Goal: Task Accomplishment & Management: Manage account settings

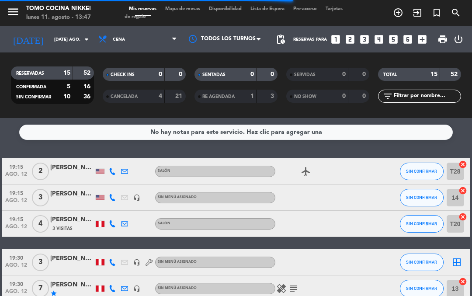
click at [179, 2] on div "menu Tomo Cocina Nikkei lunes 11. agosto - 13:47 Mis reservas Mapa de mesas Dis…" at bounding box center [236, 13] width 472 height 26
click at [181, 7] on span "Mapa de mesas" at bounding box center [183, 9] width 44 height 5
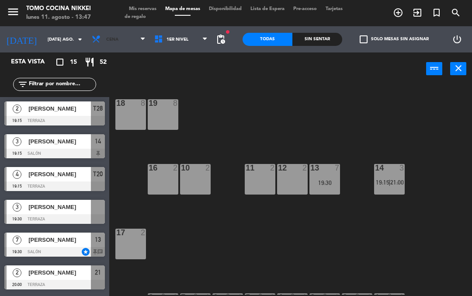
click at [141, 36] on span at bounding box center [145, 39] width 9 height 8
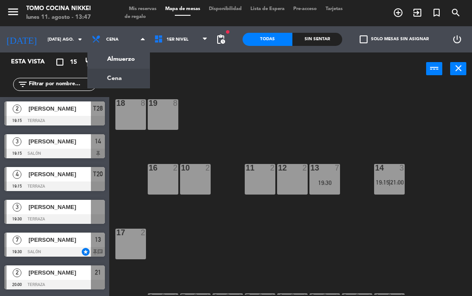
click at [107, 55] on ng-component "menu Tomo Cocina Nikkei lunes 11. agosto - 13:47 Mis reservas Mapa de mesas Dis…" at bounding box center [236, 148] width 472 height 296
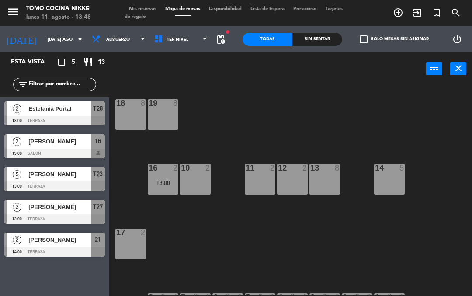
click at [63, 27] on div "[DATE] [DATE] ago. arrow_drop_down" at bounding box center [43, 39] width 87 height 26
click at [59, 36] on input "[DATE] ago." at bounding box center [73, 40] width 60 height 14
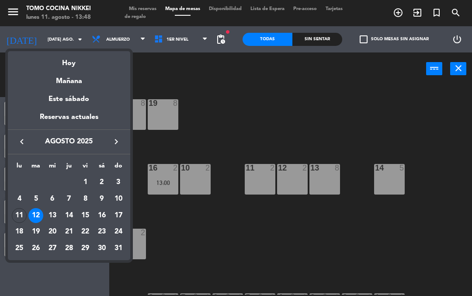
click at [57, 59] on div "Hoy" at bounding box center [69, 60] width 122 height 18
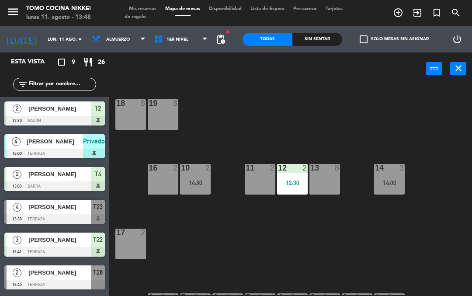
click at [212, 245] on div "18 8 19 8 16 2 10 2 14:30 11 2 12 2 12:30 13 8 14 3 14:00 17 2 7 lock 1 8 lock …" at bounding box center [293, 189] width 358 height 211
click at [161, 33] on span "1er Nivel" at bounding box center [181, 39] width 63 height 19
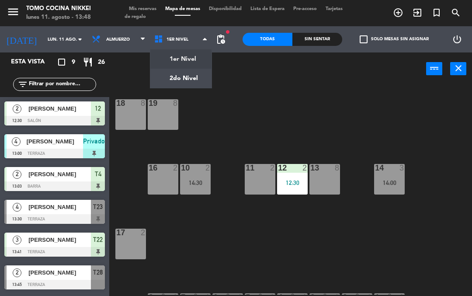
click at [157, 75] on ng-component "menu Tomo Cocina Nikkei lunes 11. agosto - 13:48 Mis reservas Mapa de mesas Dis…" at bounding box center [236, 148] width 472 height 296
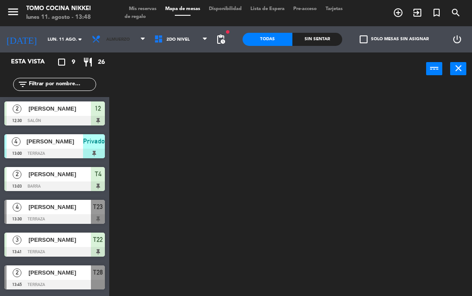
click at [98, 35] on span "Almuerzo" at bounding box center [118, 39] width 63 height 19
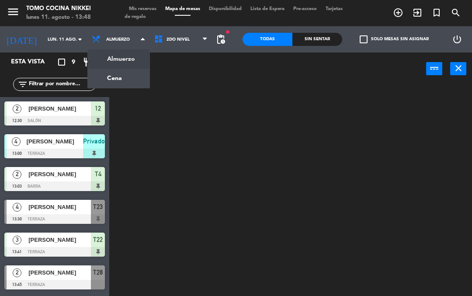
click at [92, 84] on ng-component "menu Tomo Cocina Nikkei lunes 11. agosto - 13:48 Mis reservas Mapa de mesas Dis…" at bounding box center [236, 148] width 472 height 296
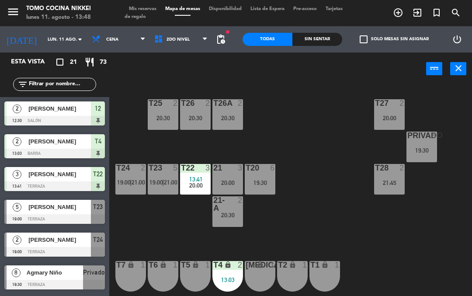
click at [424, 147] on div "19:30" at bounding box center [422, 150] width 31 height 6
click at [172, 211] on div "T27 2 20:00 T25 2 20:30 T26A 2 20:30 T26 2 20:30 Privado 8 19:30 T24 2 19:00 | …" at bounding box center [293, 189] width 358 height 211
click at [330, 45] on div "Sin sentar" at bounding box center [318, 39] width 50 height 13
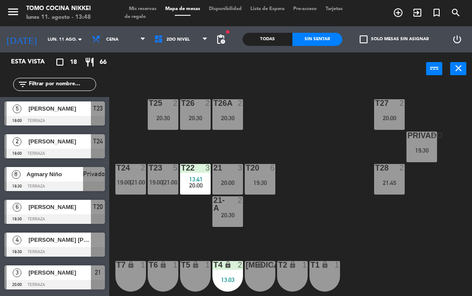
click at [196, 186] on span "20:00" at bounding box center [196, 185] width 14 height 7
click at [148, 236] on div "T27 2 20:00 T25 2 20:30 T26A 2 20:30 T26 2 20:30 Privado 8 19:30 T24 2 19:00 | …" at bounding box center [293, 189] width 358 height 211
click at [43, 42] on input "lun. 11 ago." at bounding box center [73, 40] width 60 height 14
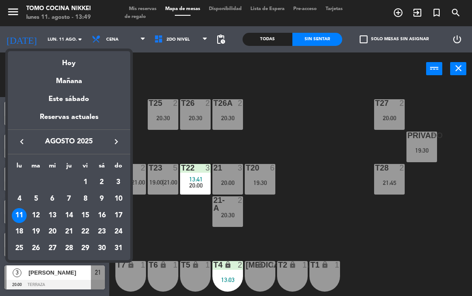
click at [17, 231] on div "18" at bounding box center [19, 231] width 15 height 15
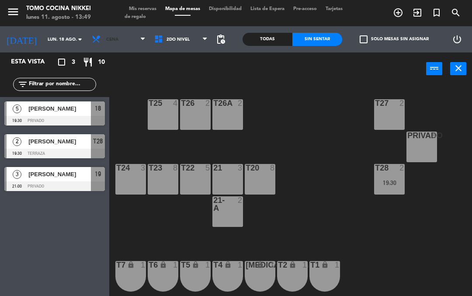
click at [97, 33] on span "Cena" at bounding box center [118, 39] width 63 height 19
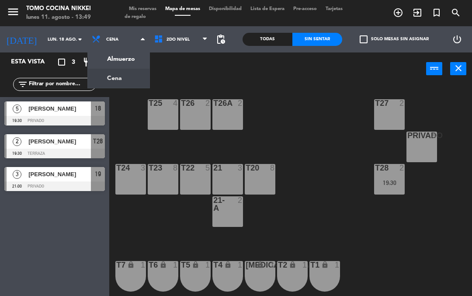
click at [94, 56] on ng-component "menu Tomo Cocina Nikkei lunes 11. agosto - 13:49 Mis reservas Mapa de mesas Dis…" at bounding box center [236, 148] width 472 height 296
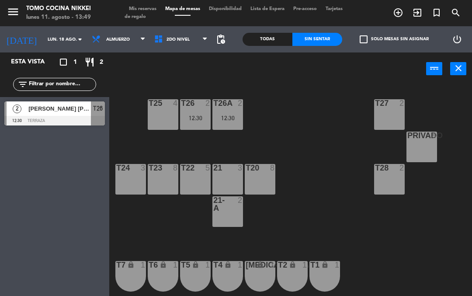
click at [106, 41] on span "Almuerzo" at bounding box center [118, 39] width 24 height 5
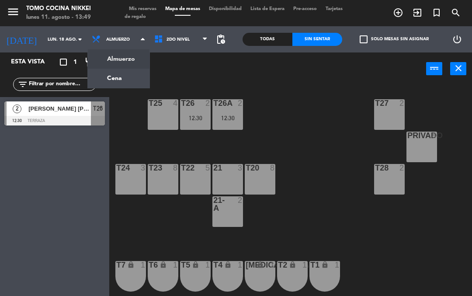
click at [91, 77] on ng-component "menu Tomo Cocina Nikkei lunes 11. agosto - 13:49 Mis reservas Mapa de mesas Dis…" at bounding box center [236, 148] width 472 height 296
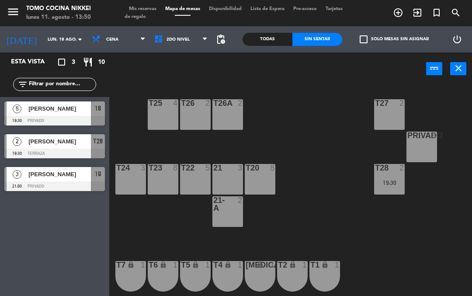
click at [43, 45] on input "lun. 18 ago." at bounding box center [73, 40] width 60 height 14
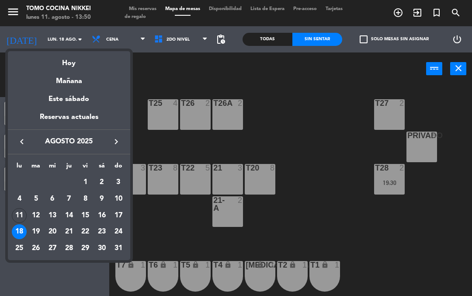
click at [48, 63] on div "Hoy" at bounding box center [69, 60] width 122 height 18
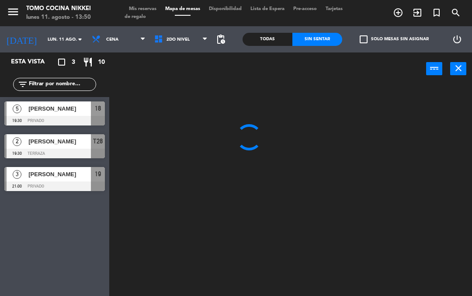
click at [106, 39] on span "Cena" at bounding box center [112, 39] width 12 height 5
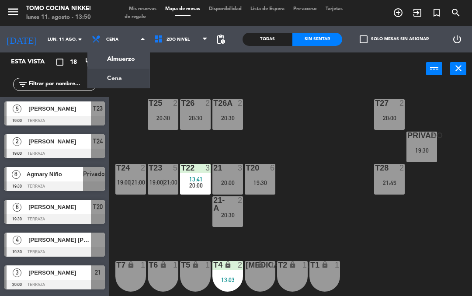
click at [102, 59] on ng-component "menu Tomo Cocina Nikkei lunes 11. agosto - 13:50 Mis reservas Mapa de mesas Dis…" at bounding box center [236, 148] width 472 height 296
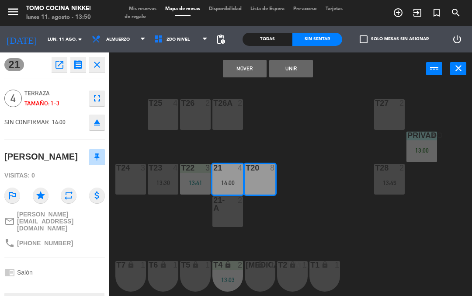
click at [241, 67] on button "Mover" at bounding box center [245, 68] width 44 height 17
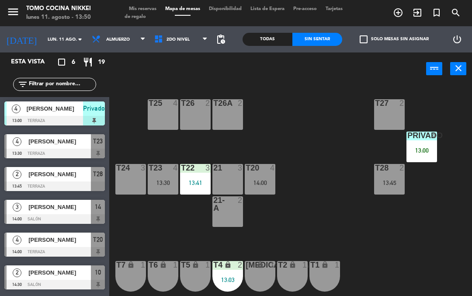
click at [43, 36] on input "lun. 11 ago." at bounding box center [73, 40] width 60 height 14
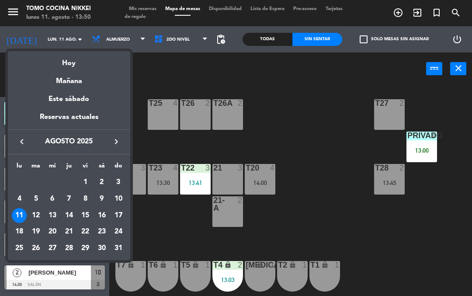
click at [163, 81] on div at bounding box center [236, 148] width 472 height 296
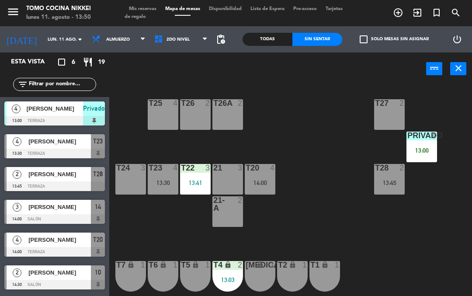
click at [43, 44] on input "lun. 11 ago." at bounding box center [73, 40] width 60 height 14
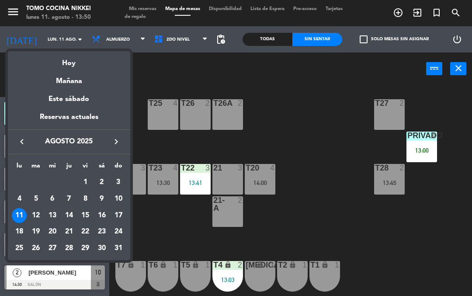
click at [21, 236] on div "18" at bounding box center [19, 231] width 15 height 15
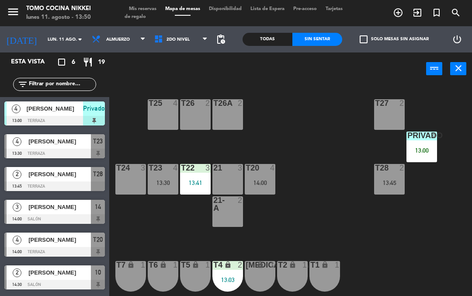
type input "lun. 18 ago."
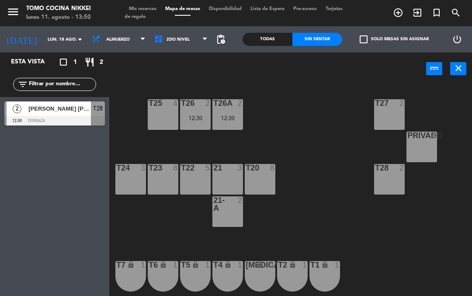
click at [167, 178] on div "T23 8" at bounding box center [163, 179] width 31 height 31
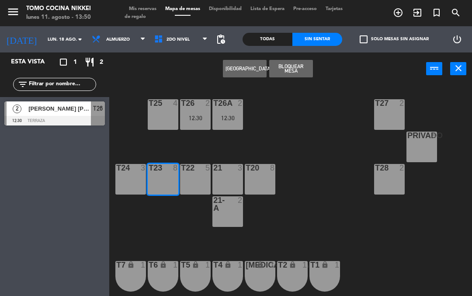
click at [229, 70] on button "[GEOGRAPHIC_DATA]" at bounding box center [245, 68] width 44 height 17
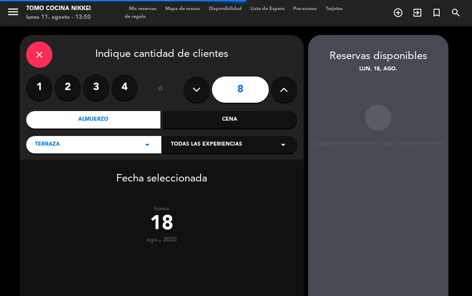
click at [93, 123] on div "Almuerzo" at bounding box center [93, 119] width 135 height 17
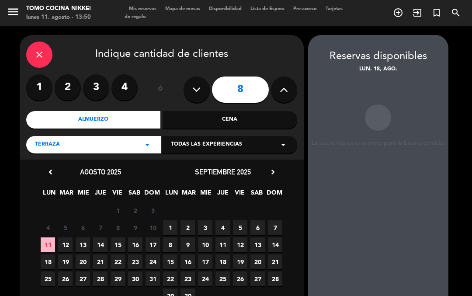
click at [198, 122] on div "Cena" at bounding box center [230, 119] width 135 height 17
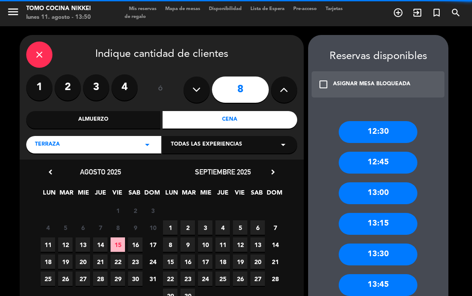
click at [47, 262] on span "18" at bounding box center [48, 262] width 14 height 14
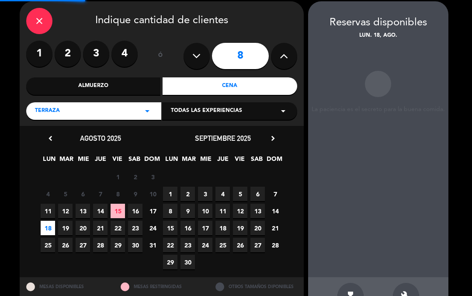
scroll to position [35, 0]
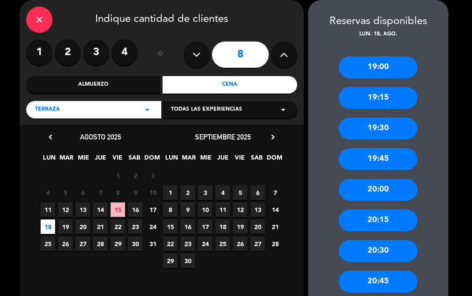
click at [360, 102] on div "19:15" at bounding box center [378, 98] width 79 height 22
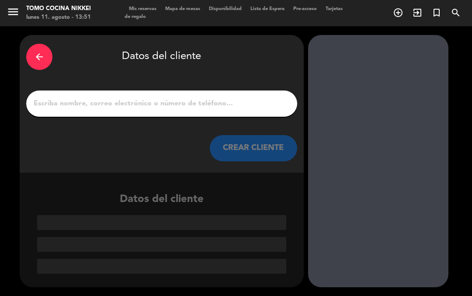
click at [100, 102] on input "1" at bounding box center [162, 104] width 258 height 12
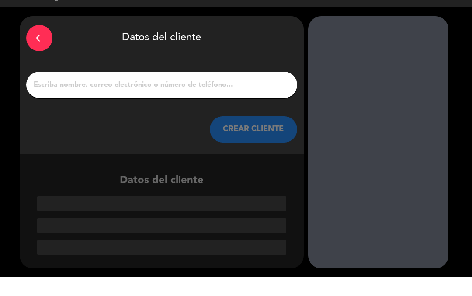
click at [42, 44] on div "arrow_back" at bounding box center [39, 57] width 26 height 26
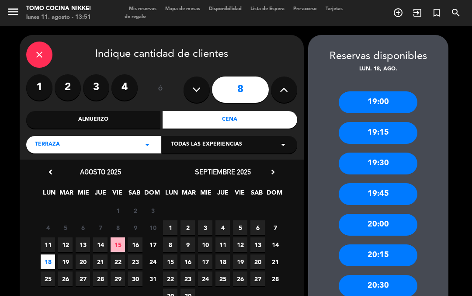
click at [38, 55] on icon "close" at bounding box center [39, 54] width 10 height 10
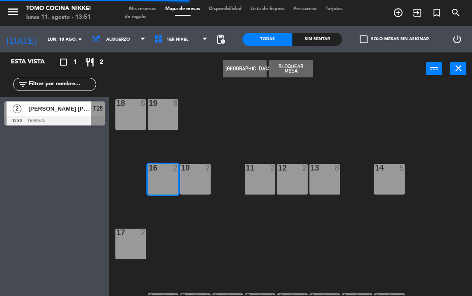
click at [43, 34] on input "lun. 18 ago." at bounding box center [73, 40] width 60 height 14
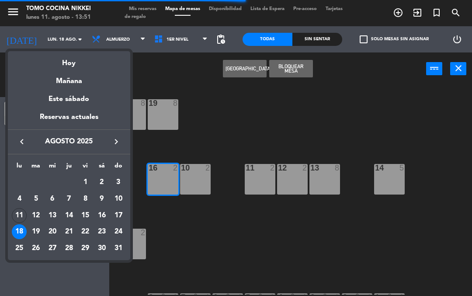
click at [52, 65] on div "Hoy" at bounding box center [69, 60] width 122 height 18
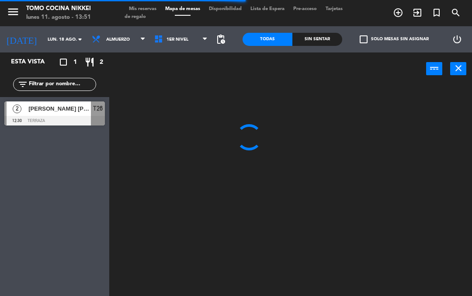
type input "lun. 11 ago."
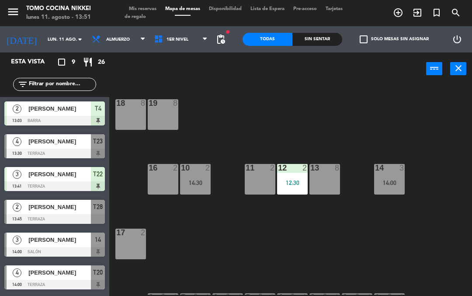
scroll to position [65, 0]
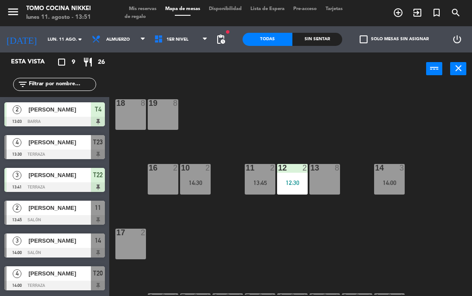
click at [236, 242] on div "18 8 19 8 16 2 10 2 14:30 11 2 13:45 12 2 12:30 13 8 14 3 14:00 17 2 7 lock 1 8…" at bounding box center [293, 189] width 358 height 211
click at [304, 27] on div "Todas Sin sentar" at bounding box center [293, 39] width 100 height 26
click at [311, 37] on div "Sin sentar" at bounding box center [318, 39] width 50 height 13
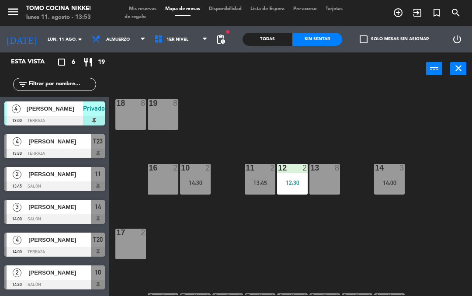
scroll to position [0, 0]
click at [106, 39] on span "Almuerzo" at bounding box center [118, 39] width 24 height 5
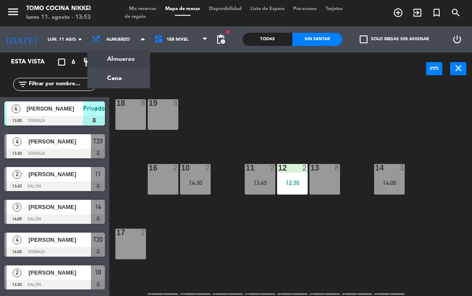
click at [88, 79] on ng-component "menu Tomo Cocina Nikkei lunes 11. agosto - 13:53 Mis reservas Mapa de mesas Dis…" at bounding box center [236, 148] width 472 height 296
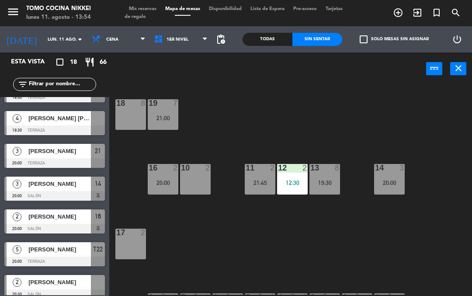
scroll to position [132, 0]
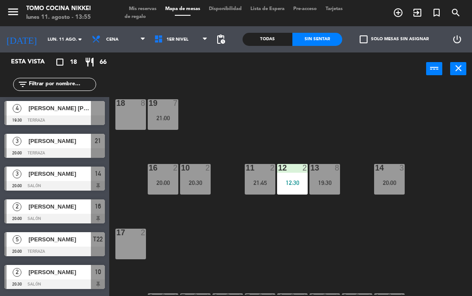
click at [195, 176] on div "10 2 20:30" at bounding box center [195, 179] width 31 height 31
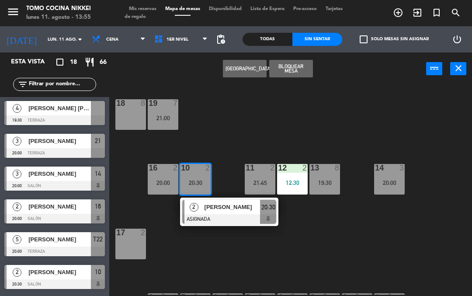
click at [204, 212] on div "[PERSON_NAME]" at bounding box center [232, 207] width 57 height 14
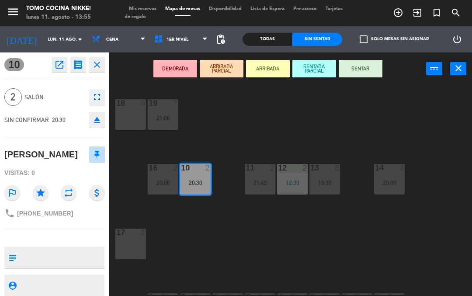
scroll to position [0, 0]
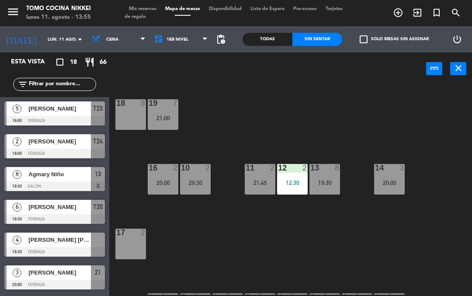
click at [137, 8] on span "Mis reservas" at bounding box center [143, 9] width 36 height 5
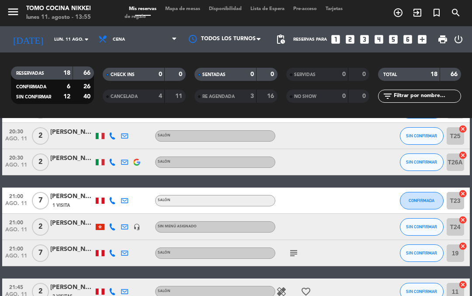
scroll to position [387, 0]
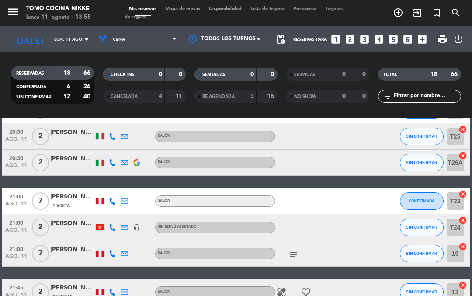
click at [62, 130] on div "[PERSON_NAME]" at bounding box center [72, 133] width 44 height 10
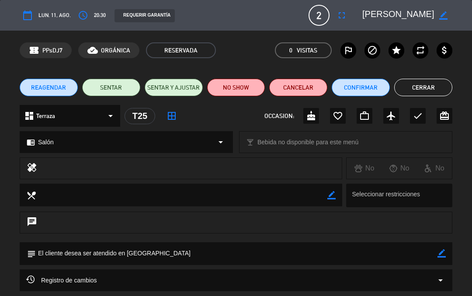
scroll to position [0, 0]
click at [423, 87] on button "Cerrar" at bounding box center [424, 87] width 58 height 17
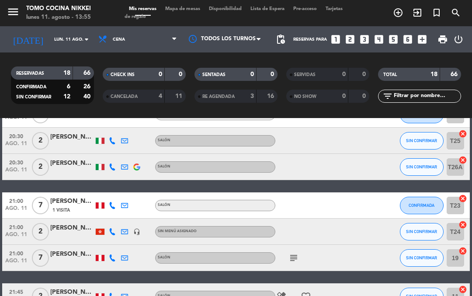
scroll to position [380, 0]
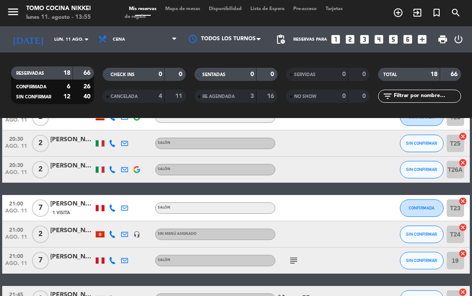
click at [62, 139] on div "[PERSON_NAME]" at bounding box center [72, 140] width 44 height 10
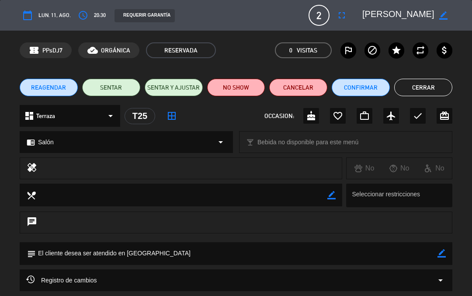
click at [419, 89] on button "Cerrar" at bounding box center [424, 87] width 58 height 17
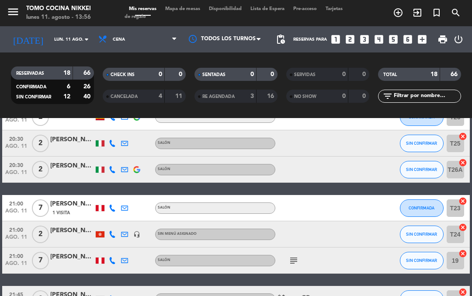
click at [61, 166] on div "[PERSON_NAME]" at bounding box center [72, 166] width 44 height 10
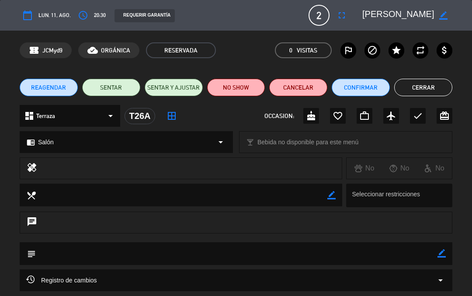
click at [415, 83] on button "Cerrar" at bounding box center [424, 87] width 58 height 17
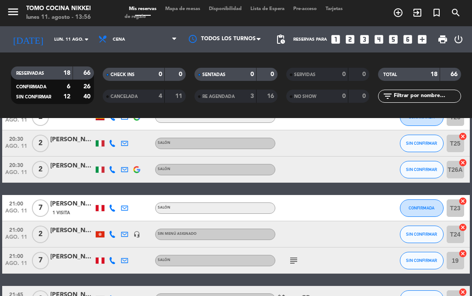
click at [75, 170] on div "[PERSON_NAME]" at bounding box center [72, 166] width 44 height 10
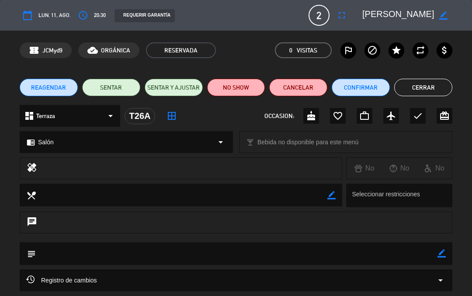
scroll to position [0, 0]
click at [414, 91] on button "Cerrar" at bounding box center [424, 87] width 58 height 17
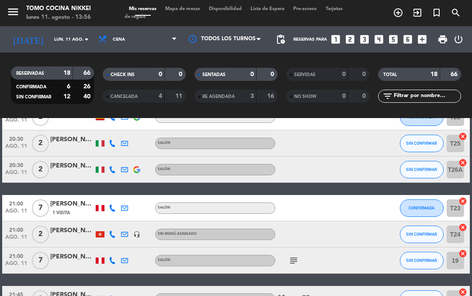
click at [66, 145] on div at bounding box center [72, 148] width 44 height 7
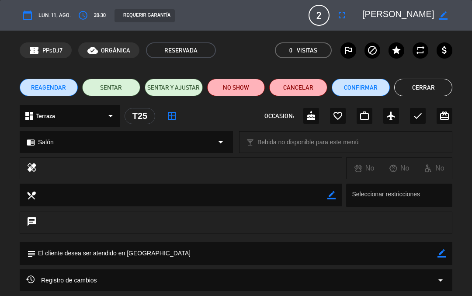
click at [424, 88] on button "Cerrar" at bounding box center [424, 87] width 58 height 17
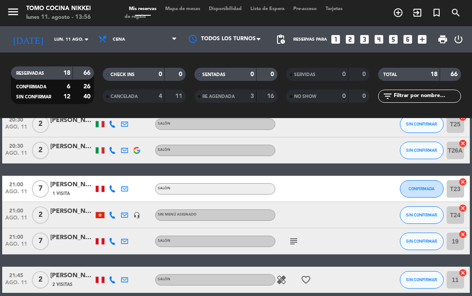
click at [175, 9] on span "Mapa de mesas" at bounding box center [183, 9] width 44 height 5
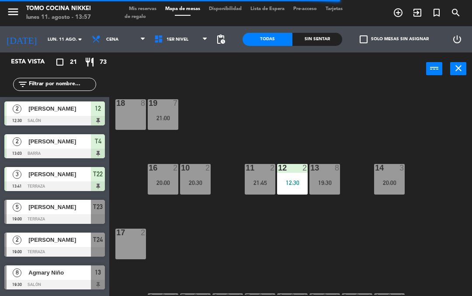
click at [160, 44] on span "1er Nivel" at bounding box center [181, 39] width 63 height 19
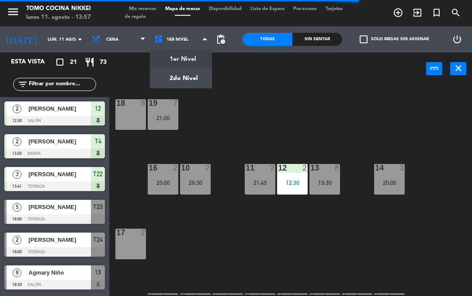
click at [158, 83] on ng-component "menu Tomo Cocina Nikkei lunes 11. agosto - 13:57 Mis reservas Mapa de mesas Dis…" at bounding box center [236, 148] width 472 height 296
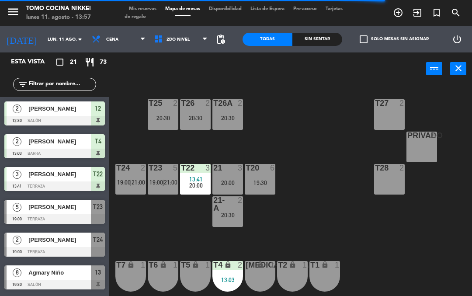
click at [307, 41] on div "Sin sentar" at bounding box center [318, 39] width 50 height 13
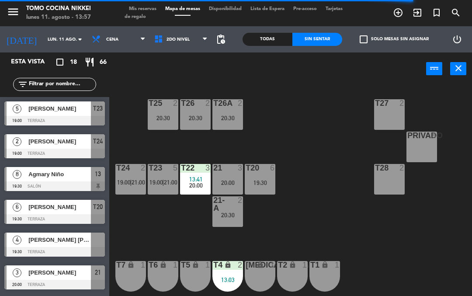
click at [386, 190] on div "T28 2" at bounding box center [389, 179] width 31 height 31
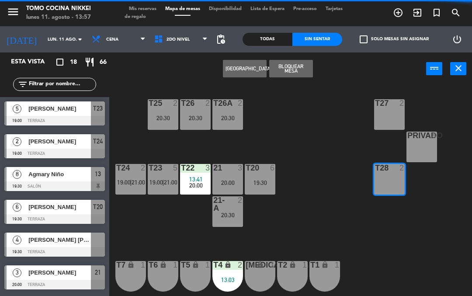
click at [287, 75] on button "Bloquear Mesa" at bounding box center [291, 68] width 44 height 17
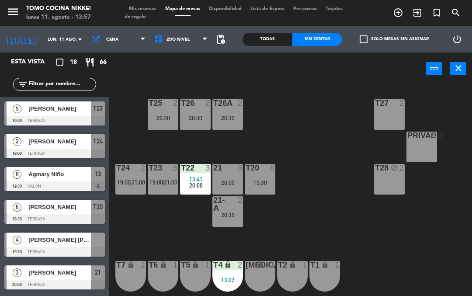
click at [385, 124] on div "T27 2" at bounding box center [389, 114] width 31 height 31
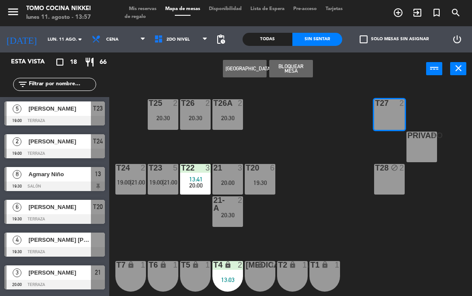
click at [287, 70] on button "Bloquear Mesa" at bounding box center [291, 68] width 44 height 17
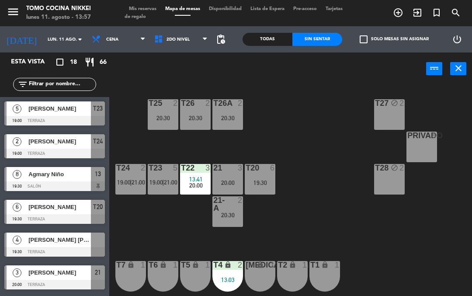
click at [423, 154] on div "Privado 8" at bounding box center [422, 147] width 31 height 31
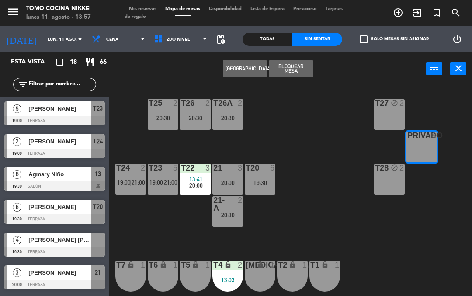
click at [284, 70] on button "Bloquear Mesa" at bounding box center [291, 68] width 44 height 17
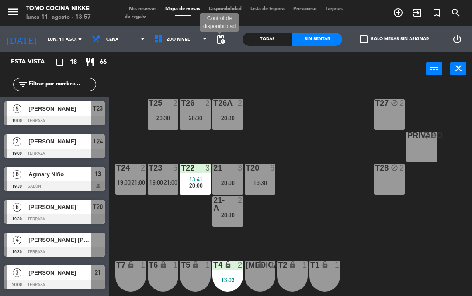
click at [218, 42] on span "pending_actions" at bounding box center [221, 39] width 10 height 10
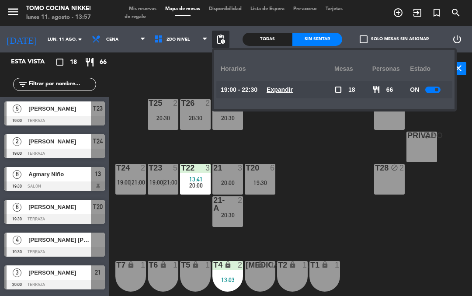
click at [279, 87] on u "Expandir" at bounding box center [280, 89] width 26 height 7
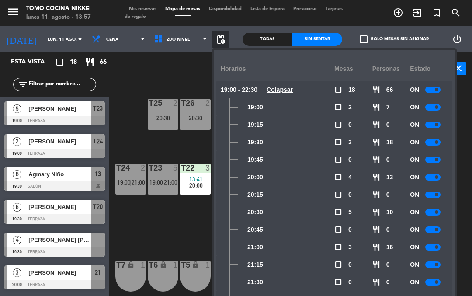
click at [433, 145] on div at bounding box center [433, 142] width 15 height 7
click at [434, 162] on div at bounding box center [433, 160] width 15 height 7
click at [432, 178] on div at bounding box center [433, 177] width 15 height 7
click at [436, 196] on span at bounding box center [436, 194] width 3 height 3
click at [434, 210] on div at bounding box center [433, 212] width 15 height 7
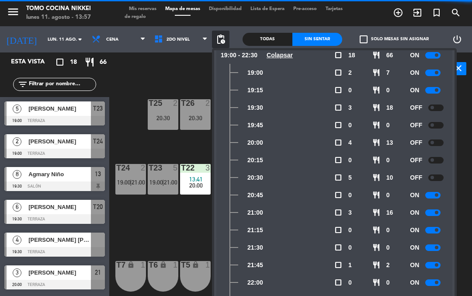
scroll to position [36, 0]
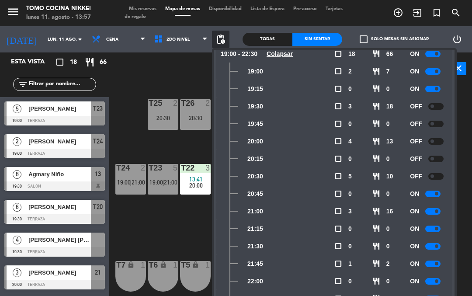
click at [435, 196] on div at bounding box center [433, 194] width 15 height 7
click at [433, 213] on div at bounding box center [433, 211] width 15 height 7
click at [437, 262] on div at bounding box center [433, 264] width 15 height 7
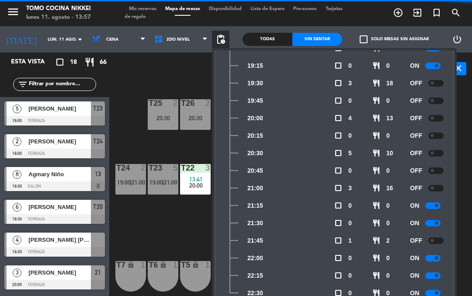
scroll to position [59, 0]
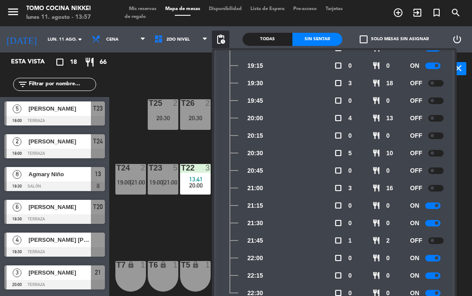
click at [436, 255] on div at bounding box center [433, 258] width 15 height 7
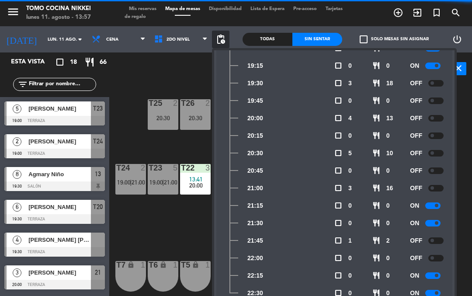
click at [440, 272] on div "ON" at bounding box center [429, 275] width 38 height 17
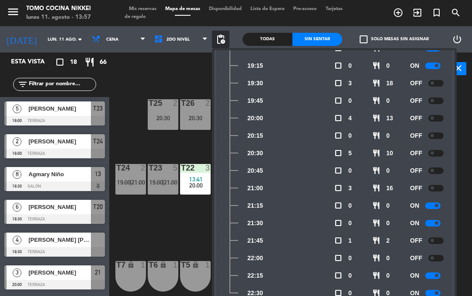
click at [432, 292] on div at bounding box center [433, 293] width 15 height 7
click at [435, 274] on div at bounding box center [433, 276] width 15 height 7
click at [221, 37] on span "pending_actions" at bounding box center [221, 39] width 10 height 10
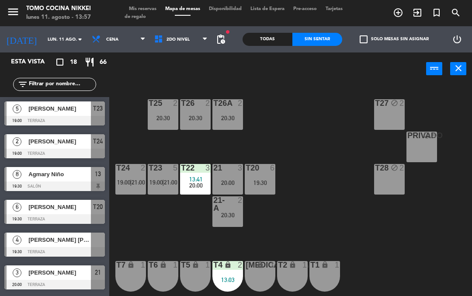
click at [43, 45] on input "lun. 11 ago." at bounding box center [73, 40] width 60 height 14
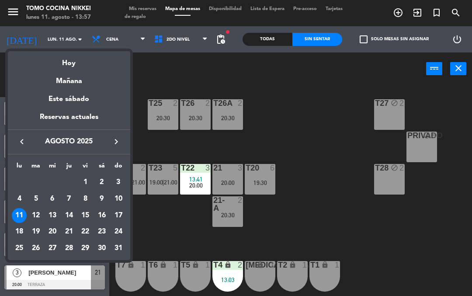
click at [59, 81] on div "Mañana" at bounding box center [69, 78] width 122 height 18
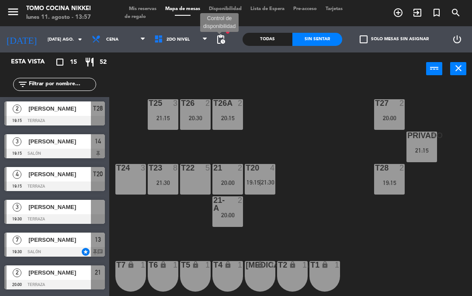
click at [221, 43] on span "pending_actions" at bounding box center [221, 39] width 10 height 10
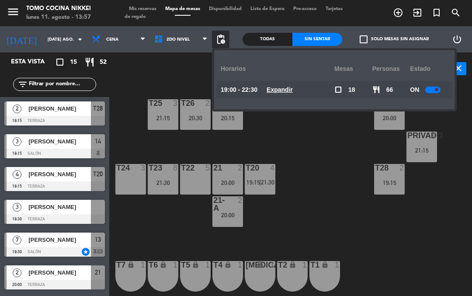
click at [275, 89] on u "Expandir" at bounding box center [280, 89] width 26 height 7
click at [217, 42] on span "pending_actions" at bounding box center [221, 39] width 10 height 10
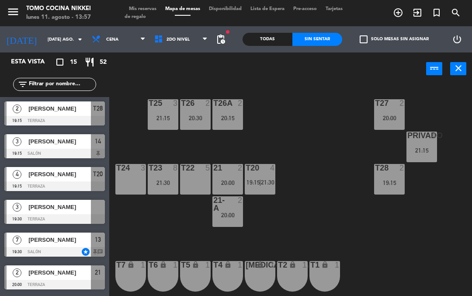
click at [219, 42] on span "pending_actions" at bounding box center [221, 39] width 10 height 10
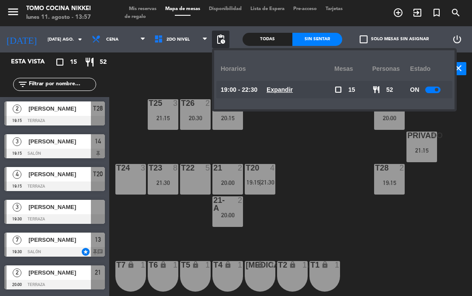
click at [273, 92] on u "Expandir" at bounding box center [280, 89] width 26 height 7
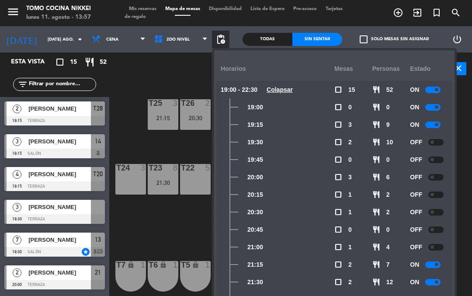
click at [219, 40] on span "pending_actions" at bounding box center [221, 39] width 10 height 10
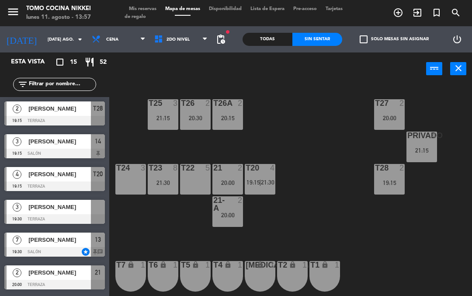
click at [45, 37] on input "[DATE] ago." at bounding box center [73, 40] width 60 height 14
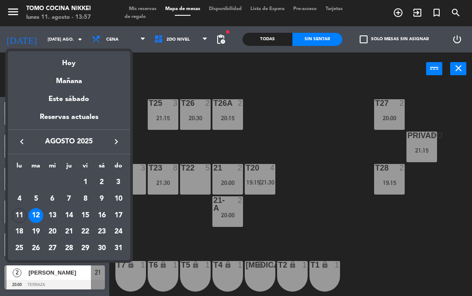
click at [46, 213] on div "13" at bounding box center [52, 215] width 15 height 15
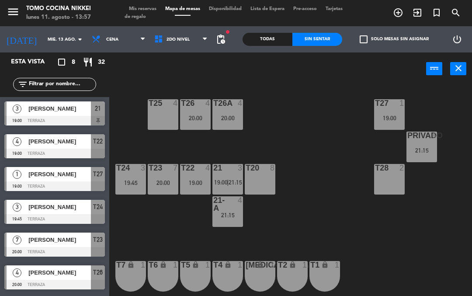
click at [218, 43] on span "pending_actions" at bounding box center [221, 39] width 10 height 10
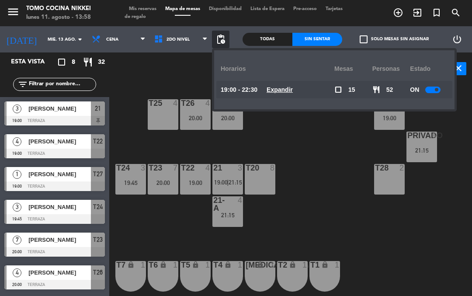
click at [21, 47] on icon "[DATE]" at bounding box center [21, 39] width 43 height 18
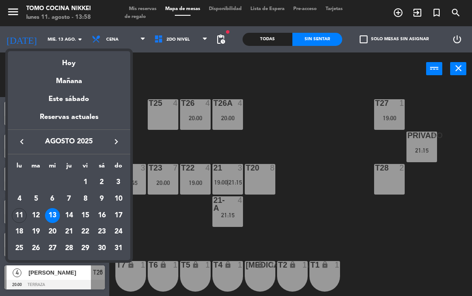
click at [54, 58] on div "Hoy" at bounding box center [69, 60] width 122 height 18
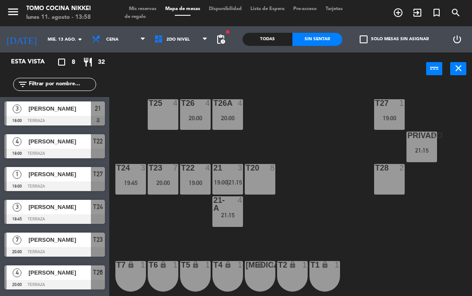
type input "lun. 11 ago."
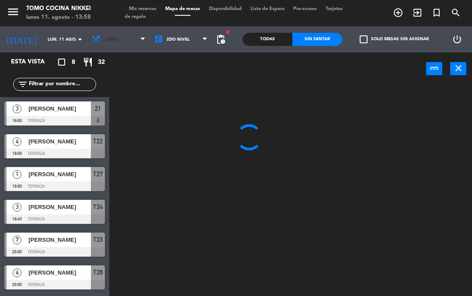
click at [105, 36] on span "Cena" at bounding box center [118, 39] width 63 height 19
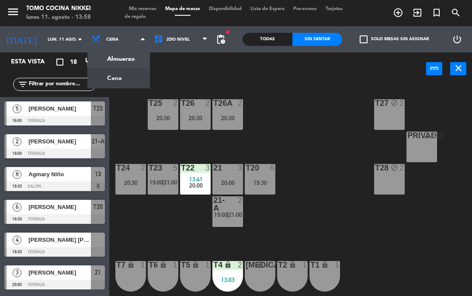
click at [98, 52] on div "Almuerzo Cena Cena Almuerzo Cena" at bounding box center [118, 39] width 63 height 26
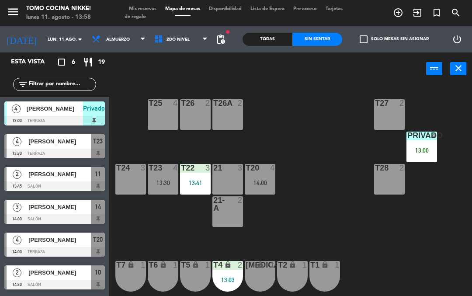
click at [172, 77] on div "power_input close" at bounding box center [267, 68] width 317 height 33
click at [159, 33] on span "2do Nivel" at bounding box center [181, 39] width 63 height 19
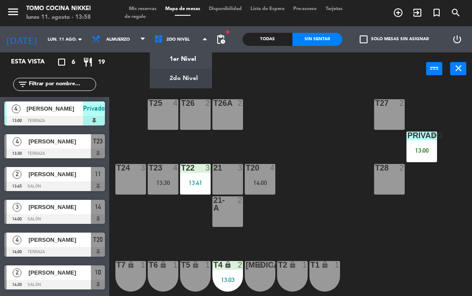
click at [169, 53] on ng-component "menu Tomo Cocina Nikkei lunes 11. agosto - 13:58 Mis reservas Mapa de mesas Dis…" at bounding box center [236, 148] width 472 height 296
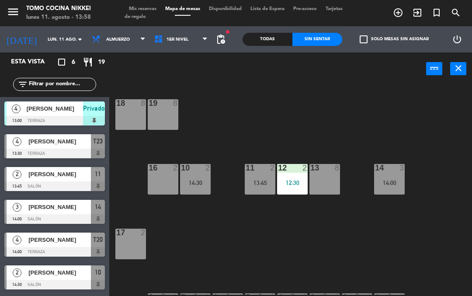
click at [386, 185] on div "14:00" at bounding box center [389, 183] width 31 height 6
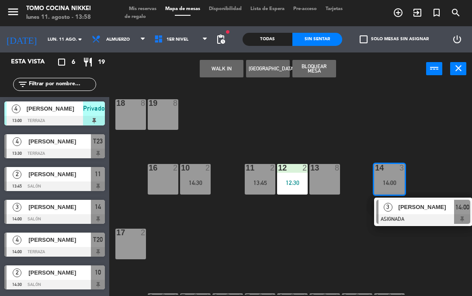
click at [414, 220] on div at bounding box center [424, 219] width 94 height 10
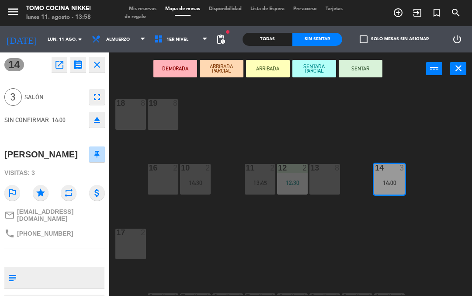
click at [363, 74] on button "SENTAR" at bounding box center [361, 68] width 44 height 17
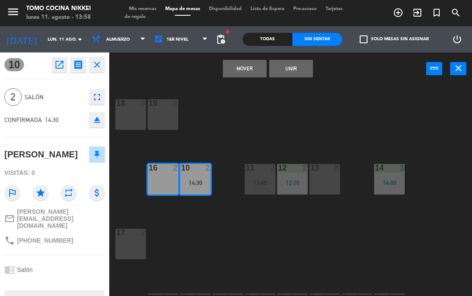
click at [231, 70] on button "Mover" at bounding box center [245, 68] width 44 height 17
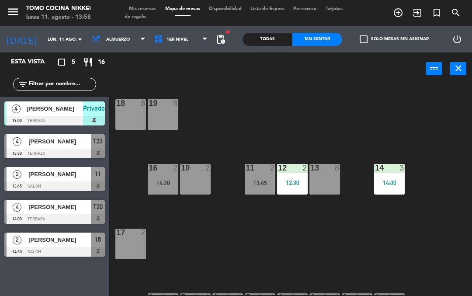
scroll to position [0, 0]
click at [72, 176] on span "[PERSON_NAME]" at bounding box center [59, 174] width 63 height 9
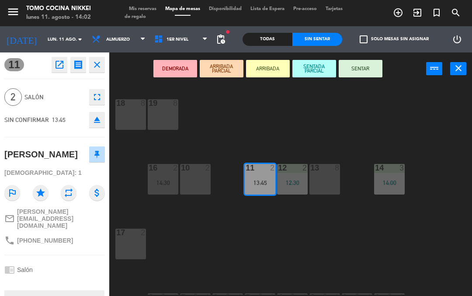
click at [310, 69] on button "SENTADA PARCIAL" at bounding box center [315, 68] width 44 height 17
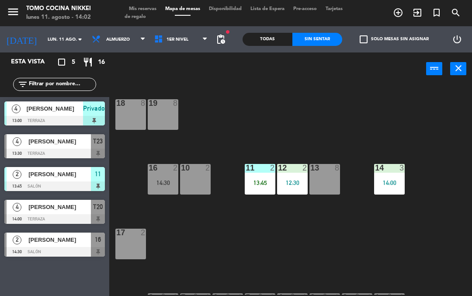
click at [40, 176] on span "[PERSON_NAME]" at bounding box center [59, 174] width 63 height 9
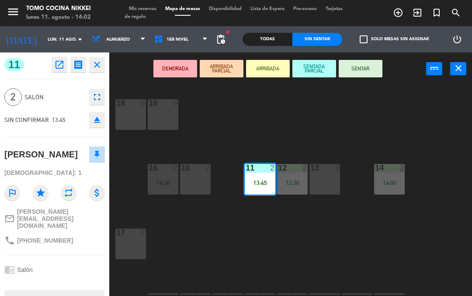
click at [351, 60] on button "SENTAR" at bounding box center [361, 68] width 44 height 17
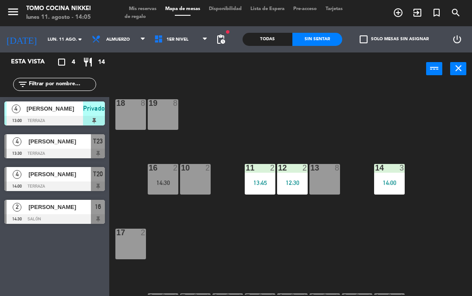
click at [200, 36] on span "1er Nivel" at bounding box center [181, 39] width 63 height 19
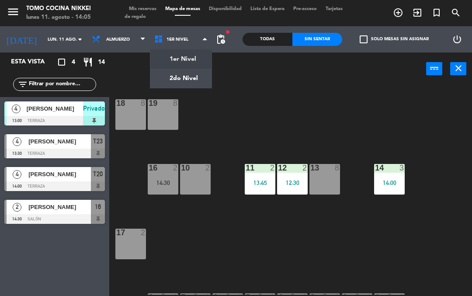
click at [180, 72] on ng-component "menu Tomo Cocina Nikkei lunes 11. agosto - 14:05 Mis reservas Mapa de mesas Dis…" at bounding box center [236, 148] width 472 height 296
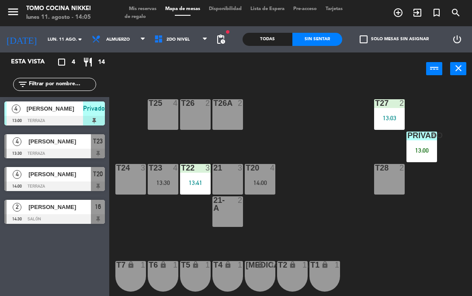
click at [186, 110] on div "T26 2" at bounding box center [195, 114] width 31 height 31
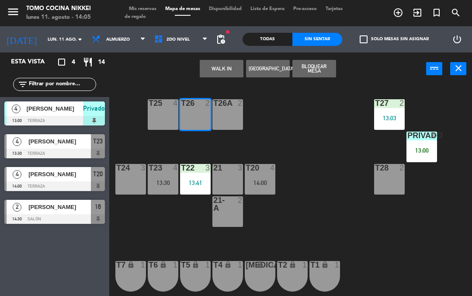
click at [118, 174] on div "T24 3" at bounding box center [130, 179] width 31 height 31
click at [187, 112] on div "T26 2" at bounding box center [195, 114] width 31 height 31
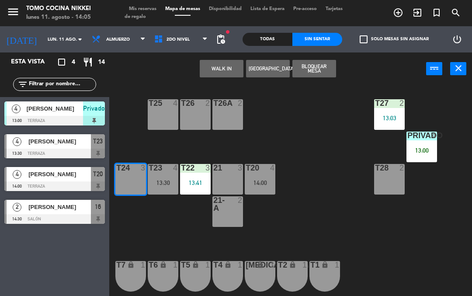
click at [192, 107] on div at bounding box center [196, 103] width 14 height 8
click at [129, 175] on div "T24 3" at bounding box center [130, 179] width 31 height 31
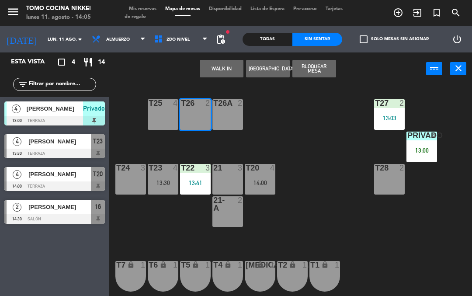
click at [216, 67] on button "WALK IN" at bounding box center [222, 68] width 44 height 17
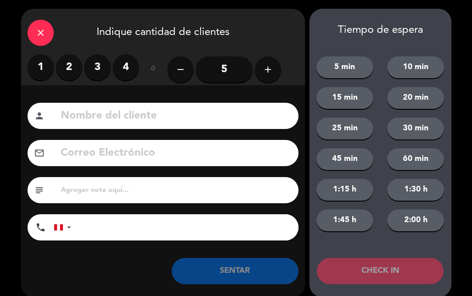
click at [73, 63] on label "2" at bounding box center [69, 67] width 26 height 26
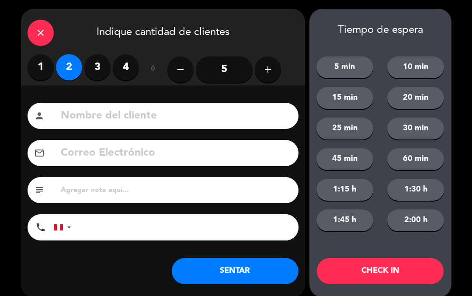
click at [90, 116] on input at bounding box center [176, 116] width 232 height 18
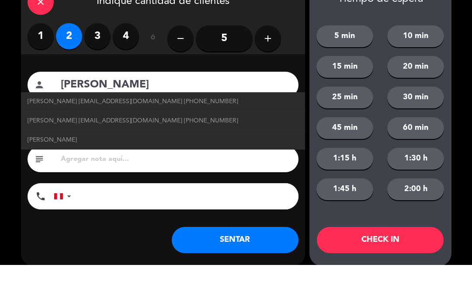
click at [100, 107] on input "[PERSON_NAME]" at bounding box center [176, 116] width 232 height 18
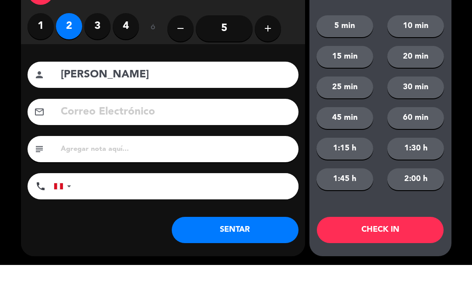
scroll to position [10, 0]
type input "[PERSON_NAME]"
click at [8, 103] on div "close Indique cantidad de clientes 1 2 3 4 ó remove 5 add Nombre del cliente pe…" at bounding box center [236, 143] width 472 height 306
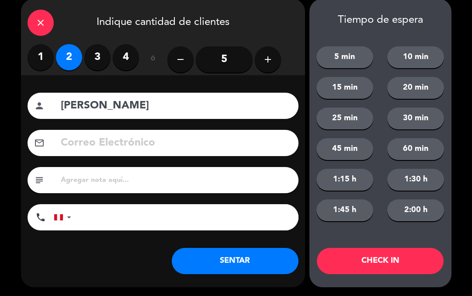
click at [95, 210] on input "tel" at bounding box center [189, 217] width 219 height 26
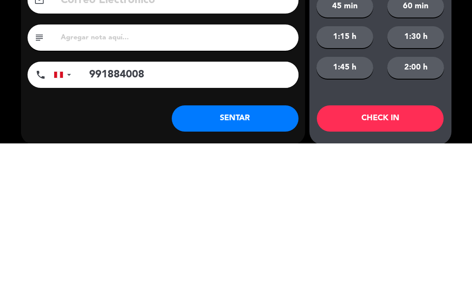
scroll to position [0, 0]
type input "991884008"
click at [203, 258] on button "SENTAR" at bounding box center [235, 271] width 127 height 26
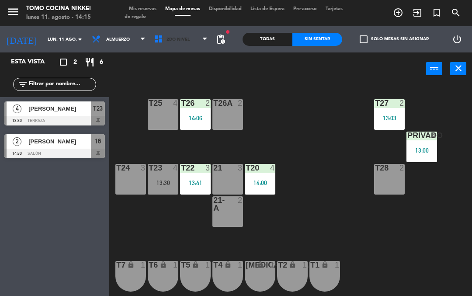
click at [206, 31] on span "2do Nivel" at bounding box center [181, 39] width 63 height 19
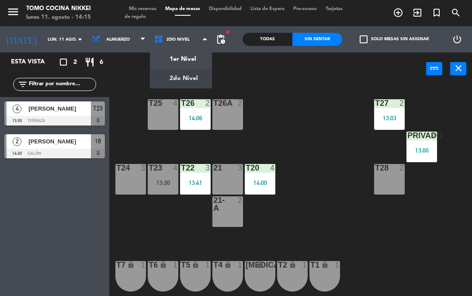
click at [173, 51] on div "1er Nivel 2do Nivel 2do Nivel 1er Nivel 2do Nivel" at bounding box center [181, 39] width 63 height 26
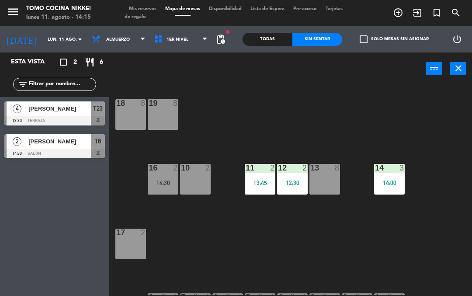
click at [128, 28] on div "Almuerzo Cena Almuerzo Almuerzo Cena" at bounding box center [118, 39] width 63 height 26
click at [141, 36] on span at bounding box center [145, 39] width 9 height 8
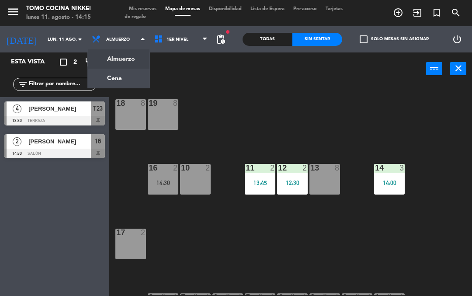
click at [117, 71] on ng-component "menu Tomo Cocina Nikkei lunes 11. agosto - 14:15 Mis reservas Mapa de mesas Dis…" at bounding box center [236, 148] width 472 height 296
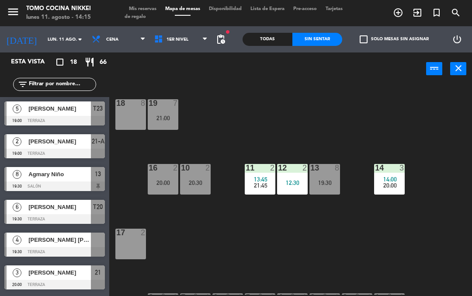
click at [141, 36] on icon at bounding box center [143, 39] width 4 height 7
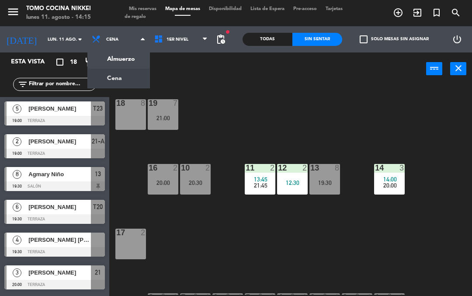
click at [115, 56] on ng-component "menu Tomo Cocina Nikkei lunes 11. agosto - 14:15 Mis reservas Mapa de mesas Dis…" at bounding box center [236, 148] width 472 height 296
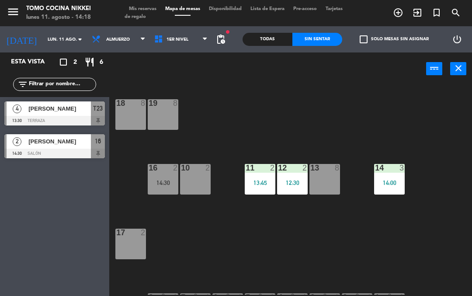
click at [115, 41] on span "Almuerzo" at bounding box center [118, 39] width 24 height 5
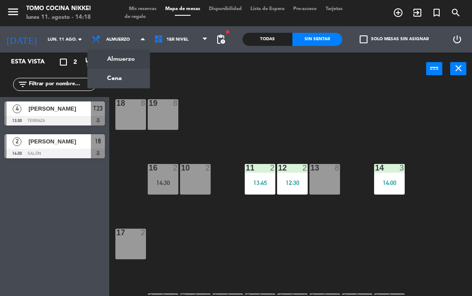
click at [96, 79] on ng-component "menu Tomo Cocina Nikkei lunes 11. agosto - 14:18 Mis reservas Mapa de mesas Dis…" at bounding box center [236, 148] width 472 height 296
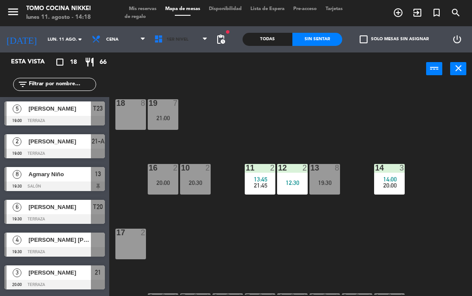
click at [159, 41] on icon at bounding box center [160, 40] width 13 height 10
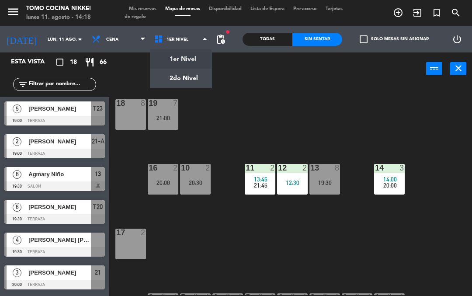
click at [161, 62] on ng-component "menu Tomo Cocina Nikkei lunes 11. agosto - 14:18 Mis reservas Mapa de mesas Dis…" at bounding box center [236, 148] width 472 height 296
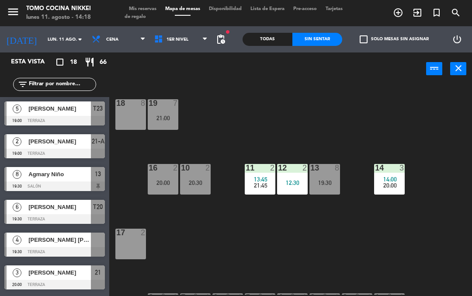
click at [165, 84] on div "18 8 19 7 21:00 16 2 20:00 10 2 20:30 11 2 13:45 21:45 12 2 12:30 13 8 19:30 14…" at bounding box center [293, 189] width 358 height 211
click at [155, 40] on icon at bounding box center [160, 40] width 13 height 10
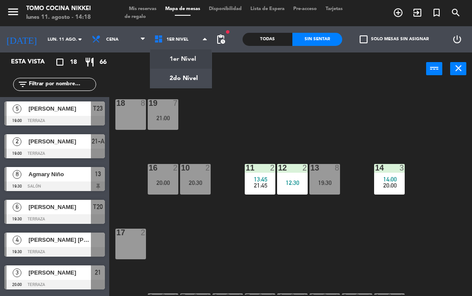
click at [157, 66] on ng-component "menu Tomo Cocina Nikkei lunes 11. agosto - 14:18 Mis reservas Mapa de mesas Dis…" at bounding box center [236, 148] width 472 height 296
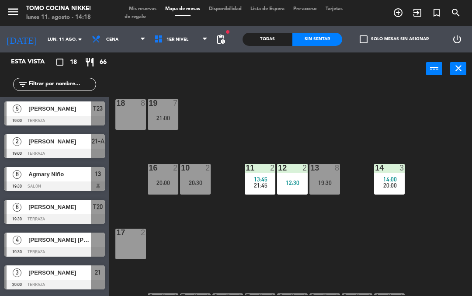
click at [150, 31] on span "1er Nivel" at bounding box center [181, 39] width 63 height 19
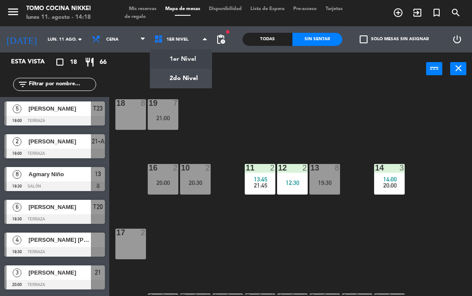
click at [164, 82] on ng-component "menu Tomo Cocina Nikkei lunes 11. agosto - 14:18 Mis reservas Mapa de mesas Dis…" at bounding box center [236, 148] width 472 height 296
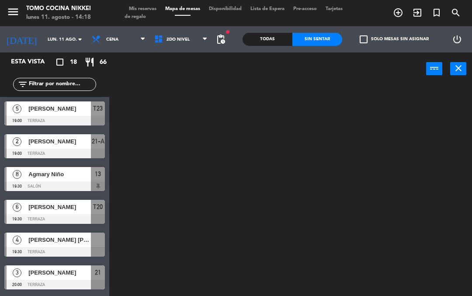
click at [269, 45] on div "Todas" at bounding box center [268, 39] width 50 height 13
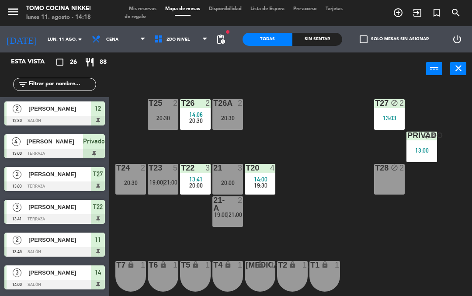
click at [385, 187] on div "T28 block 2" at bounding box center [389, 179] width 31 height 31
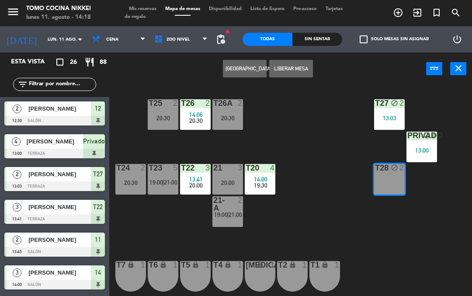
click at [423, 150] on div "13:00" at bounding box center [422, 150] width 31 height 6
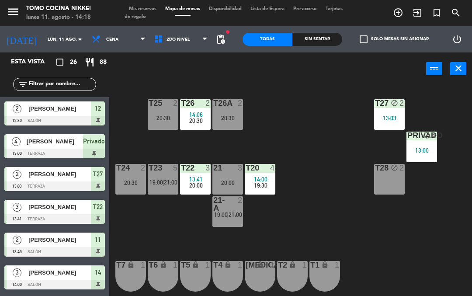
click at [381, 115] on div "13:03" at bounding box center [389, 118] width 31 height 7
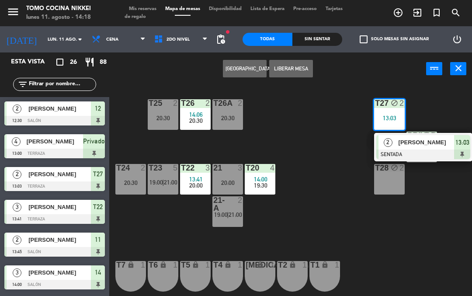
click at [381, 190] on div "T28 block 2" at bounding box center [389, 179] width 31 height 31
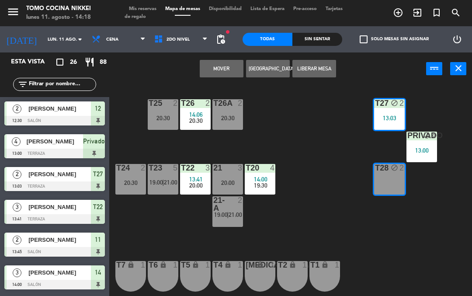
click at [263, 70] on button "[GEOGRAPHIC_DATA]" at bounding box center [268, 68] width 44 height 17
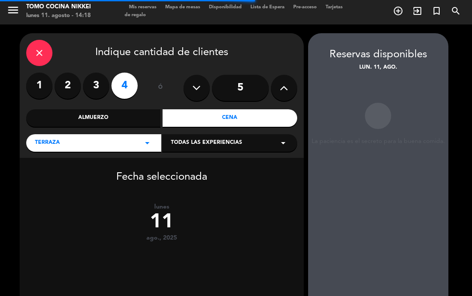
click at [283, 95] on button at bounding box center [284, 88] width 26 height 26
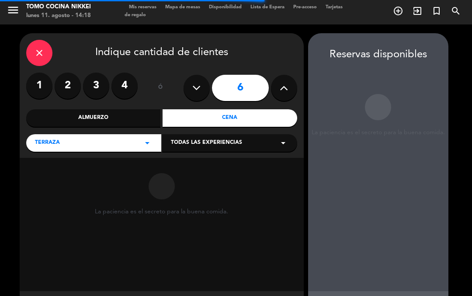
click at [285, 90] on icon at bounding box center [284, 87] width 8 height 13
click at [282, 87] on icon at bounding box center [284, 87] width 8 height 13
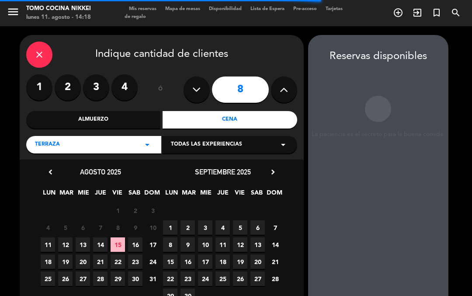
click at [283, 95] on icon at bounding box center [284, 89] width 8 height 13
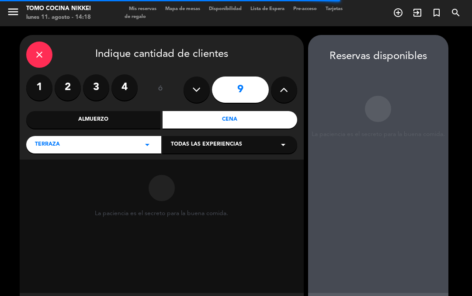
click at [280, 92] on icon at bounding box center [284, 89] width 8 height 13
click at [285, 90] on icon at bounding box center [284, 89] width 8 height 13
click at [281, 87] on icon at bounding box center [284, 89] width 8 height 13
type input "12"
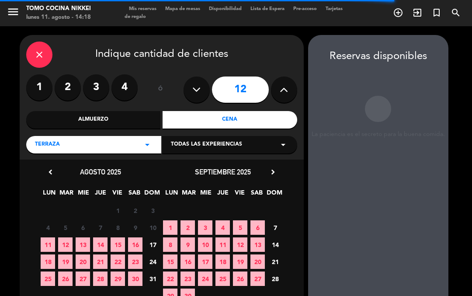
click at [49, 242] on span "11" at bounding box center [48, 245] width 14 height 14
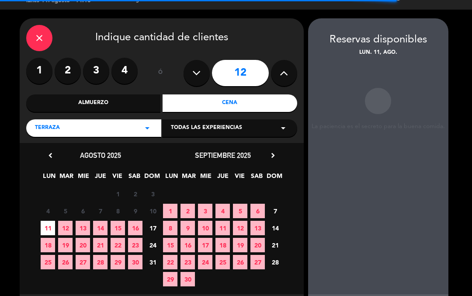
scroll to position [14, 0]
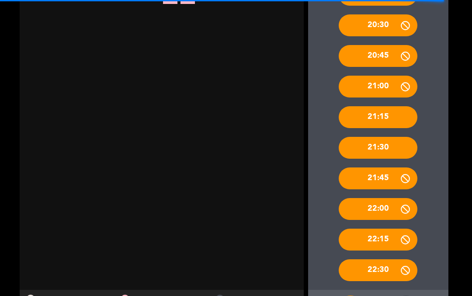
scroll to position [298, 0]
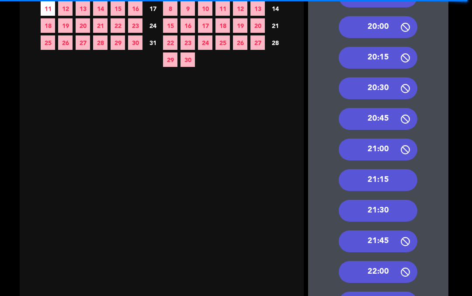
scroll to position [237, 0]
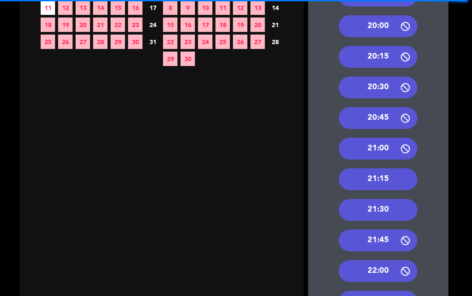
click at [359, 77] on div "20:30" at bounding box center [378, 88] width 79 height 22
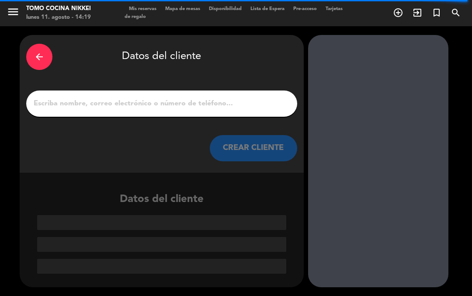
scroll to position [0, 0]
click at [105, 98] on input "1" at bounding box center [162, 104] width 258 height 12
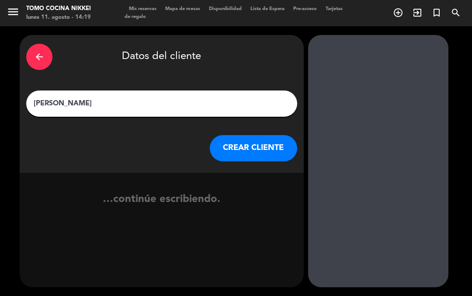
type input "[PERSON_NAME]"
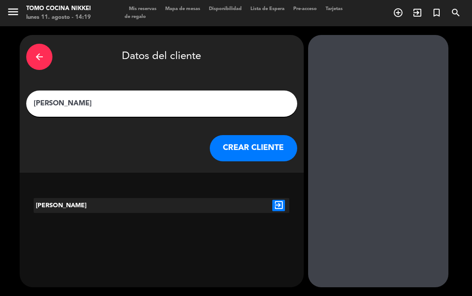
click at [270, 198] on div "exit_to_app" at bounding box center [278, 205] width 21 height 15
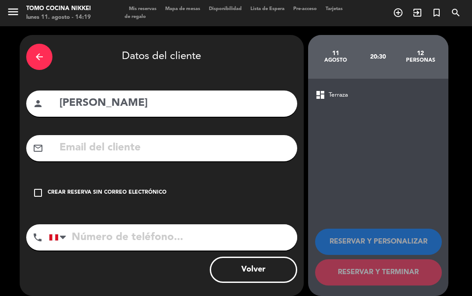
scroll to position [41, 0]
click at [96, 189] on div "Crear reserva sin correo electrónico" at bounding box center [107, 193] width 119 height 9
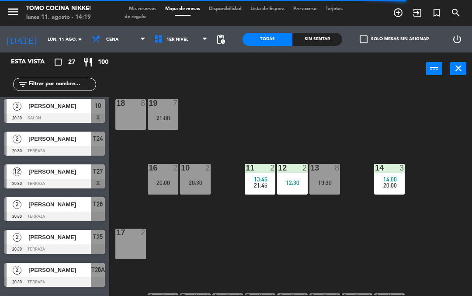
scroll to position [560, 0]
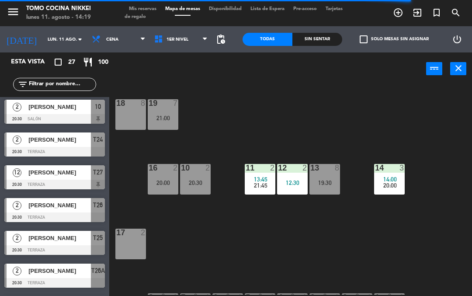
click at [35, 176] on span "[PERSON_NAME]" at bounding box center [59, 172] width 63 height 9
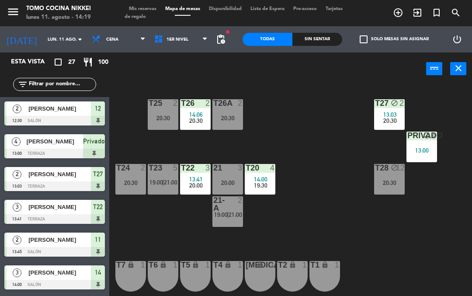
scroll to position [51, 0]
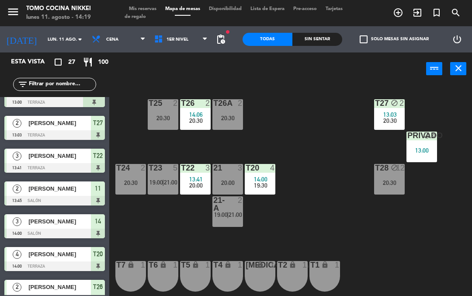
click at [141, 9] on span "Mis reservas" at bounding box center [143, 9] width 36 height 5
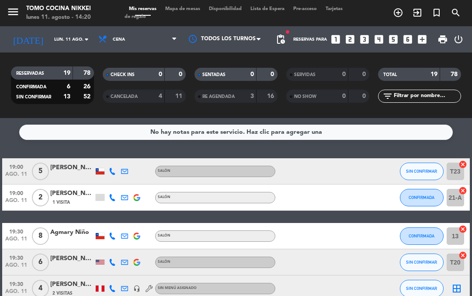
click at [176, 7] on span "Mapa de mesas" at bounding box center [183, 9] width 44 height 5
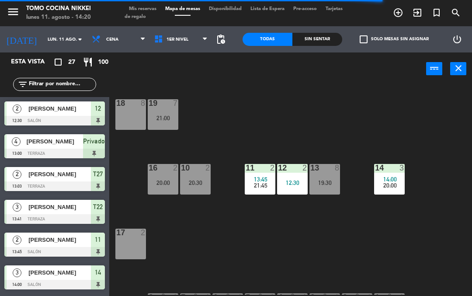
click at [167, 42] on span "1er Nivel" at bounding box center [178, 39] width 22 height 5
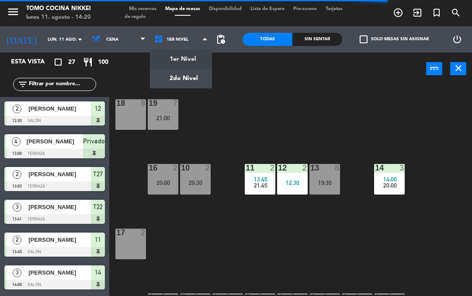
click at [158, 81] on ng-component "menu Tomo Cocina Nikkei lunes 11. agosto - 14:20 Mis reservas Mapa de mesas Dis…" at bounding box center [236, 148] width 472 height 296
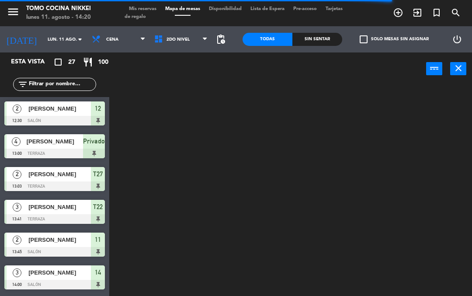
click at [311, 34] on div "Sin sentar" at bounding box center [318, 39] width 50 height 13
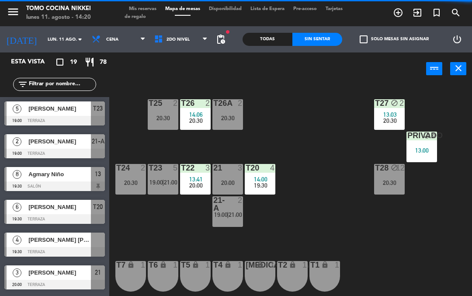
click at [162, 174] on div "T23 5 19:00 | 21:00" at bounding box center [163, 179] width 31 height 31
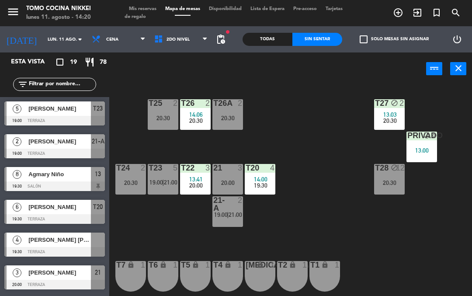
click at [117, 126] on div "T27 block 2 13:03 20:30 T25 2 20:30 T26A 2 20:30 T26 2 14:06 20:30 Privado bloc…" at bounding box center [293, 189] width 358 height 211
click at [155, 175] on div "T23 5 19:00 | 21:00" at bounding box center [163, 179] width 31 height 31
click at [129, 231] on div "T27 block 2 13:03 20:30 T25 2 20:30 T26A 2 20:30 T26 2 14:06 20:30 Privado bloc…" at bounding box center [293, 189] width 358 height 211
click at [154, 194] on div "T23 5 19:00 | 21:00" at bounding box center [163, 179] width 31 height 31
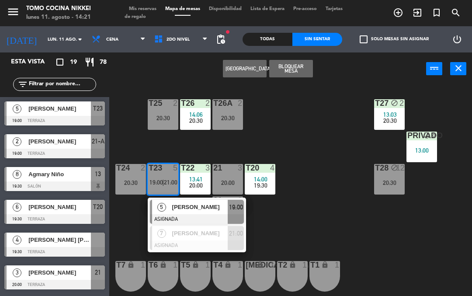
click at [194, 121] on span "20:30" at bounding box center [196, 120] width 14 height 7
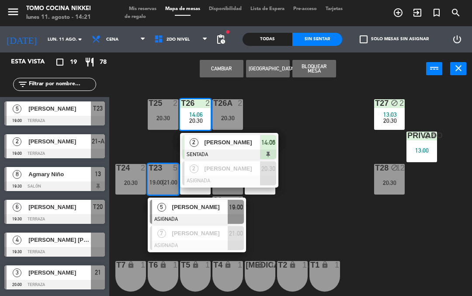
click at [135, 79] on div "Cambiar Crear Reserva Bloquear Mesa power_input close" at bounding box center [267, 68] width 317 height 33
click at [130, 113] on div "T27 block 2 13:03 20:30 T25 2 20:30 T26A 2 20:30 T26 2 14:06 20:30 2 [PERSON_NA…" at bounding box center [293, 189] width 358 height 211
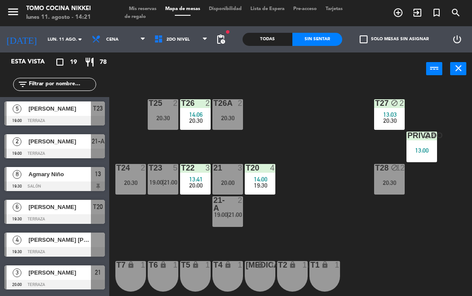
click at [162, 44] on span "2do Nivel" at bounding box center [181, 39] width 63 height 19
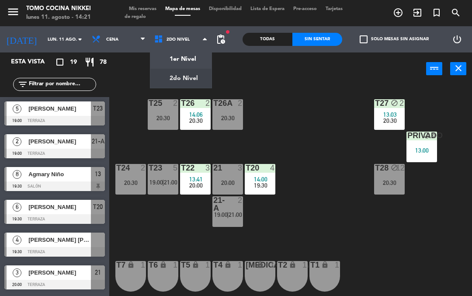
click at [160, 61] on ng-component "menu Tomo Cocina Nikkei lunes 11. agosto - 14:21 Mis reservas Mapa de mesas Dis…" at bounding box center [236, 148] width 472 height 296
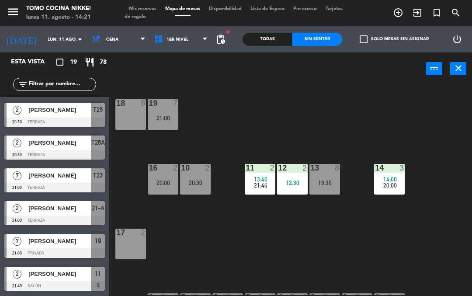
scroll to position [425, 0]
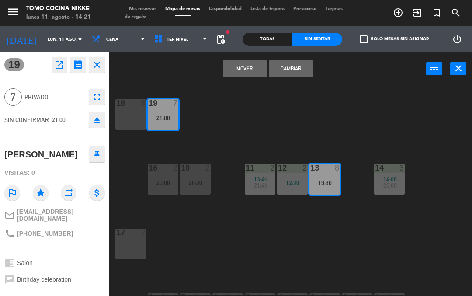
click at [240, 75] on button "Mover" at bounding box center [245, 68] width 44 height 17
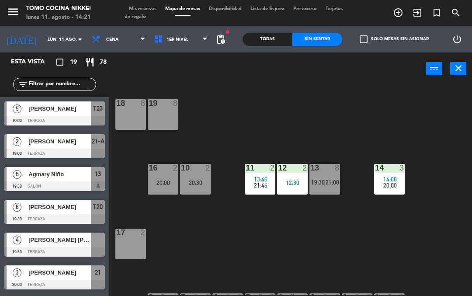
scroll to position [156, 0]
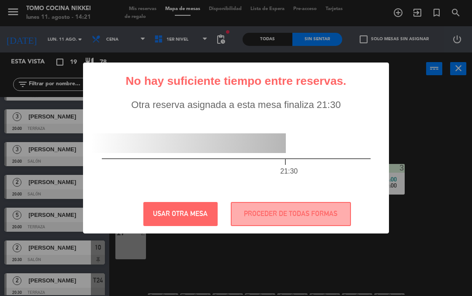
click at [156, 209] on button "USAR OTRA MESA" at bounding box center [180, 214] width 74 height 24
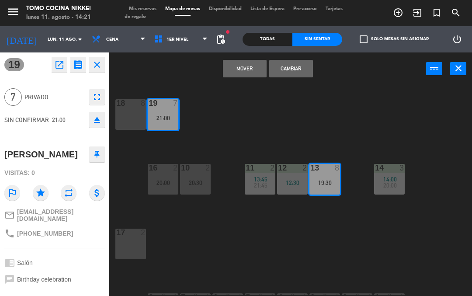
click at [231, 65] on button "Mover" at bounding box center [245, 68] width 44 height 17
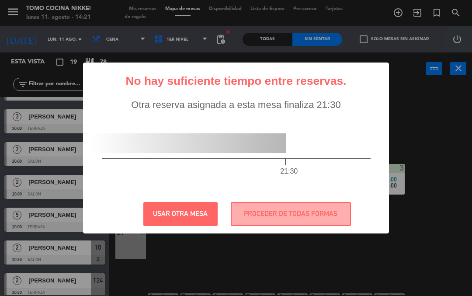
click at [249, 207] on button "PROCEDER DE TODAS FORMAS" at bounding box center [291, 214] width 120 height 24
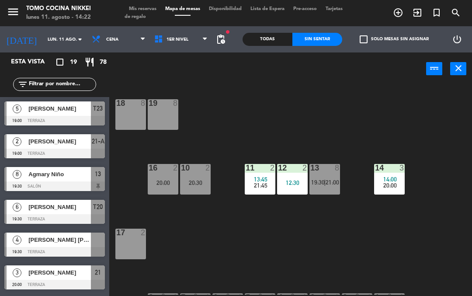
scroll to position [0, 0]
click at [392, 181] on span "14:00" at bounding box center [391, 179] width 14 height 7
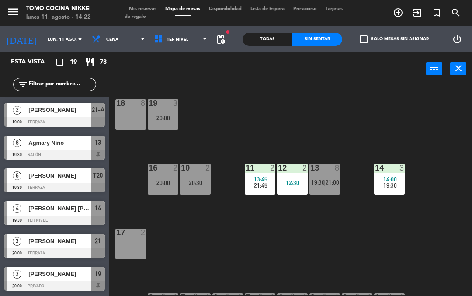
click at [220, 241] on div "18 8 19 3 20:00 16 2 20:00 10 2 20:30 11 2 13:45 21:45 12 2 12:30 13 8 19:30 | …" at bounding box center [293, 189] width 358 height 211
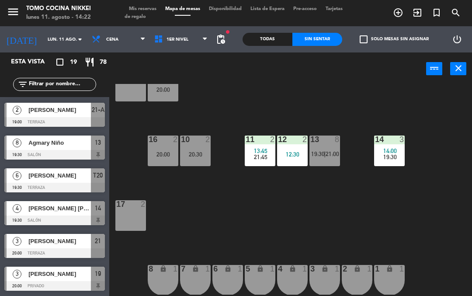
scroll to position [27, 0]
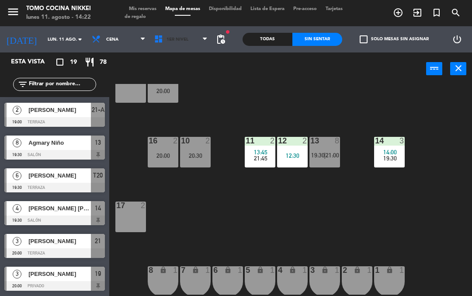
click at [160, 42] on icon at bounding box center [160, 40] width 13 height 10
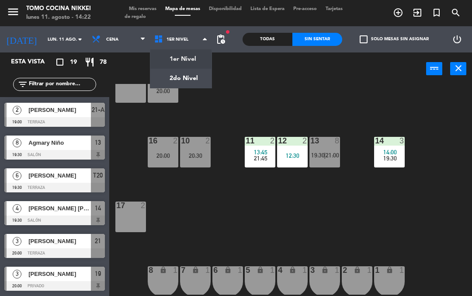
click at [164, 87] on ng-component "menu Tomo Cocina Nikkei lunes 11. agosto - 14:22 Mis reservas Mapa de mesas Dis…" at bounding box center [236, 148] width 472 height 296
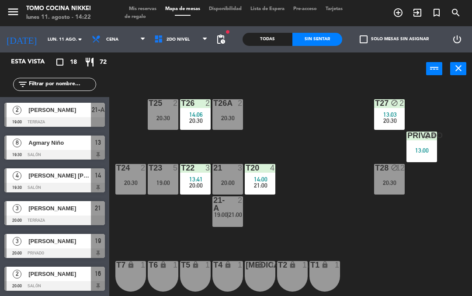
click at [138, 11] on span "Mis reservas" at bounding box center [143, 9] width 36 height 5
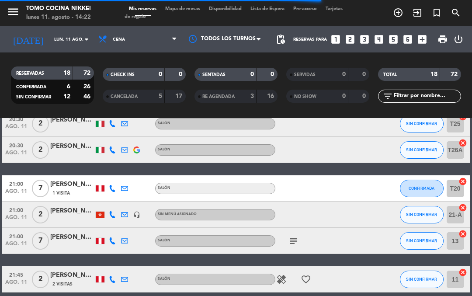
scroll to position [399, 0]
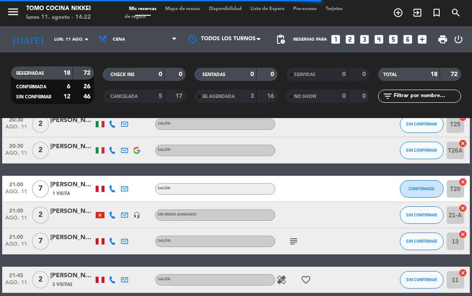
click at [290, 234] on div "subject" at bounding box center [312, 241] width 73 height 26
click at [299, 237] on icon "subject" at bounding box center [294, 241] width 10 height 10
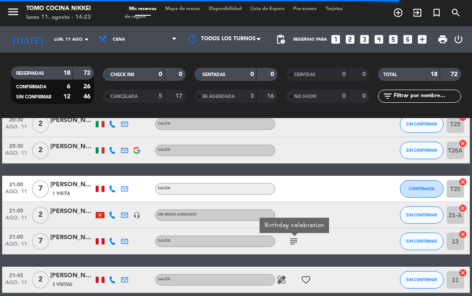
click at [100, 217] on div at bounding box center [100, 215] width 9 height 6
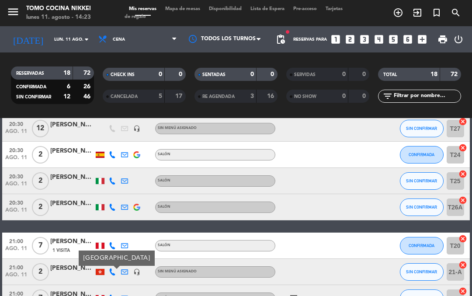
scroll to position [333, 0]
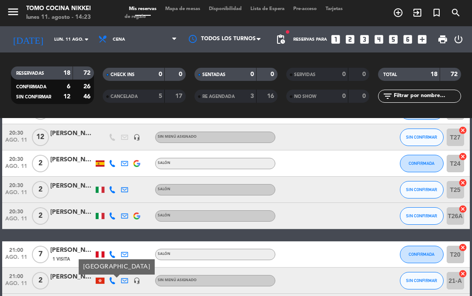
click at [184, 11] on span "Mapa de mesas" at bounding box center [183, 9] width 44 height 5
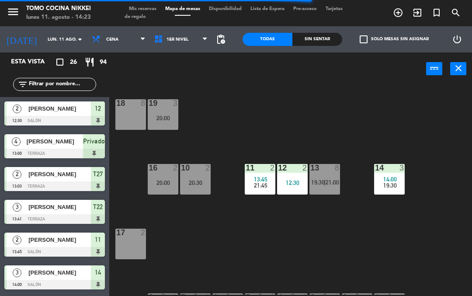
click at [311, 38] on div "Sin sentar" at bounding box center [318, 39] width 50 height 13
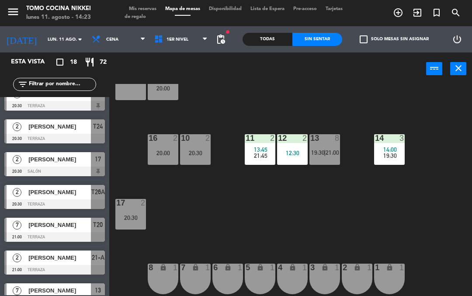
scroll to position [30, 0]
click at [225, 272] on div "lock" at bounding box center [228, 268] width 14 height 8
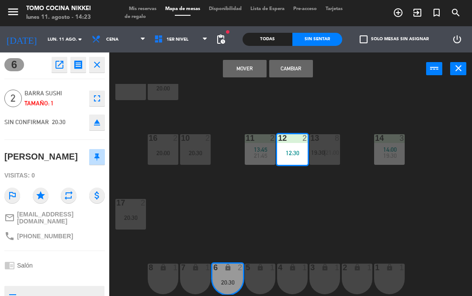
click at [238, 72] on button "Mover" at bounding box center [245, 68] width 44 height 17
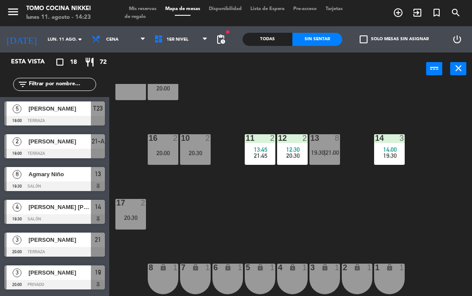
scroll to position [0, 0]
click at [143, 10] on span "Mis reservas" at bounding box center [143, 9] width 36 height 5
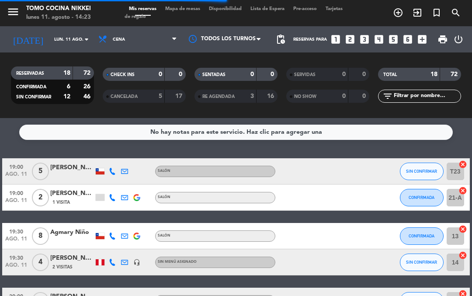
click at [191, 7] on span "Mapa de mesas" at bounding box center [183, 9] width 44 height 5
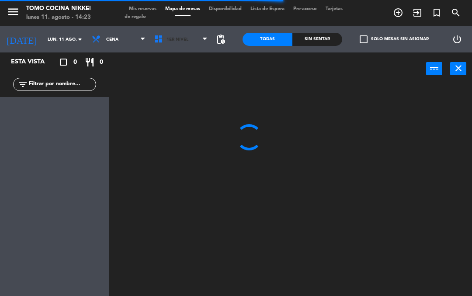
click at [167, 43] on span "1er Nivel" at bounding box center [181, 39] width 63 height 19
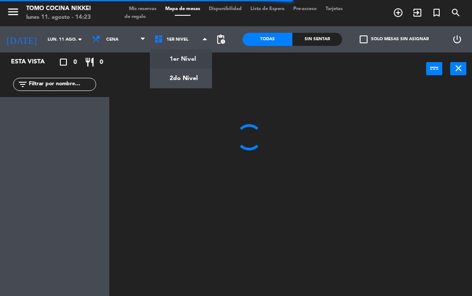
click at [161, 84] on ng-component "menu Tomo Cocina Nikkei lunes 11. agosto - 14:23 Mis reservas Mapa de mesas Dis…" at bounding box center [236, 148] width 472 height 296
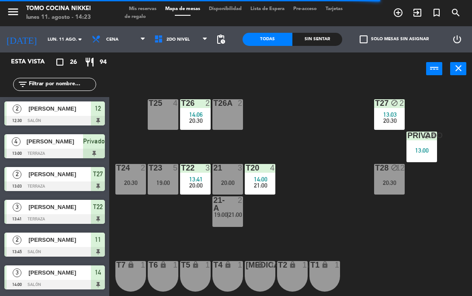
click at [195, 117] on span "20:30" at bounding box center [196, 120] width 14 height 7
click at [176, 225] on div "T27 block 2 13:03 20:30 T25 4 T26A 2 T26 2 14:06 20:30 Privado block 4 13:00 T2…" at bounding box center [293, 189] width 358 height 211
click at [196, 114] on span "14:06" at bounding box center [196, 114] width 14 height 7
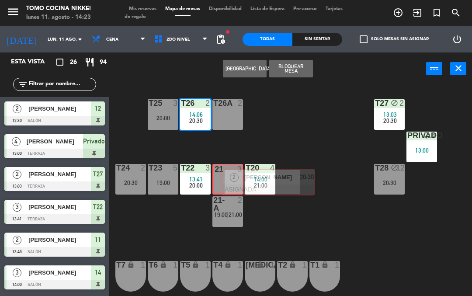
scroll to position [392, 0]
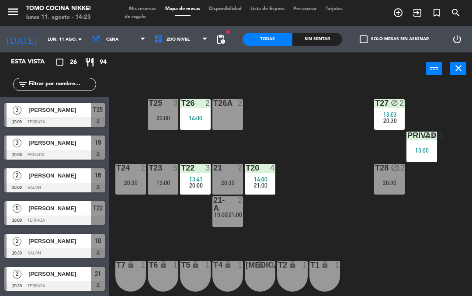
click at [206, 189] on div "T22 3 13:41 20:00" at bounding box center [195, 179] width 31 height 31
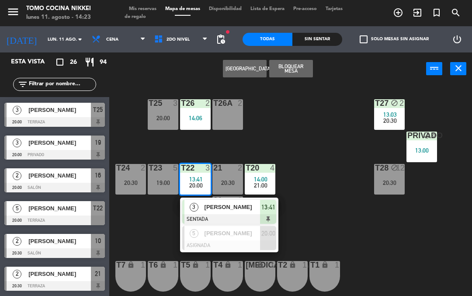
click at [148, 232] on div "T27 block 2 13:03 20:30 T25 3 20:00 T26A 2 T26 2 14:06 Privado block 4 13:00 T2…" at bounding box center [293, 189] width 358 height 211
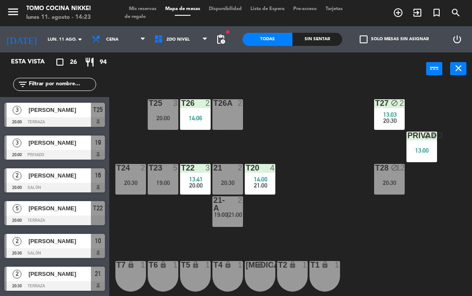
click at [259, 182] on span "21:00" at bounding box center [261, 185] width 14 height 7
click at [154, 235] on div "T27 block 2 13:03 20:30 T25 3 20:00 T26A 2 T26 2 14:06 Privado block 4 13:00 T2…" at bounding box center [293, 189] width 358 height 211
click at [190, 185] on span "20:00" at bounding box center [196, 185] width 14 height 7
click at [349, 229] on div "T27 block 2 13:03 20:30 T25 3 20:00 T26A 2 T26 2 14:06 Privado block 4 13:00 T2…" at bounding box center [293, 189] width 358 height 211
click at [167, 40] on span "2do Nivel" at bounding box center [178, 39] width 23 height 5
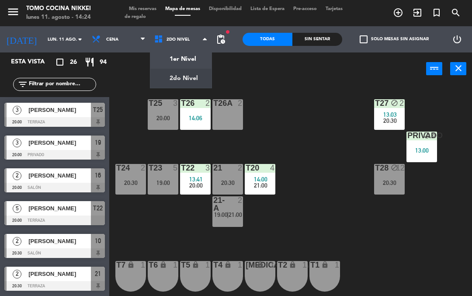
click at [161, 60] on ng-component "menu Tomo Cocina Nikkei lunes 11. agosto - 14:24 Mis reservas Mapa de mesas Dis…" at bounding box center [236, 148] width 472 height 296
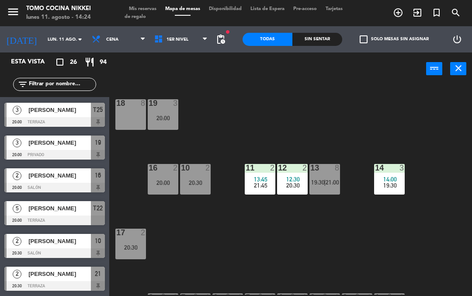
click at [175, 47] on span "1er Nivel" at bounding box center [181, 39] width 63 height 19
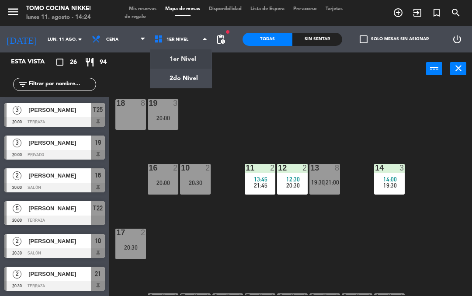
click at [187, 233] on div "18 8 19 3 20:00 16 2 20:00 10 2 20:30 11 2 13:45 21:45 12 2 12:30 20:30 13 8 19…" at bounding box center [293, 189] width 358 height 211
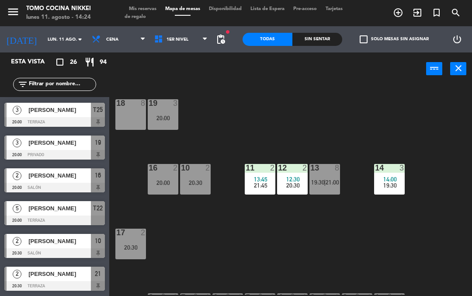
click at [167, 107] on div at bounding box center [163, 103] width 14 height 8
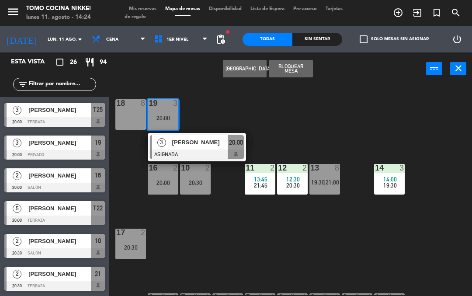
click at [181, 251] on div "18 8 19 3 20:00 3 [PERSON_NAME] ASIGNADA 20:00 16 2 20:00 10 2 20:30 11 2 13:45…" at bounding box center [293, 189] width 358 height 211
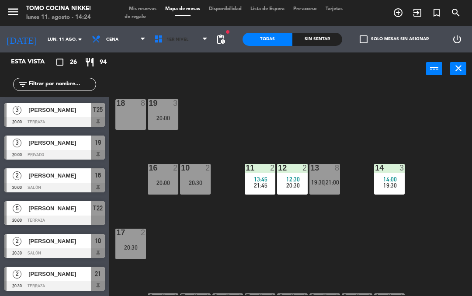
click at [158, 40] on icon at bounding box center [160, 40] width 13 height 10
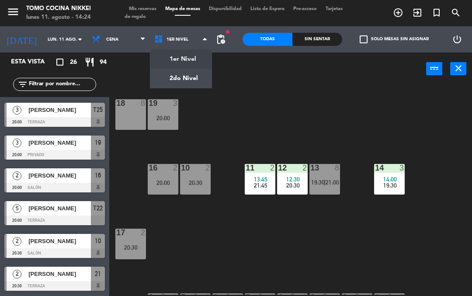
click at [174, 85] on ng-component "menu Tomo Cocina Nikkei lunes 11. agosto - 14:24 Mis reservas Mapa de mesas Dis…" at bounding box center [236, 148] width 472 height 296
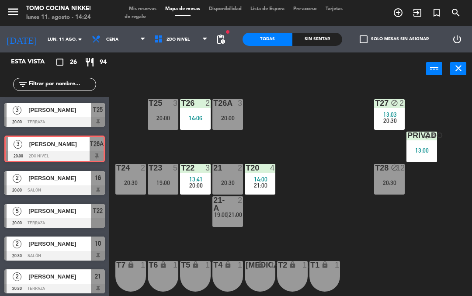
click at [224, 117] on div "20:00" at bounding box center [228, 118] width 31 height 6
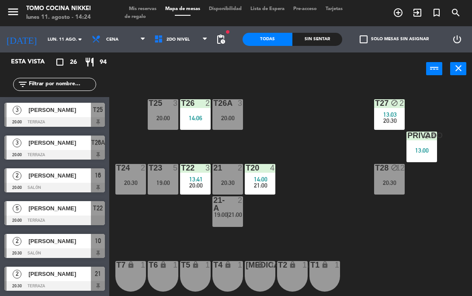
click at [174, 143] on div "T27 block 2 13:03 20:30 T25 3 20:00 T26A 3 20:00 T26 2 14:06 Privado block 4 13…" at bounding box center [293, 189] width 358 height 211
click at [178, 149] on div "T27 block 2 13:03 20:30 T25 3 20:00 T26A 3 20:00 T26 2 14:06 Privado block 4 13…" at bounding box center [293, 189] width 358 height 211
click at [223, 117] on div "20:00" at bounding box center [228, 118] width 31 height 6
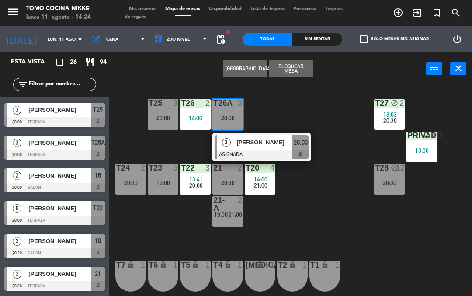
click at [222, 146] on div "3" at bounding box center [226, 142] width 19 height 14
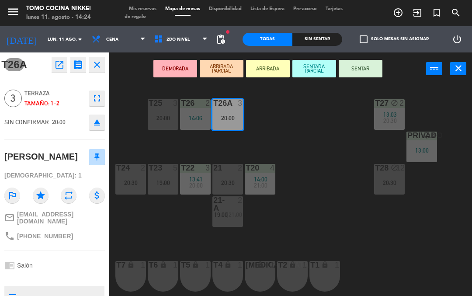
click at [194, 121] on div "14:06" at bounding box center [195, 118] width 31 height 6
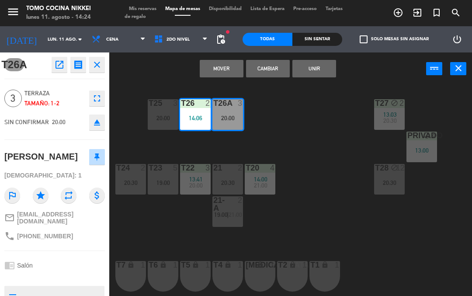
click at [305, 70] on button "Unir" at bounding box center [315, 68] width 44 height 17
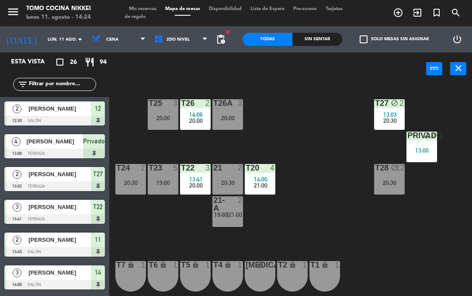
scroll to position [0, 0]
click at [147, 238] on div "T27 block 2 13:03 20:30 T25 3 20:00 T26A 3 20:00 T26 2 14:06 20:00 Privado bloc…" at bounding box center [293, 189] width 358 height 211
click at [167, 39] on span "2do Nivel" at bounding box center [178, 39] width 23 height 5
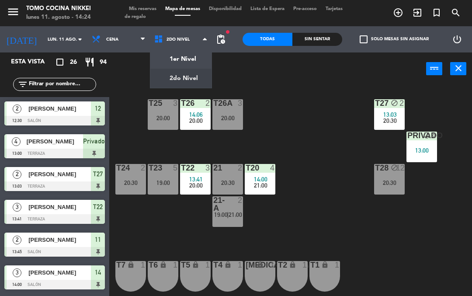
click at [158, 83] on ng-component "menu Tomo Cocina Nikkei lunes 11. agosto - 14:24 Mis reservas Mapa de mesas Dis…" at bounding box center [236, 148] width 472 height 296
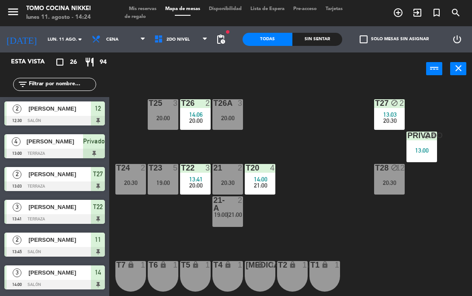
click at [156, 45] on span "2do Nivel" at bounding box center [181, 39] width 63 height 19
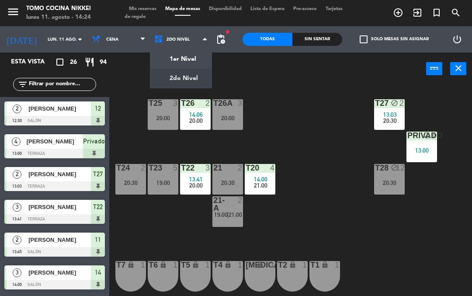
click at [164, 59] on ng-component "menu Tomo Cocina Nikkei lunes 11. agosto - 14:24 Mis reservas Mapa de mesas Dis…" at bounding box center [236, 148] width 472 height 296
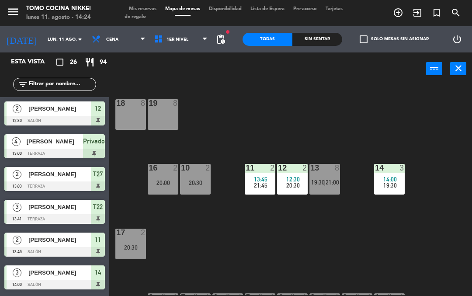
click at [404, 179] on div "14:00" at bounding box center [389, 179] width 31 height 6
click at [421, 274] on div "18 8 19 8 16 2 20:00 10 2 20:30 11 2 13:45 21:45 12 2 12:30 20:30 13 8 19:30 | …" at bounding box center [293, 189] width 358 height 211
click at [162, 45] on span "1er Nivel" at bounding box center [181, 39] width 63 height 19
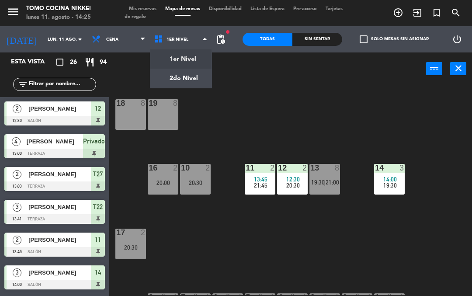
click at [163, 83] on ng-component "menu Tomo Cocina Nikkei lunes 11. agosto - 14:25 Mis reservas Mapa de mesas Dis…" at bounding box center [236, 148] width 472 height 296
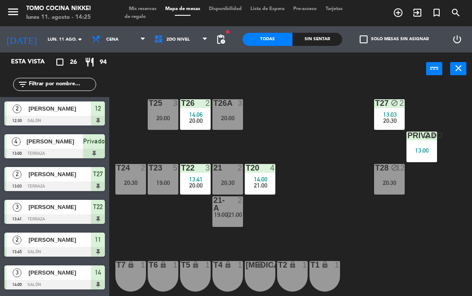
click at [312, 45] on div "Sin sentar" at bounding box center [318, 39] width 50 height 13
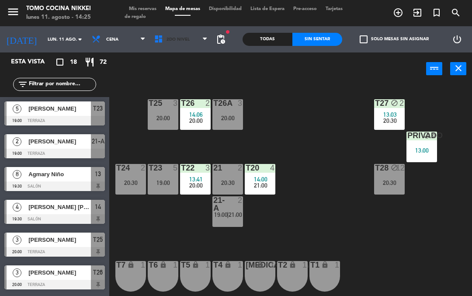
click at [168, 47] on span "2do Nivel" at bounding box center [181, 39] width 63 height 19
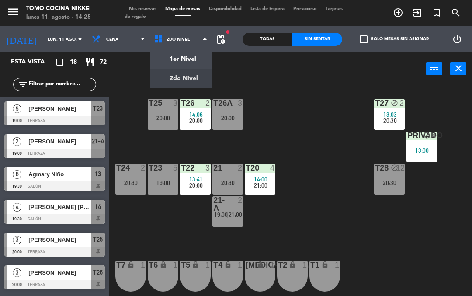
click at [166, 63] on ng-component "menu Tomo Cocina Nikkei lunes 11. agosto - 14:25 Mis reservas Mapa de mesas Dis…" at bounding box center [236, 148] width 472 height 296
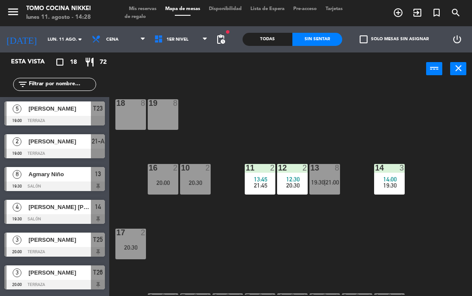
click at [472, 294] on div "18 8 19 8 16 2 20:00 10 2 20:30 11 2 13:45 21:45 12 2 12:30 20:30 13 8 19:30 | …" at bounding box center [293, 189] width 358 height 211
click at [266, 181] on span "13:45" at bounding box center [261, 179] width 14 height 7
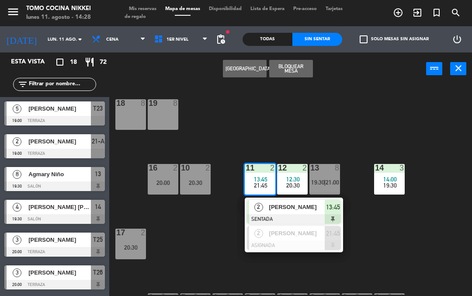
click at [235, 73] on button "[GEOGRAPHIC_DATA]" at bounding box center [245, 68] width 44 height 17
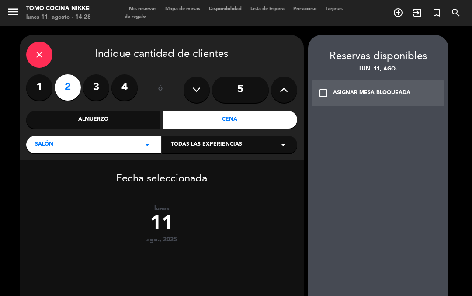
click at [43, 146] on span "Salón" at bounding box center [44, 144] width 18 height 9
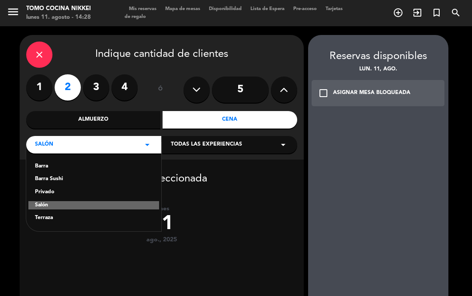
click at [35, 205] on div "Salón" at bounding box center [93, 205] width 131 height 9
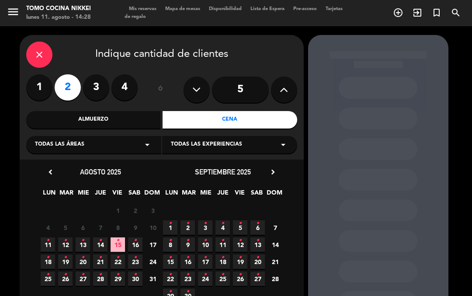
click at [44, 244] on span "11 •" at bounding box center [48, 245] width 14 height 14
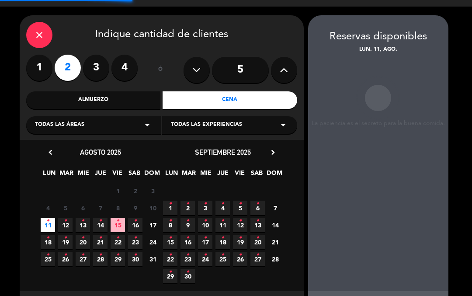
scroll to position [21, 0]
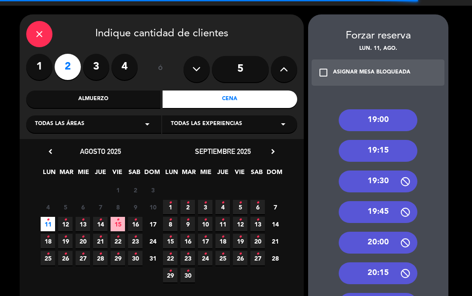
click at [395, 109] on div "19:00" at bounding box center [378, 120] width 79 height 22
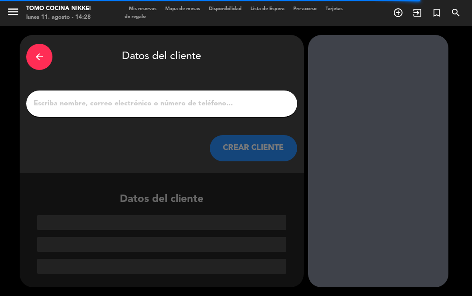
scroll to position [0, 0]
click at [59, 98] on input "1" at bounding box center [162, 104] width 258 height 12
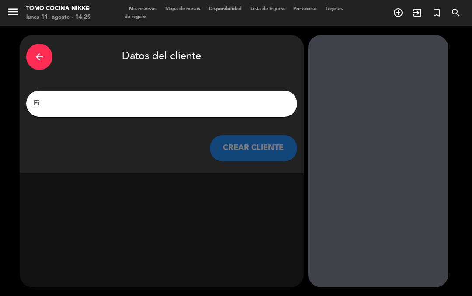
type input "F"
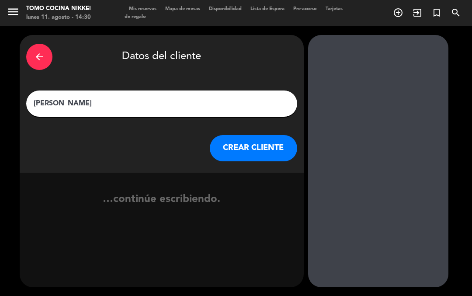
type input "[PERSON_NAME]"
click at [238, 140] on button "CREAR CLIENTE" at bounding box center [253, 148] width 87 height 26
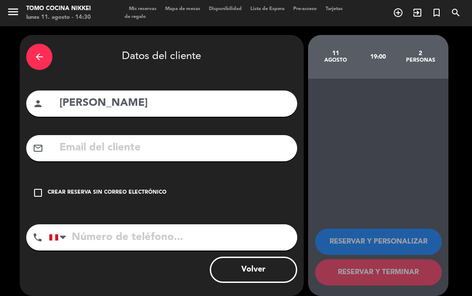
click at [84, 224] on input "tel" at bounding box center [173, 237] width 248 height 26
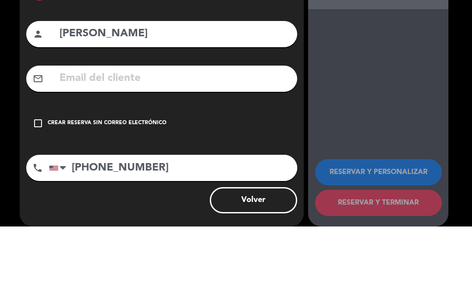
type input "[PHONE_NUMBER]"
click at [78, 139] on input "text" at bounding box center [175, 148] width 232 height 18
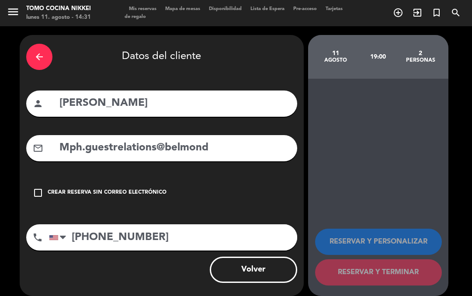
type input "Mph.guestrelations@belmond"
click at [154, 224] on input "[PHONE_NUMBER]" at bounding box center [173, 237] width 248 height 26
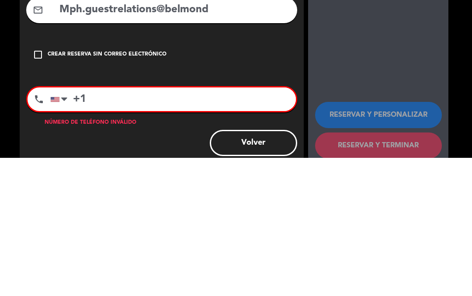
type input "+"
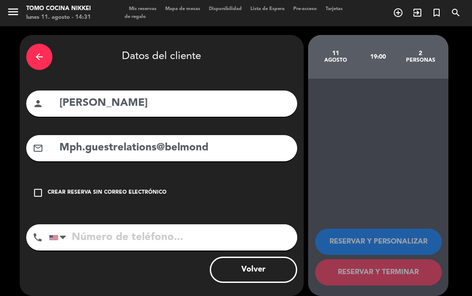
click at [69, 140] on input "Mph.guestrelations@belmond" at bounding box center [175, 148] width 232 height 18
click at [38, 188] on icon "check_box_outline_blank" at bounding box center [38, 193] width 10 height 10
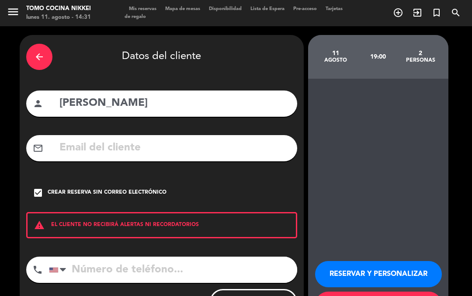
click at [102, 257] on input "tel" at bounding box center [173, 270] width 248 height 26
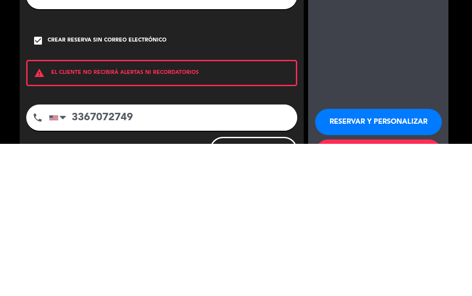
type input "3367072749"
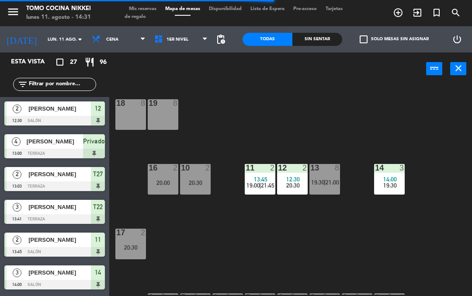
click at [314, 35] on div "Sin sentar" at bounding box center [318, 39] width 50 height 13
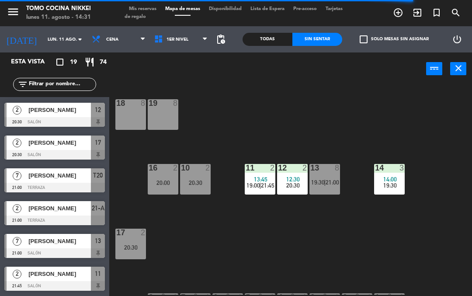
click at [229, 132] on div "18 8 19 8 16 2 20:00 10 2 20:30 11 2 13:45 19:00 | 21:45 12 2 12:30 20:30 13 8 …" at bounding box center [293, 189] width 358 height 211
click at [141, 7] on span "Mis reservas" at bounding box center [143, 9] width 36 height 5
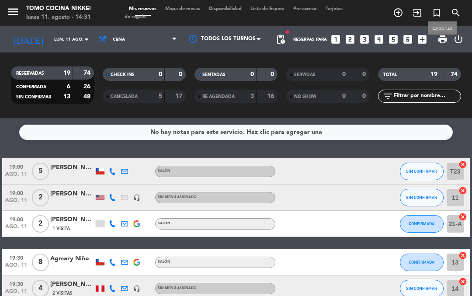
click at [442, 34] on span "print" at bounding box center [443, 39] width 10 height 10
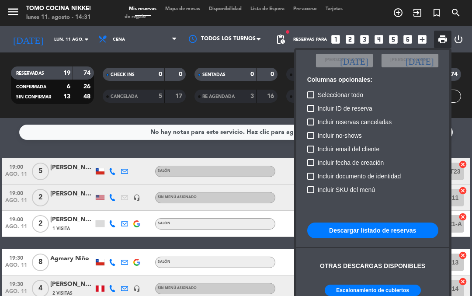
scroll to position [52, 0]
click at [395, 285] on button "Escalonamiento de cubiertos" at bounding box center [373, 290] width 96 height 11
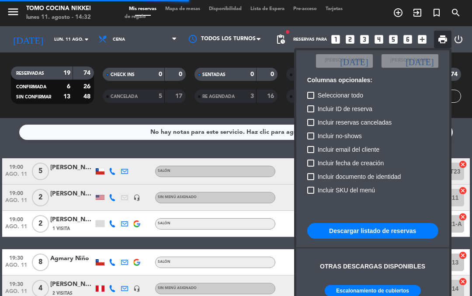
click at [260, 134] on div at bounding box center [236, 148] width 472 height 296
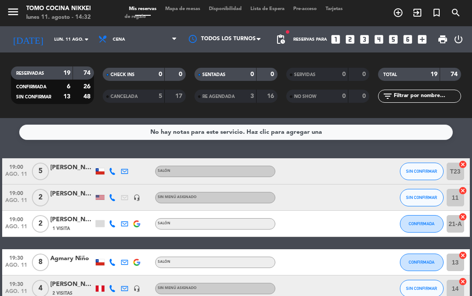
click at [62, 33] on input "lun. 11 ago." at bounding box center [80, 40] width 60 height 14
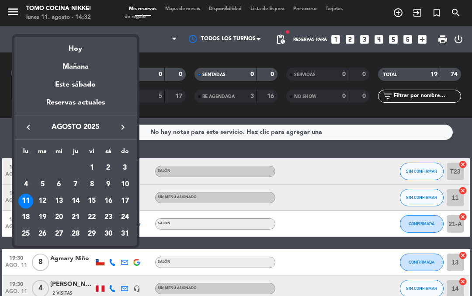
click at [61, 200] on div "13" at bounding box center [59, 201] width 15 height 15
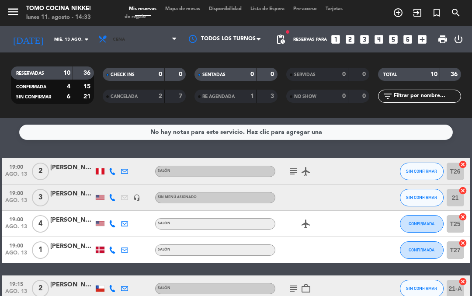
click at [120, 30] on span "Cena" at bounding box center [137, 39] width 87 height 19
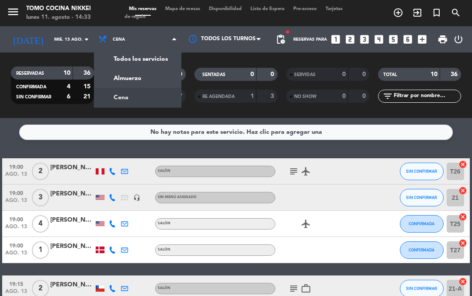
click at [117, 67] on div "menu Tomo Cocina Nikkei lunes 11. agosto - 14:33 Mis reservas Mapa de mesas Dis…" at bounding box center [236, 59] width 472 height 118
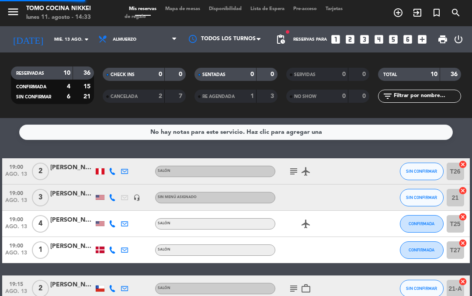
click at [50, 33] on input "mié. 13 ago." at bounding box center [80, 40] width 60 height 14
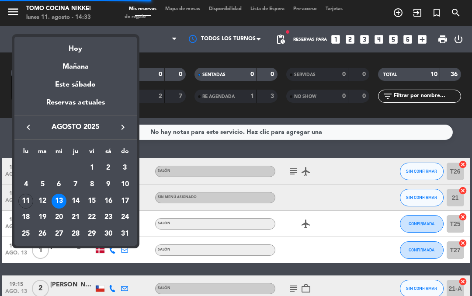
click at [56, 48] on div "Hoy" at bounding box center [75, 46] width 122 height 18
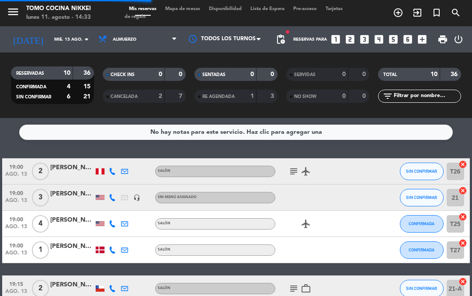
type input "lun. 11 ago."
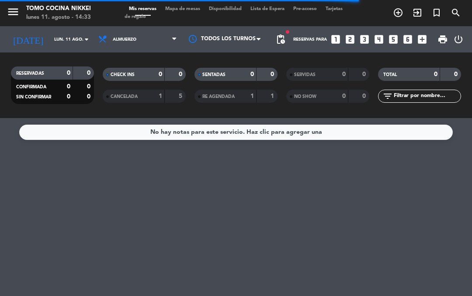
click at [122, 37] on span "Almuerzo" at bounding box center [125, 39] width 24 height 5
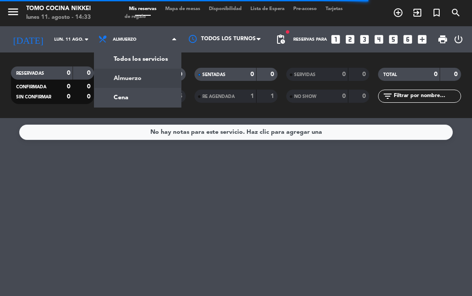
click at [50, 33] on input "lun. 11 ago." at bounding box center [80, 40] width 60 height 14
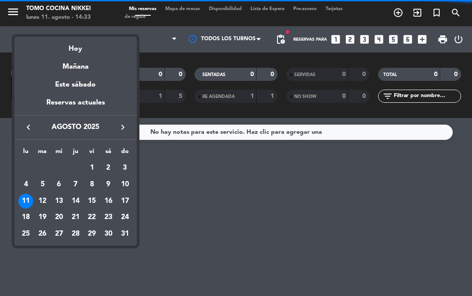
click at [55, 51] on div "Hoy" at bounding box center [75, 46] width 122 height 18
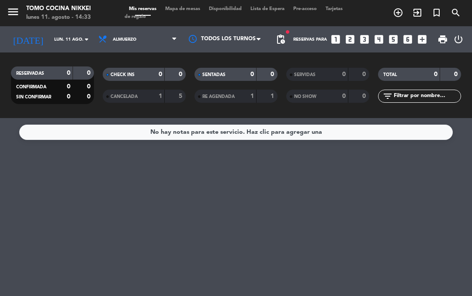
click at [50, 33] on input "lun. 11 ago." at bounding box center [80, 40] width 60 height 14
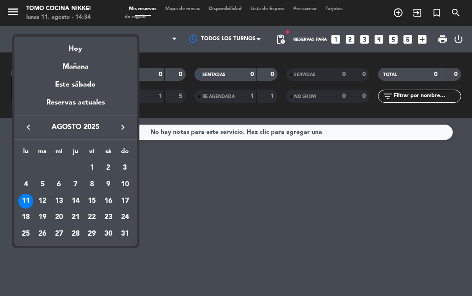
click at [73, 54] on div "Hoy" at bounding box center [75, 46] width 122 height 18
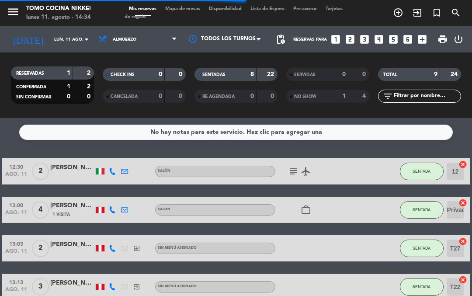
click at [234, 75] on div "SENTADAS" at bounding box center [217, 75] width 40 height 10
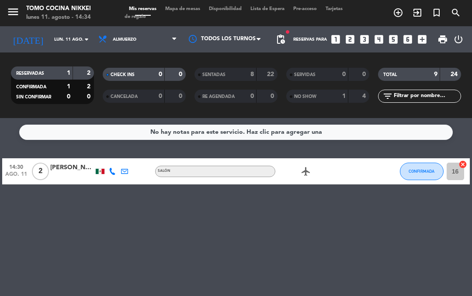
click at [181, 11] on span "Mapa de mesas" at bounding box center [183, 9] width 44 height 5
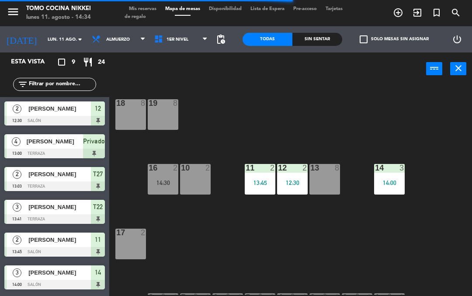
click at [166, 43] on span "1er Nivel" at bounding box center [181, 39] width 63 height 19
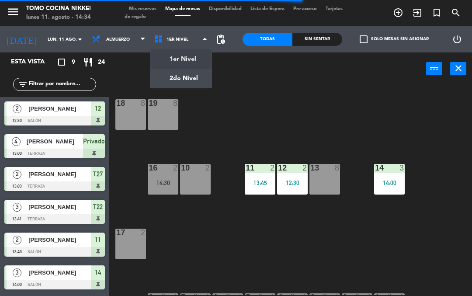
click at [161, 80] on ng-component "menu Tomo Cocina Nikkei lunes 11. agosto - 14:34 Mis reservas Mapa de mesas Dis…" at bounding box center [236, 148] width 472 height 296
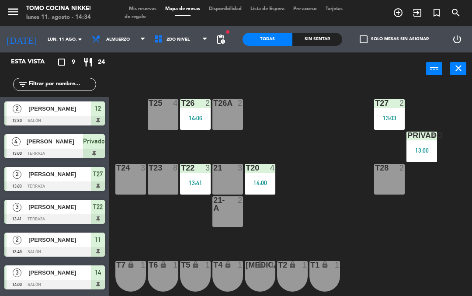
click at [124, 175] on div "T24 3" at bounding box center [130, 179] width 31 height 31
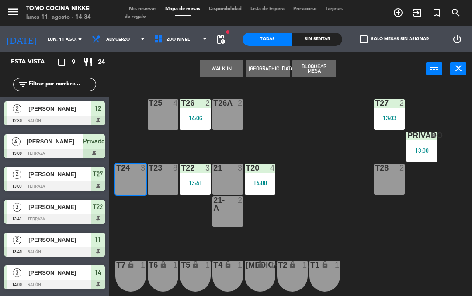
click at [213, 64] on button "WALK IN" at bounding box center [222, 68] width 44 height 17
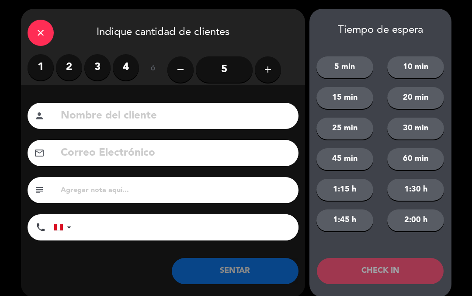
click at [68, 69] on label "2" at bounding box center [69, 67] width 26 height 26
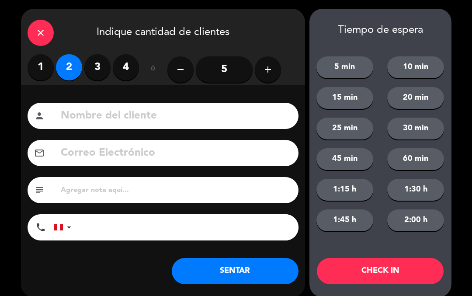
click at [83, 118] on input at bounding box center [176, 116] width 232 height 18
type input "Luis"
click at [260, 268] on button "SENTAR" at bounding box center [235, 271] width 127 height 26
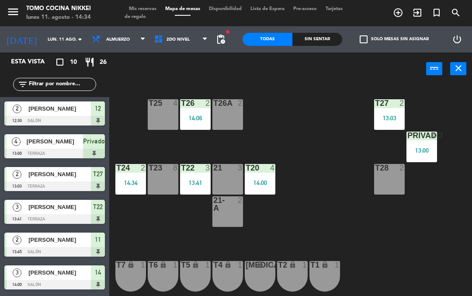
click at [324, 35] on div "Sin sentar" at bounding box center [318, 39] width 50 height 13
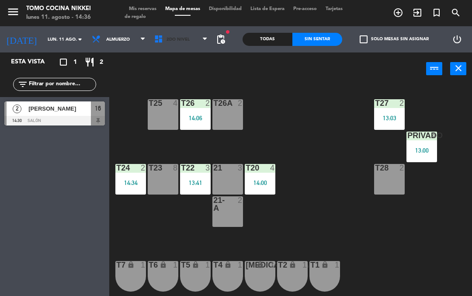
click at [174, 37] on span "2do Nivel" at bounding box center [178, 39] width 23 height 5
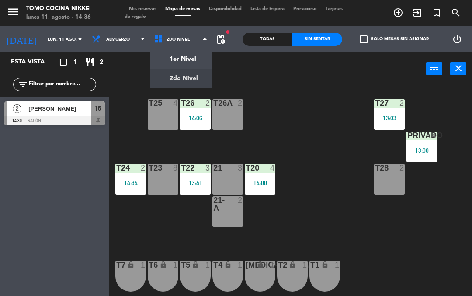
click at [192, 56] on ng-component "menu Tomo Cocina Nikkei lunes 11. agosto - 14:36 Mis reservas Mapa de mesas Dis…" at bounding box center [236, 148] width 472 height 296
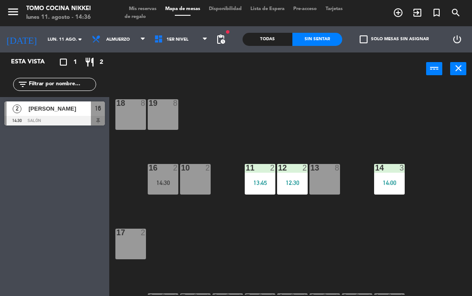
click at [301, 175] on div "12 2 12:30" at bounding box center [292, 179] width 31 height 31
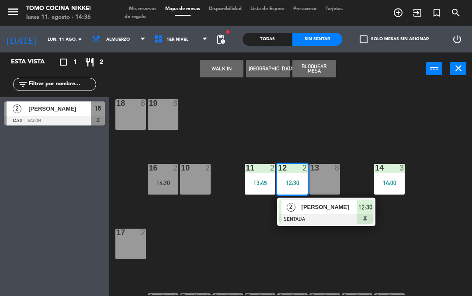
click at [336, 212] on div "[PERSON_NAME]" at bounding box center [329, 207] width 57 height 14
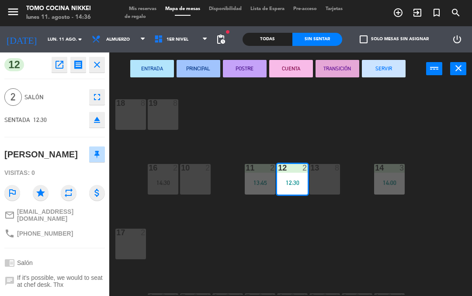
click at [388, 67] on button "SERVIR" at bounding box center [384, 68] width 44 height 17
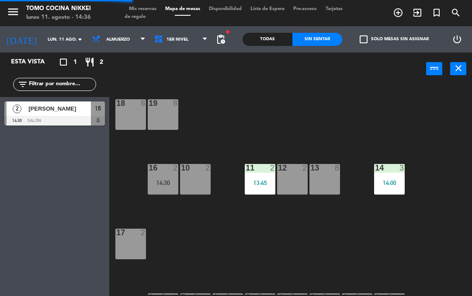
click at [311, 254] on div "18 8 19 8 16 2 14:30 10 2 11 2 13:45 12 2 13 8 14 3 14:00 17 2 7 lock 1 8 lock …" at bounding box center [293, 189] width 358 height 211
click at [169, 185] on div "14:30" at bounding box center [163, 183] width 31 height 6
click at [296, 248] on div "18 8 19 8 16 2 14:30 10 2 11 2 13:45 12 2 13 8 14 3 14:00 17 2 7 lock 1 8 lock …" at bounding box center [293, 189] width 358 height 211
click at [112, 32] on span "Almuerzo" at bounding box center [118, 39] width 63 height 19
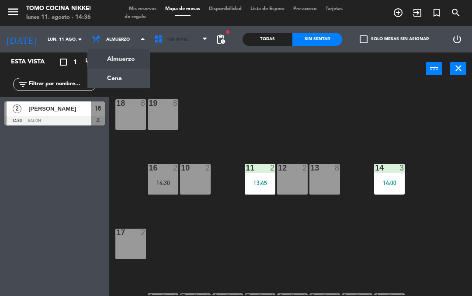
click at [167, 40] on span "1er Nivel" at bounding box center [178, 39] width 22 height 5
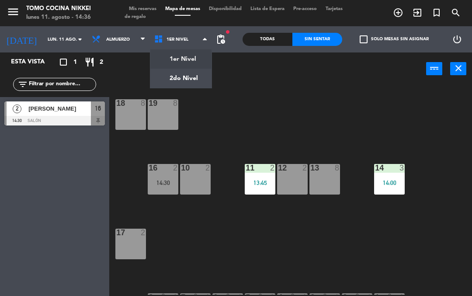
click at [164, 80] on ng-component "menu Tomo Cocina Nikkei lunes 11. agosto - 14:36 Mis reservas Mapa de mesas Dis…" at bounding box center [236, 148] width 472 height 296
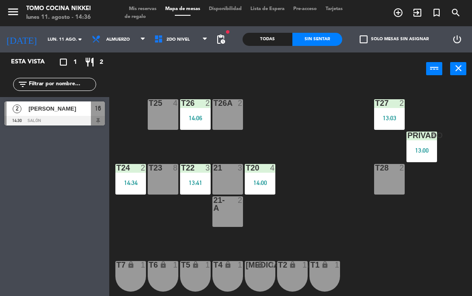
click at [403, 119] on div "13:03" at bounding box center [389, 118] width 31 height 6
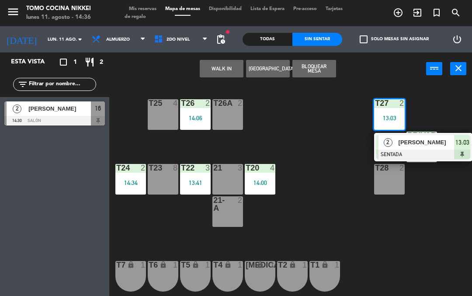
click at [398, 145] on div "[PERSON_NAME]" at bounding box center [426, 142] width 57 height 14
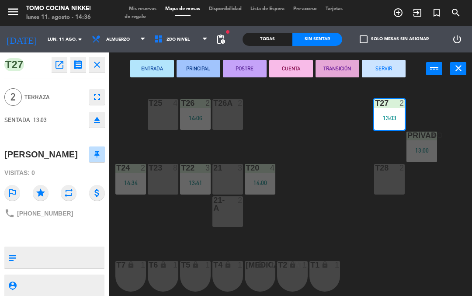
click at [388, 66] on button "SERVIR" at bounding box center [384, 68] width 44 height 17
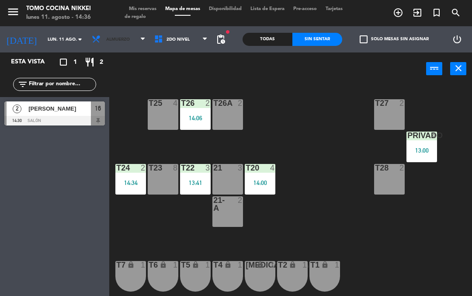
click at [106, 39] on span "Almuerzo" at bounding box center [118, 39] width 24 height 5
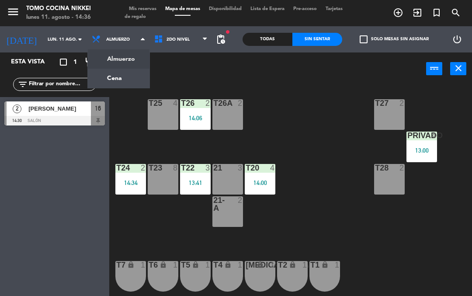
click at [112, 80] on ng-component "menu Tomo Cocina Nikkei lunes 11. agosto - 14:36 Mis reservas Mapa de mesas Dis…" at bounding box center [236, 148] width 472 height 296
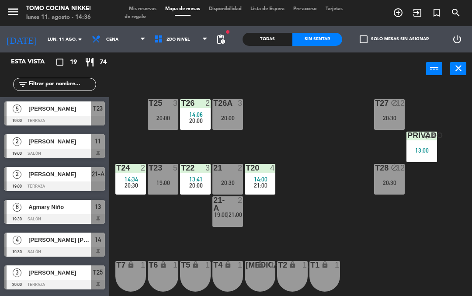
click at [43, 35] on input "lun. 11 ago." at bounding box center [73, 40] width 60 height 14
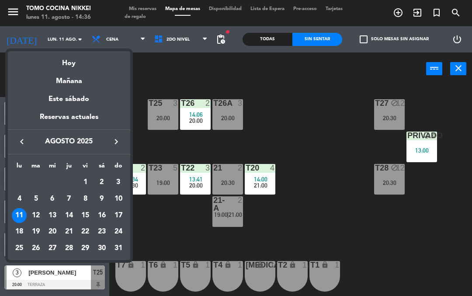
click at [52, 80] on div "Mañana" at bounding box center [69, 78] width 122 height 18
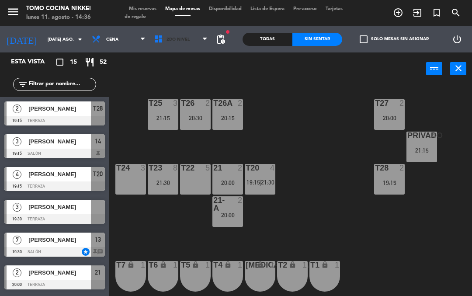
click at [211, 42] on span at bounding box center [207, 39] width 9 height 8
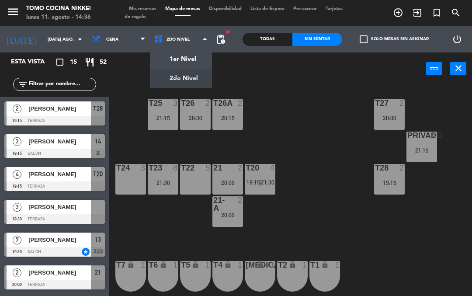
click at [293, 102] on div "T27 2 20:00 T25 3 21:15 T26A 2 20:15 T26 2 20:30 Privado 4 21:15 T24 3 T23 8 21…" at bounding box center [293, 189] width 358 height 211
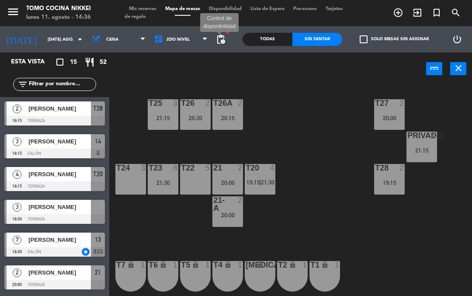
click at [223, 44] on span "pending_actions" at bounding box center [221, 39] width 10 height 10
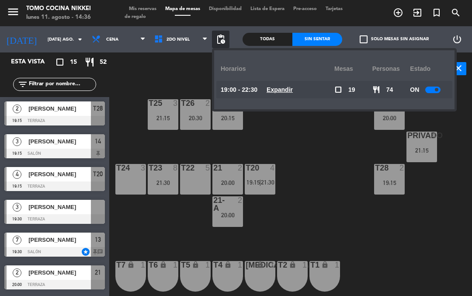
click at [279, 87] on u "Expandir" at bounding box center [280, 89] width 26 height 7
click at [286, 90] on u "Expandir" at bounding box center [280, 89] width 26 height 7
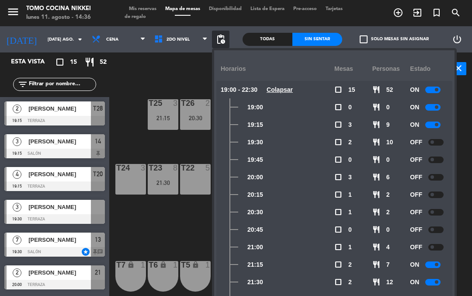
click at [133, 147] on div "T27 2 20:00 T25 3 21:15 T26A 2 20:15 T26 2 20:30 Privado 4 21:15 T24 3 T23 8 21…" at bounding box center [293, 189] width 358 height 211
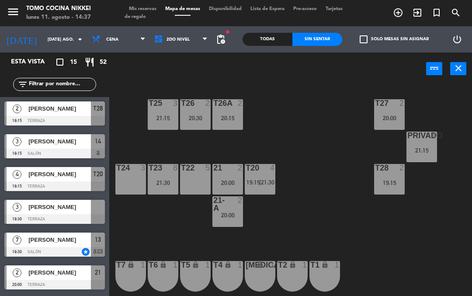
click at [43, 41] on input "[DATE] ago." at bounding box center [73, 40] width 60 height 14
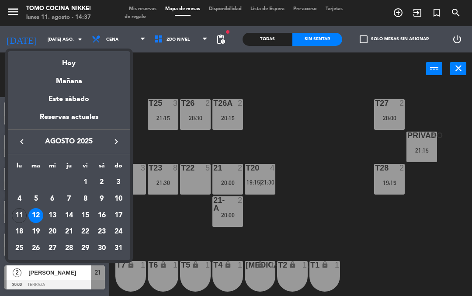
click at [85, 212] on div "15" at bounding box center [85, 215] width 15 height 15
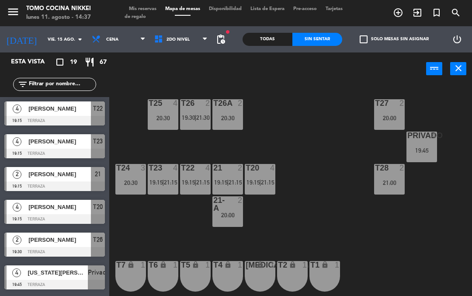
click at [220, 42] on span "pending_actions" at bounding box center [221, 39] width 10 height 10
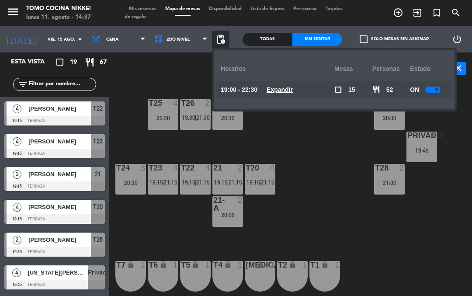
click at [274, 83] on div "19:00 - 22:30 Expandir" at bounding box center [278, 89] width 114 height 17
click at [276, 92] on u "Expandir" at bounding box center [280, 89] width 26 height 7
click at [290, 93] on u "Expandir" at bounding box center [280, 89] width 26 height 7
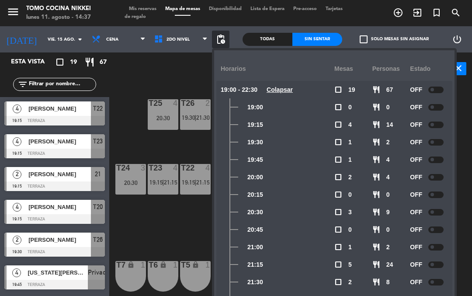
click at [432, 88] on span at bounding box center [432, 89] width 3 height 3
click at [433, 93] on div at bounding box center [433, 90] width 15 height 7
click at [106, 37] on span "Cena" at bounding box center [112, 39] width 12 height 5
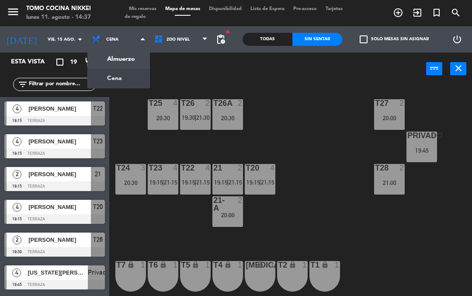
click at [43, 42] on input "vie. 15 ago." at bounding box center [73, 40] width 60 height 14
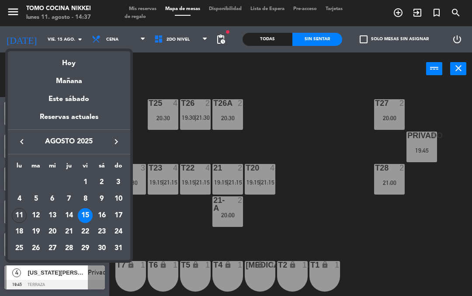
click at [105, 211] on div "16" at bounding box center [101, 215] width 15 height 15
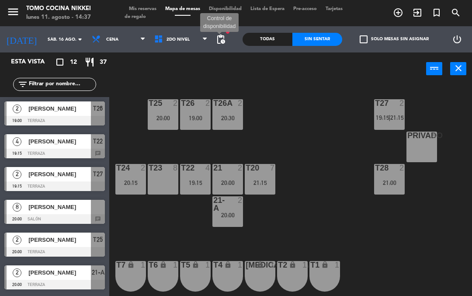
click at [220, 36] on span "pending_actions" at bounding box center [221, 39] width 10 height 10
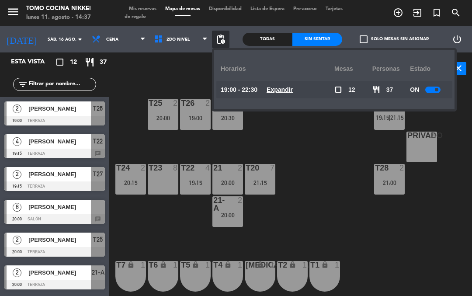
click at [283, 94] on span "Expandir" at bounding box center [280, 90] width 26 height 10
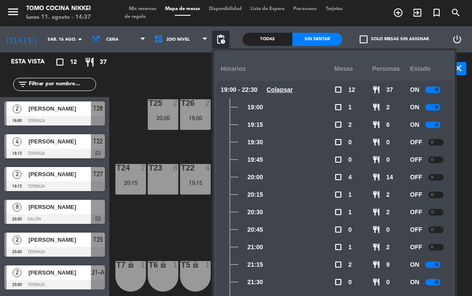
click at [122, 90] on div "T27 2 19:15 | 21:15 T25 2 20:00 T26A 2 20:30 T26 2 19:00 Privado 8 T24 2 20:15 …" at bounding box center [293, 189] width 358 height 211
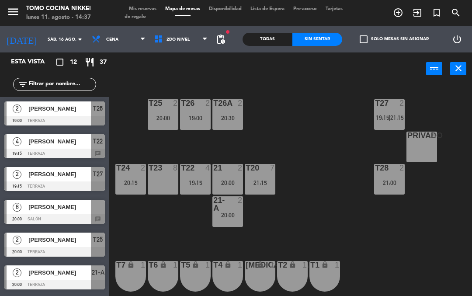
click at [43, 45] on input "sáb. 16 ago." at bounding box center [73, 40] width 60 height 14
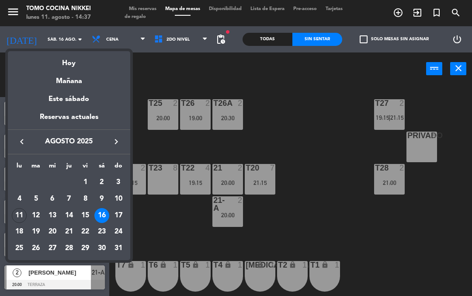
click at [21, 225] on div "18" at bounding box center [19, 231] width 15 height 15
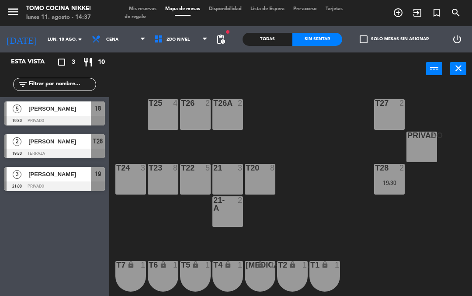
click at [226, 40] on span "pending_actions" at bounding box center [221, 39] width 10 height 10
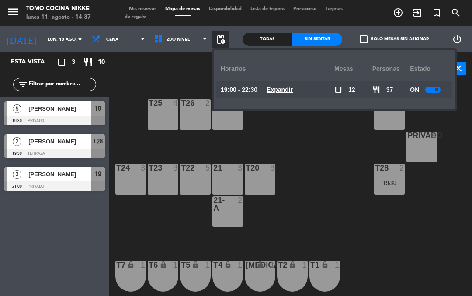
click at [328, 201] on div "T27 2 T25 4 T26A 2 T26 2 Privado 8 T24 3 T23 8 T22 5 21 3 T20 8 T28 2 19:30 21-…" at bounding box center [293, 189] width 358 height 211
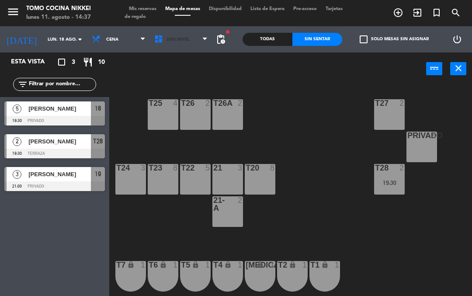
click at [212, 35] on span at bounding box center [207, 39] width 9 height 8
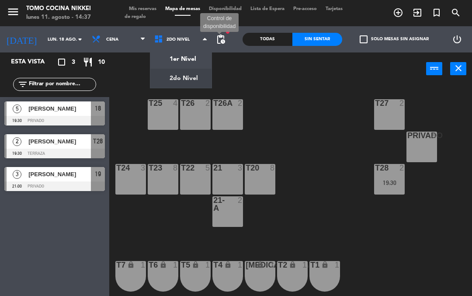
click at [222, 41] on span "pending_actions" at bounding box center [221, 39] width 10 height 10
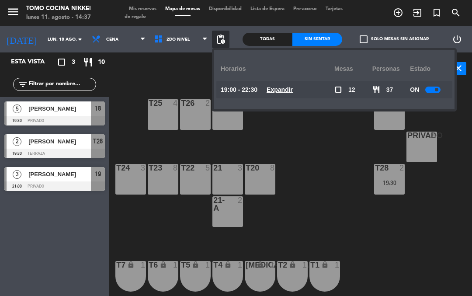
click at [278, 93] on u "Expandir" at bounding box center [280, 89] width 26 height 7
click at [286, 93] on u "Expandir" at bounding box center [280, 89] width 26 height 7
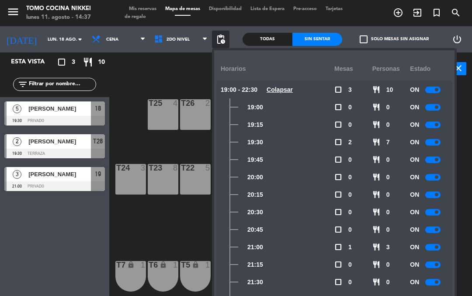
click at [434, 140] on div at bounding box center [433, 142] width 15 height 7
click at [431, 160] on div at bounding box center [433, 160] width 15 height 7
click at [434, 180] on div at bounding box center [433, 177] width 15 height 7
click at [434, 192] on div at bounding box center [433, 195] width 15 height 7
click at [432, 197] on div at bounding box center [436, 195] width 15 height 7
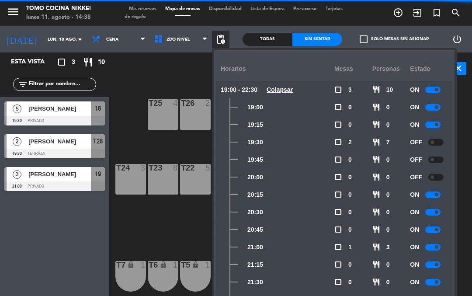
click at [431, 144] on div at bounding box center [436, 142] width 15 height 7
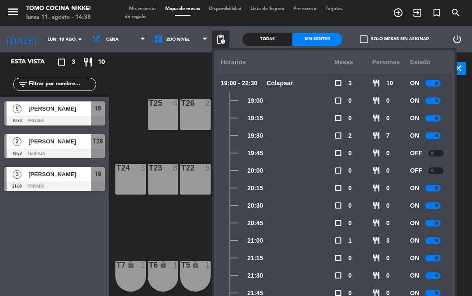
scroll to position [9, 0]
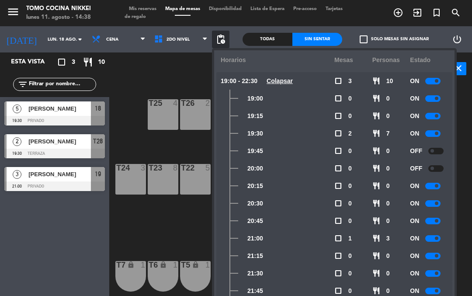
click at [430, 153] on div at bounding box center [436, 151] width 15 height 7
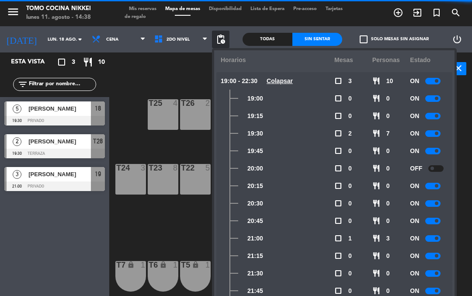
click at [437, 171] on div at bounding box center [436, 168] width 15 height 7
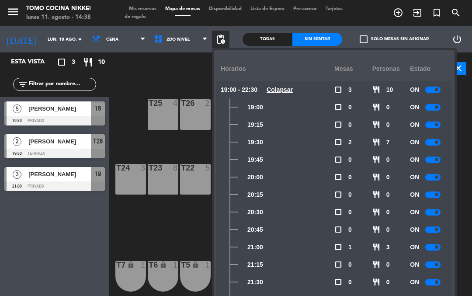
scroll to position [0, 0]
click at [445, 149] on div "ON" at bounding box center [429, 141] width 38 height 17
click at [428, 144] on div at bounding box center [433, 142] width 15 height 7
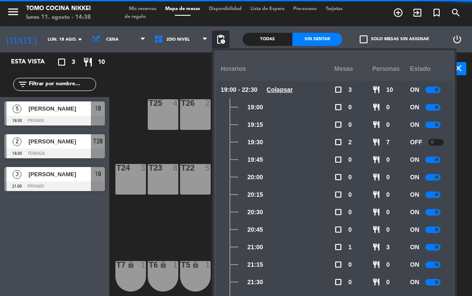
click at [435, 160] on span at bounding box center [436, 159] width 3 height 3
click at [435, 177] on span at bounding box center [436, 176] width 3 height 3
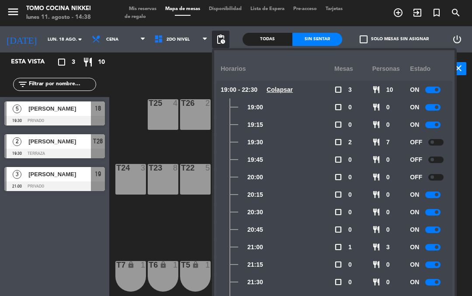
click at [433, 195] on div at bounding box center [433, 195] width 15 height 7
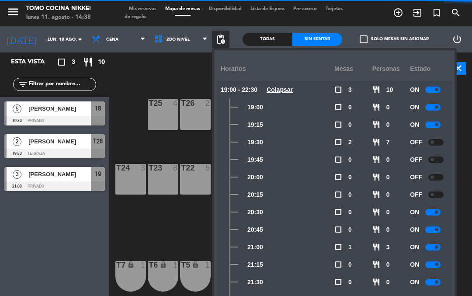
click at [434, 211] on div at bounding box center [433, 212] width 15 height 7
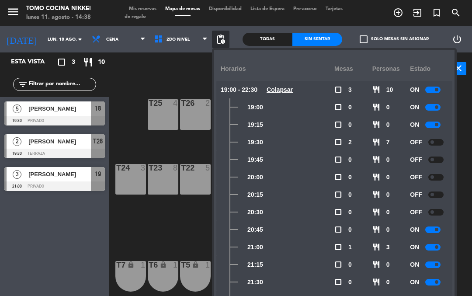
click at [430, 230] on div at bounding box center [433, 230] width 15 height 7
click at [435, 245] on div at bounding box center [433, 247] width 15 height 7
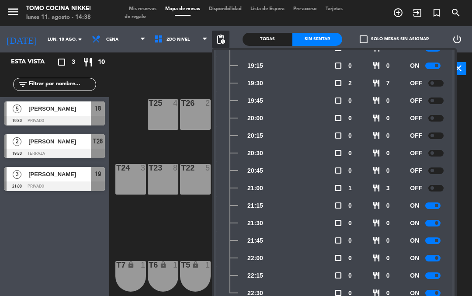
scroll to position [59, 0]
click at [435, 241] on span at bounding box center [436, 240] width 3 height 3
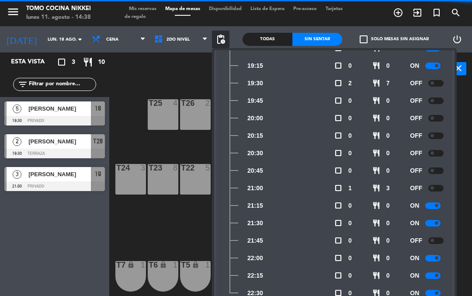
click at [437, 255] on div at bounding box center [433, 258] width 15 height 7
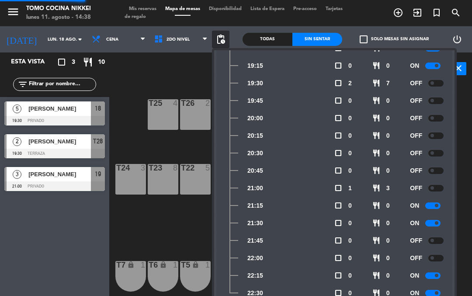
click at [436, 273] on div at bounding box center [433, 276] width 15 height 7
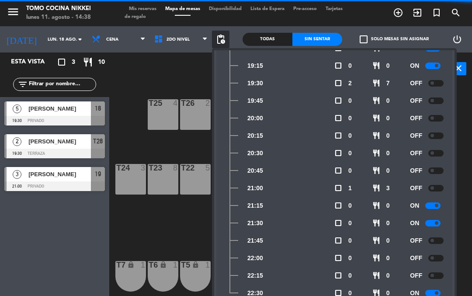
click at [43, 40] on input "lun. 18 ago." at bounding box center [73, 40] width 60 height 14
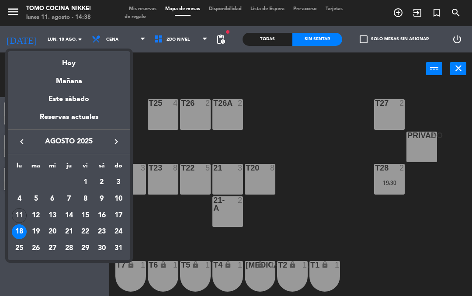
click at [57, 63] on div "Hoy" at bounding box center [69, 60] width 122 height 18
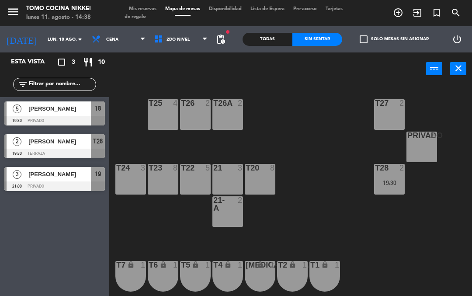
type input "lun. 11 ago."
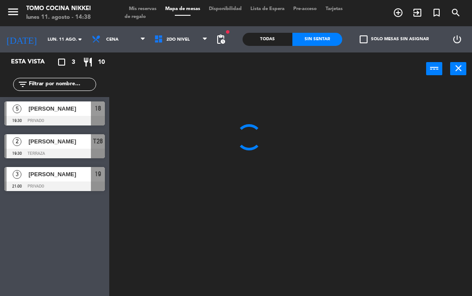
click at [106, 40] on span "Cena" at bounding box center [112, 39] width 12 height 5
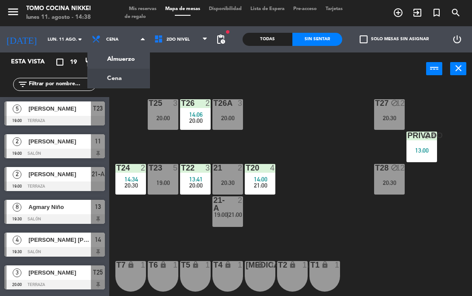
click at [97, 62] on ng-component "menu Tomo Cocina Nikkei lunes 11. agosto - 14:38 Mis reservas Mapa de mesas Dis…" at bounding box center [236, 148] width 472 height 296
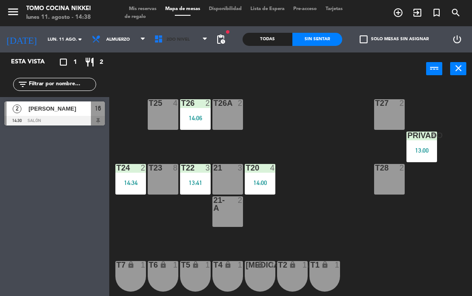
click at [167, 38] on span "2do Nivel" at bounding box center [178, 39] width 23 height 5
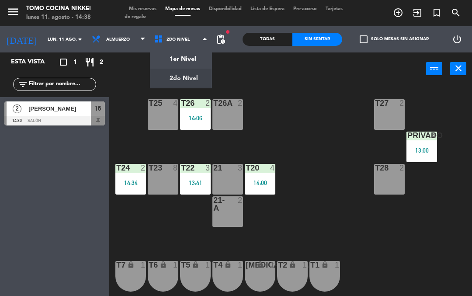
click at [163, 84] on ng-component "menu Tomo Cocina Nikkei lunes 11. agosto - 14:38 Mis reservas Mapa de mesas Dis…" at bounding box center [236, 148] width 472 height 296
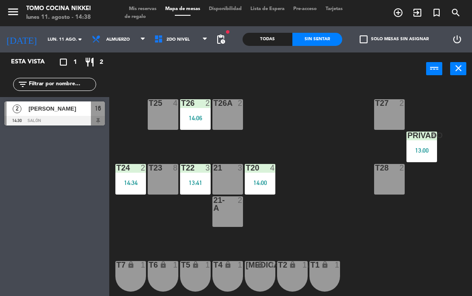
click at [229, 215] on div "21-A 2" at bounding box center [228, 211] width 31 height 31
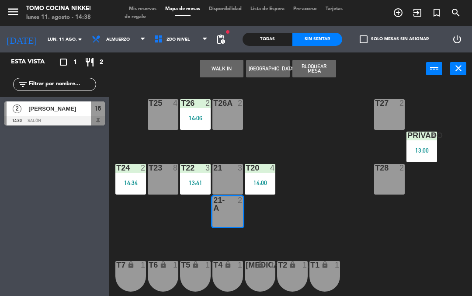
click at [208, 68] on button "WALK IN" at bounding box center [222, 68] width 44 height 17
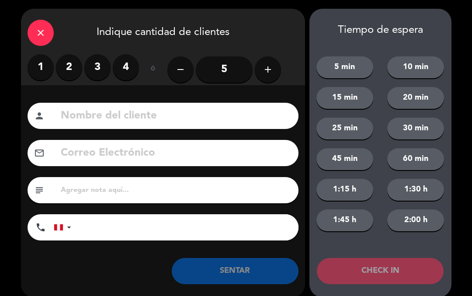
click at [72, 66] on label "2" at bounding box center [69, 67] width 26 height 26
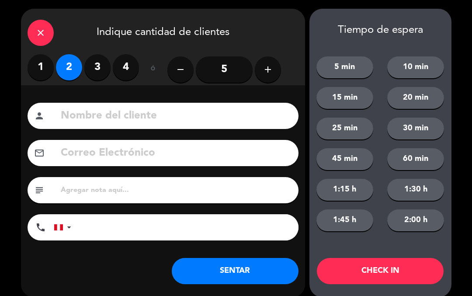
click at [87, 115] on input at bounding box center [176, 116] width 232 height 18
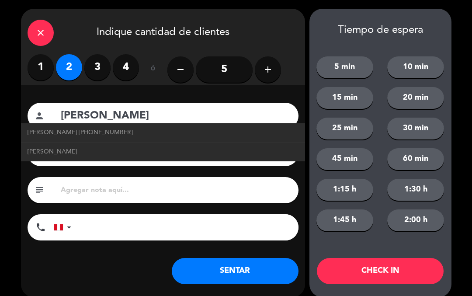
type input "Eva venegas"
click at [223, 262] on button "SENTAR" at bounding box center [235, 271] width 127 height 26
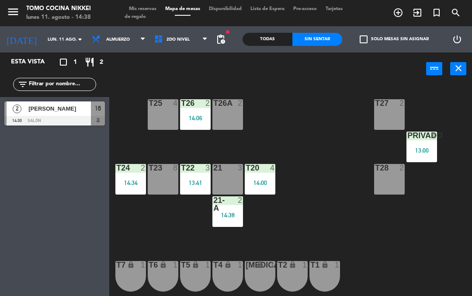
click at [43, 40] on input "lun. 11 ago." at bounding box center [73, 40] width 60 height 14
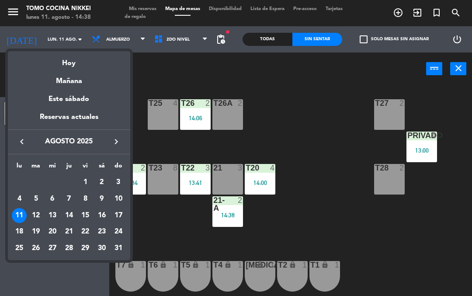
click at [22, 233] on div "18" at bounding box center [19, 231] width 15 height 15
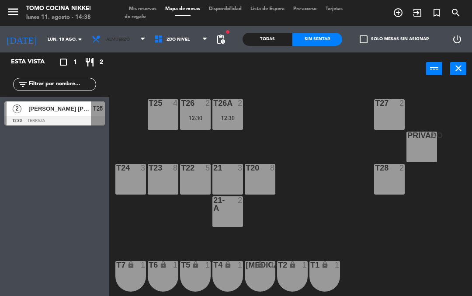
click at [115, 41] on span "Almuerzo" at bounding box center [118, 39] width 24 height 5
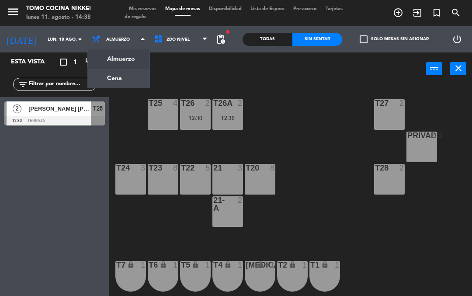
click at [104, 80] on ng-component "menu Tomo Cocina Nikkei lunes 11. agosto - 14:38 Mis reservas Mapa de mesas Dis…" at bounding box center [236, 148] width 472 height 296
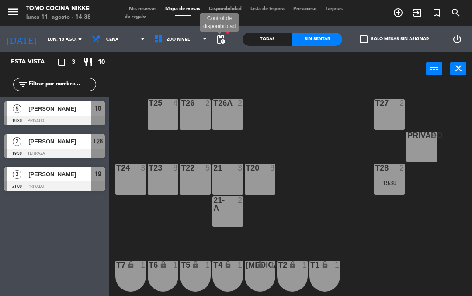
click at [220, 43] on span "pending_actions" at bounding box center [221, 39] width 10 height 10
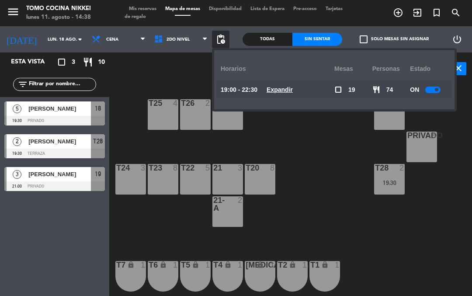
click at [275, 87] on u "Expandir" at bounding box center [280, 89] width 26 height 7
click at [280, 92] on u "Expandir" at bounding box center [280, 89] width 26 height 7
click at [280, 91] on u "Expandir" at bounding box center [280, 89] width 26 height 7
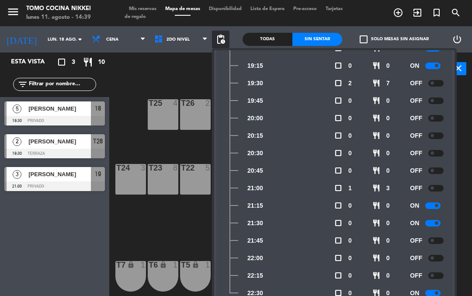
click at [441, 291] on div "ON" at bounding box center [429, 292] width 38 height 17
click at [437, 294] on span at bounding box center [436, 292] width 3 height 3
click at [160, 74] on div "power_input close" at bounding box center [267, 68] width 317 height 33
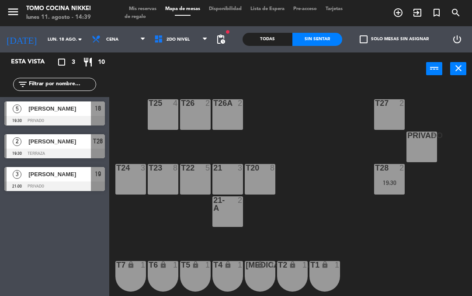
click at [43, 40] on input "lun. 18 ago." at bounding box center [73, 40] width 60 height 14
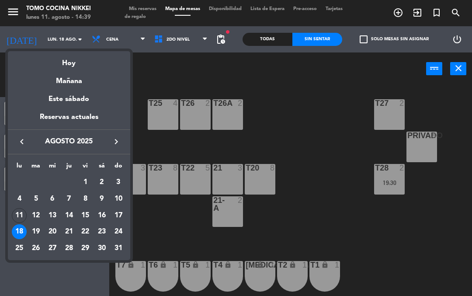
click at [39, 230] on div "19" at bounding box center [35, 231] width 15 height 15
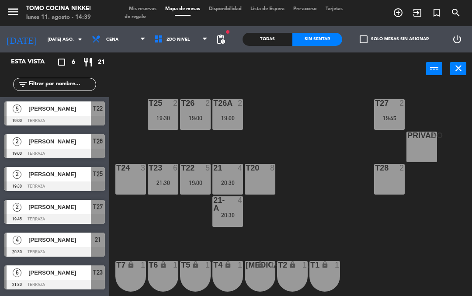
click at [293, 98] on div "T27 2 19:45 T25 2 19:30 T26A 2 19:00 T26 2 19:00 Privado 8 T24 3 T23 6 21:30 T2…" at bounding box center [293, 189] width 358 height 211
click at [212, 43] on span at bounding box center [207, 39] width 9 height 8
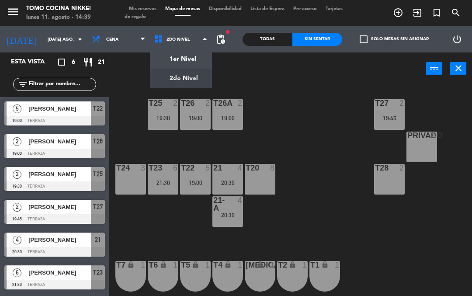
click at [269, 93] on div "T27 2 19:45 T25 2 19:30 T26A 2 19:00 T26 2 19:00 Privado 8 T24 3 T23 6 21:30 T2…" at bounding box center [293, 189] width 358 height 211
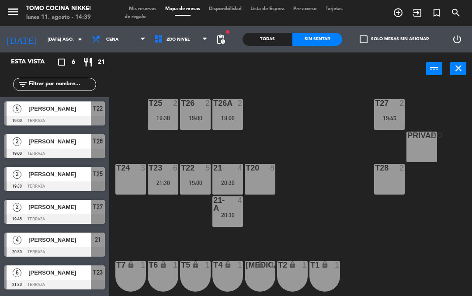
click at [217, 43] on span "pending_actions" at bounding box center [221, 39] width 10 height 10
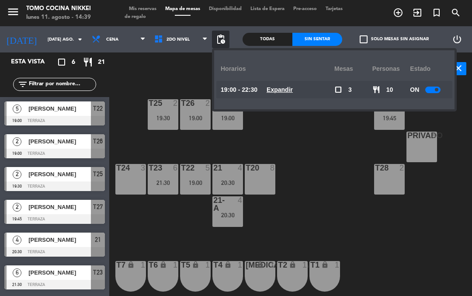
click at [277, 90] on u "Expandir" at bounding box center [280, 89] width 26 height 7
click at [281, 93] on u "Expandir" at bounding box center [280, 89] width 26 height 7
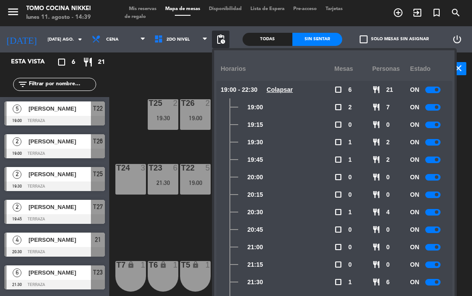
click at [149, 81] on div "power_input close" at bounding box center [267, 68] width 317 height 33
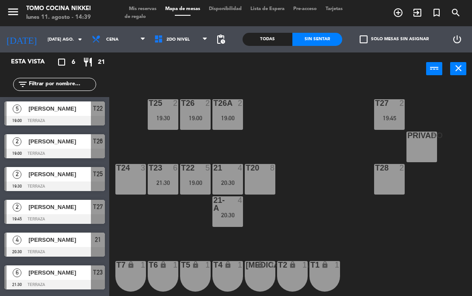
click at [43, 39] on input "mar. 19 ago." at bounding box center [73, 40] width 60 height 14
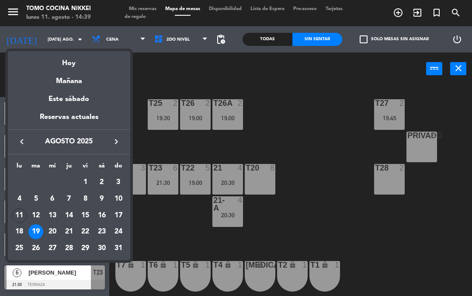
click at [55, 53] on div "Hoy" at bounding box center [69, 60] width 122 height 18
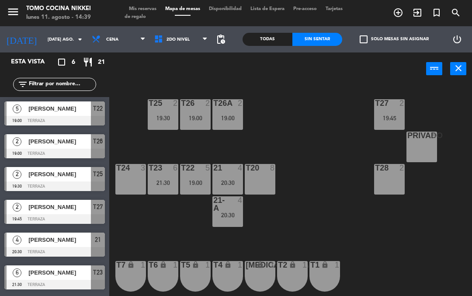
type input "lun. 11 ago."
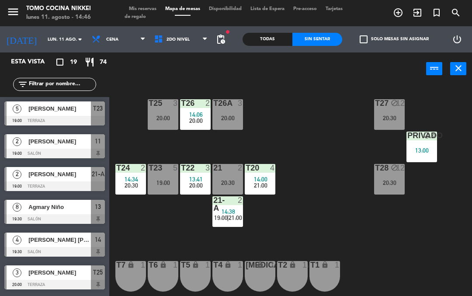
click at [66, 33] on input "lun. 11 ago." at bounding box center [73, 40] width 60 height 14
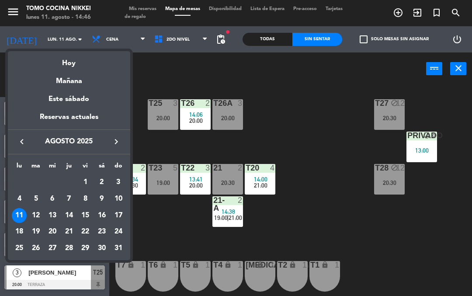
click at [52, 57] on div "Hoy" at bounding box center [69, 60] width 122 height 18
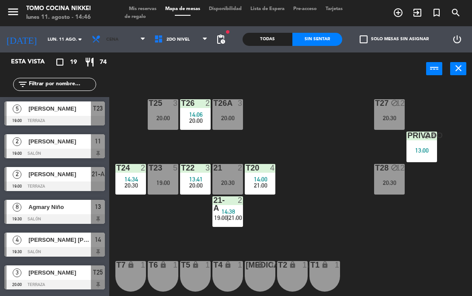
click at [141, 36] on icon at bounding box center [143, 39] width 4 height 7
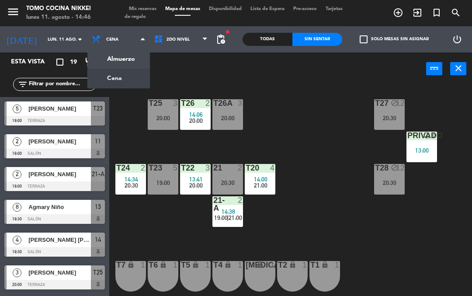
click at [105, 53] on ng-component "menu Tomo Cocina Nikkei lunes 11. agosto - 14:46 Mis reservas Mapa de mesas Dis…" at bounding box center [236, 148] width 472 height 296
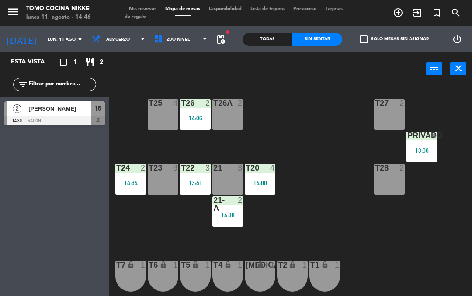
click at [210, 30] on span "2do Nivel" at bounding box center [181, 39] width 63 height 19
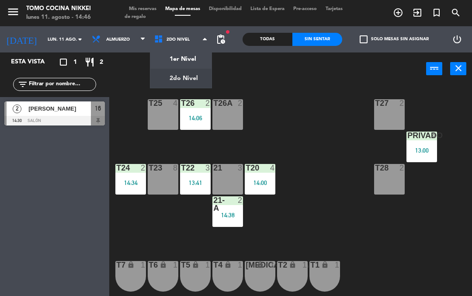
click at [176, 55] on ng-component "menu Tomo Cocina Nikkei lunes 11. agosto - 14:46 Mis reservas Mapa de mesas Dis…" at bounding box center [236, 148] width 472 height 296
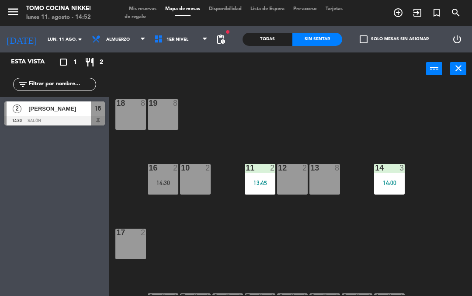
click at [287, 174] on div "12 2" at bounding box center [292, 179] width 31 height 31
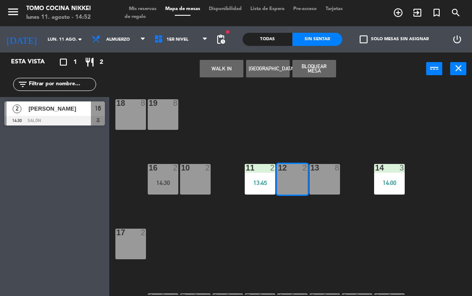
click at [202, 174] on div "10 2" at bounding box center [195, 179] width 31 height 31
click at [220, 71] on button "WALK IN" at bounding box center [222, 68] width 44 height 17
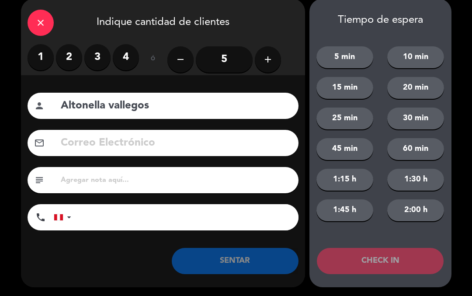
scroll to position [10, 0]
type input "Altonella vallegos"
click at [61, 46] on label "2" at bounding box center [69, 57] width 26 height 26
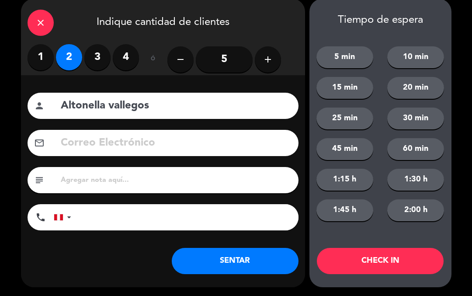
click at [212, 261] on button "SENTAR" at bounding box center [235, 261] width 127 height 26
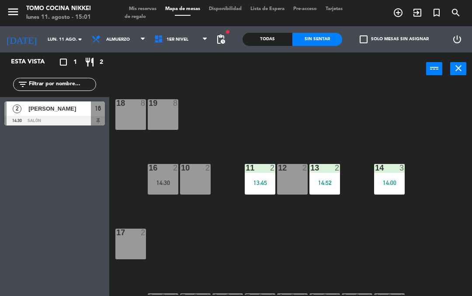
click at [130, 11] on span "Mis reservas" at bounding box center [143, 9] width 36 height 5
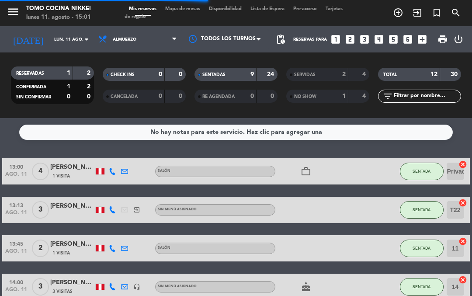
click at [226, 73] on span "SENTADAS" at bounding box center [214, 75] width 23 height 4
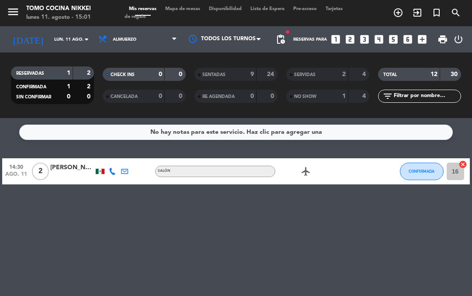
click at [428, 170] on span "CONFIRMADA" at bounding box center [422, 171] width 26 height 5
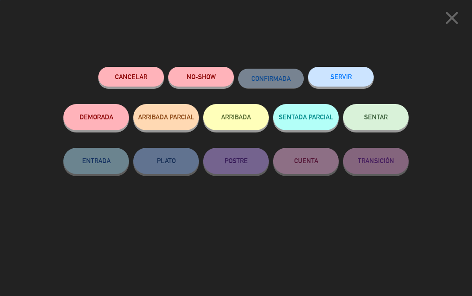
click at [378, 117] on span "SENTAR" at bounding box center [376, 116] width 24 height 7
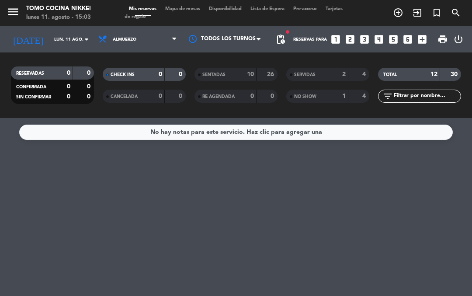
click at [140, 39] on span "Almuerzo" at bounding box center [137, 39] width 87 height 19
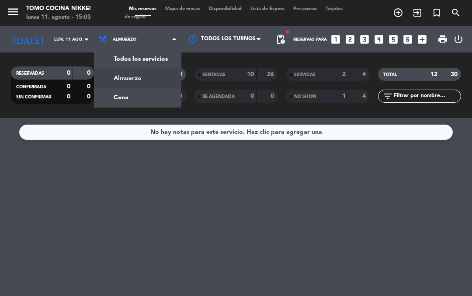
click at [147, 87] on div "menu Tomo Cocina Nikkei lunes 11. agosto - 15:03 Mis reservas Mapa de mesas Dis…" at bounding box center [236, 59] width 472 height 118
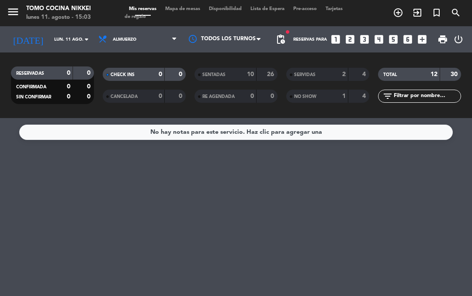
click at [141, 43] on span "Almuerzo" at bounding box center [137, 39] width 87 height 19
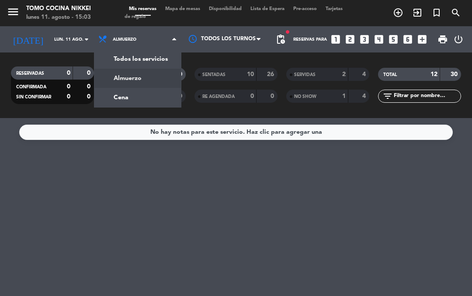
click at [140, 105] on div "menu Tomo Cocina Nikkei lunes 11. agosto - 15:03 Mis reservas Mapa de mesas Dis…" at bounding box center [236, 59] width 472 height 118
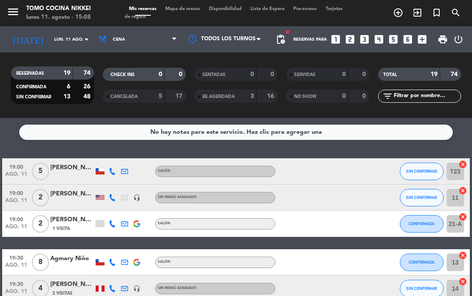
click at [50, 40] on input "lun. 11 ago." at bounding box center [80, 40] width 60 height 14
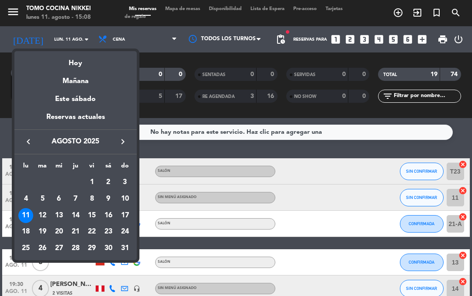
click at [77, 140] on span "agosto 2025" at bounding box center [75, 141] width 79 height 11
click at [22, 138] on button "keyboard_arrow_left" at bounding box center [29, 141] width 16 height 11
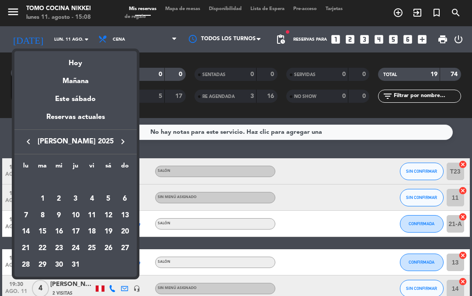
click at [29, 140] on icon "keyboard_arrow_left" at bounding box center [28, 141] width 10 height 10
click at [31, 141] on icon "keyboard_arrow_left" at bounding box center [28, 141] width 10 height 10
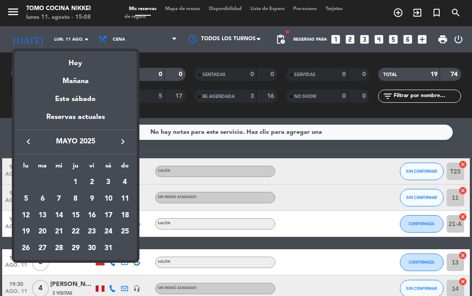
click at [31, 140] on icon "keyboard_arrow_left" at bounding box center [28, 141] width 10 height 10
click at [32, 140] on icon "keyboard_arrow_left" at bounding box center [28, 141] width 10 height 10
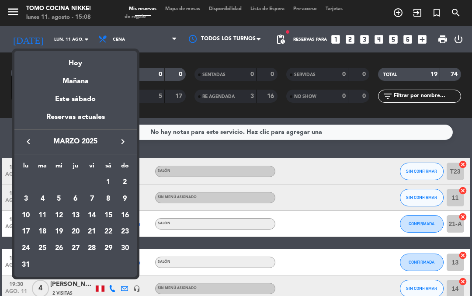
click at [30, 140] on icon "keyboard_arrow_left" at bounding box center [28, 141] width 10 height 10
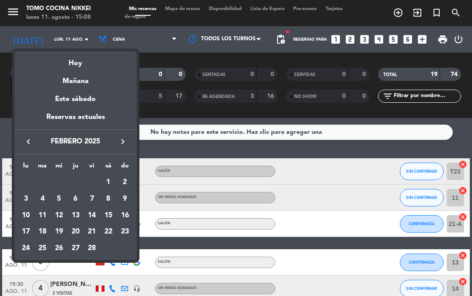
click at [31, 143] on icon "keyboard_arrow_left" at bounding box center [28, 141] width 10 height 10
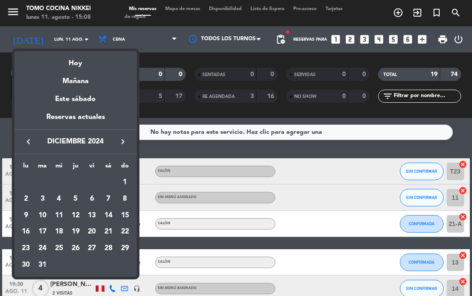
click at [29, 144] on icon "keyboard_arrow_left" at bounding box center [28, 141] width 10 height 10
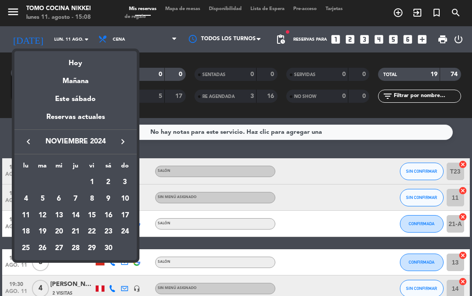
click at [123, 145] on icon "keyboard_arrow_right" at bounding box center [123, 141] width 10 height 10
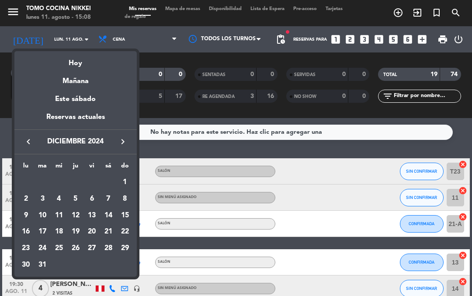
click at [86, 228] on div "20" at bounding box center [91, 231] width 15 height 15
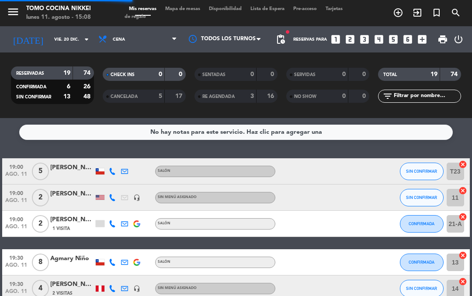
click at [114, 48] on span "Cena" at bounding box center [137, 39] width 87 height 19
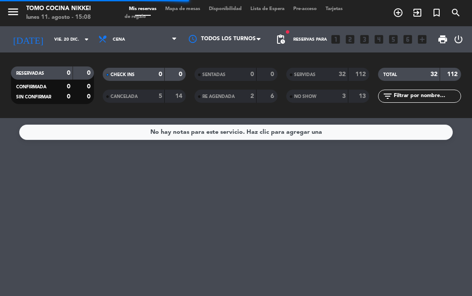
click at [133, 73] on span "CHECK INS" at bounding box center [123, 75] width 24 height 4
click at [123, 38] on span "Cena" at bounding box center [119, 39] width 12 height 5
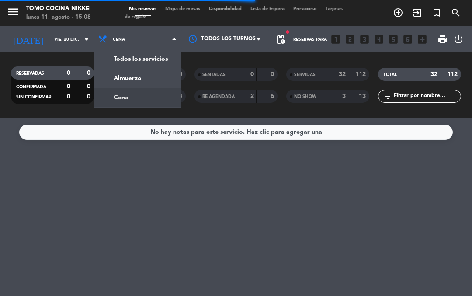
click at [128, 76] on div "menu Tomo Cocina Nikkei lunes 11. agosto - 15:08 Mis reservas Mapa de mesas Dis…" at bounding box center [236, 59] width 472 height 118
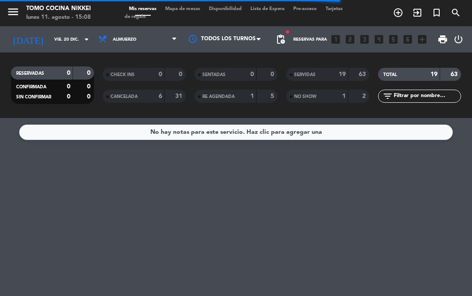
click at [340, 75] on strong "19" at bounding box center [342, 74] width 7 height 6
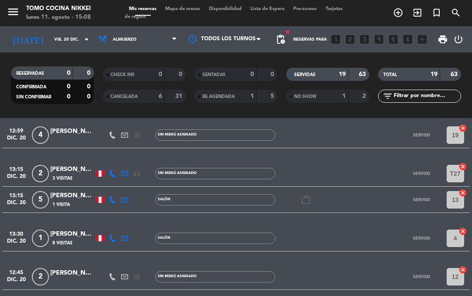
scroll to position [178, 0]
click at [50, 43] on input "vie. 20 dic." at bounding box center [80, 40] width 60 height 14
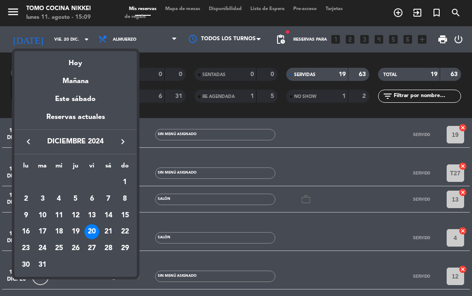
click at [73, 62] on div "Hoy" at bounding box center [75, 60] width 122 height 18
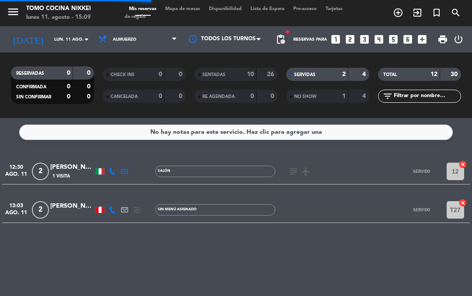
scroll to position [0, 0]
click at [47, 61] on div "RESERVADAS 0 0 CONFIRMADA 0 0 SIN CONFIRMAR 0 0" at bounding box center [53, 85] width 92 height 48
click at [50, 45] on input "lun. 11 ago." at bounding box center [80, 40] width 60 height 14
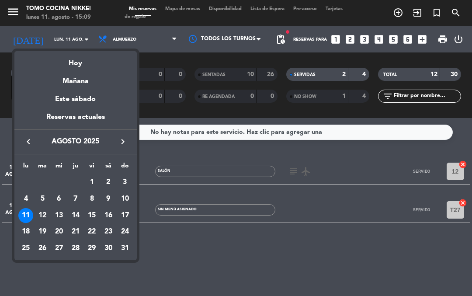
click at [27, 215] on div "11" at bounding box center [25, 215] width 15 height 15
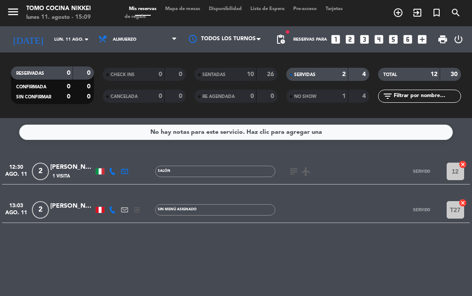
click at [129, 39] on span "Almuerzo" at bounding box center [125, 39] width 24 height 5
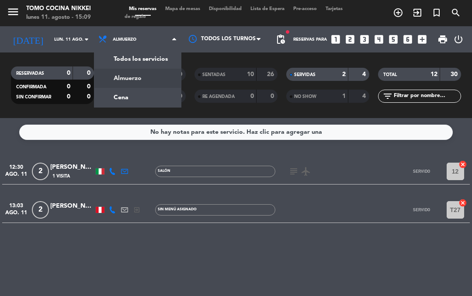
click at [122, 102] on div "menu Tomo Cocina Nikkei lunes 11. agosto - 15:09 Mis reservas Mapa de mesas Dis…" at bounding box center [236, 59] width 472 height 118
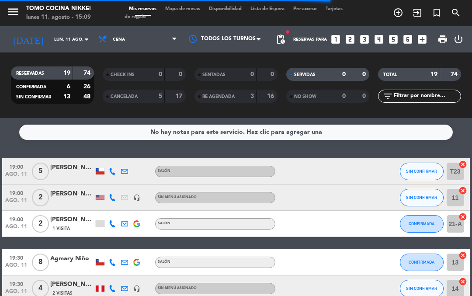
click at [414, 205] on button "SIN CONFIRMAR" at bounding box center [422, 197] width 44 height 17
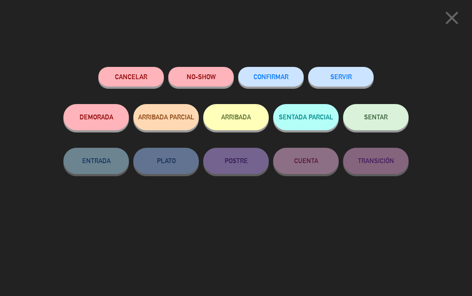
click at [266, 77] on span "CONFIRMAR" at bounding box center [271, 76] width 35 height 7
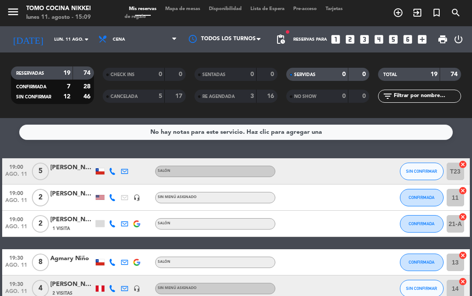
click at [50, 46] on input "lun. 11 ago." at bounding box center [80, 40] width 60 height 14
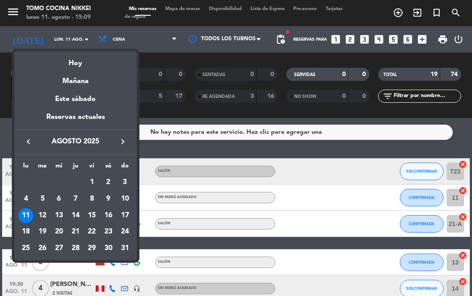
click at [44, 250] on div "26" at bounding box center [42, 248] width 15 height 15
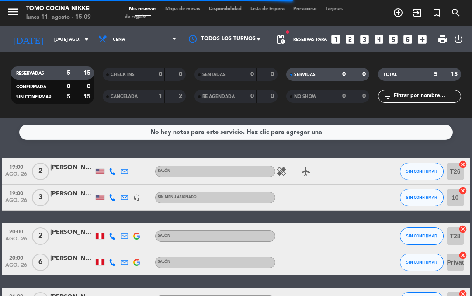
click at [414, 199] on span "SIN CONFIRMAR" at bounding box center [421, 197] width 31 height 5
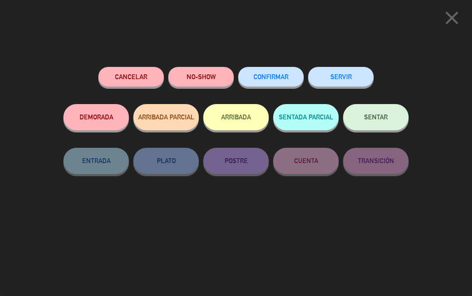
click at [279, 81] on button "CONFIRMAR" at bounding box center [271, 77] width 66 height 20
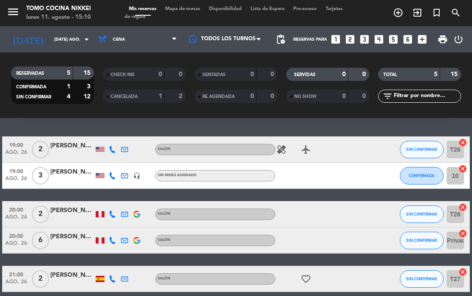
scroll to position [21, 0]
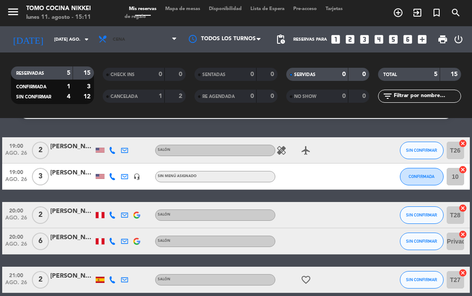
click at [123, 48] on span "Cena" at bounding box center [137, 39] width 87 height 19
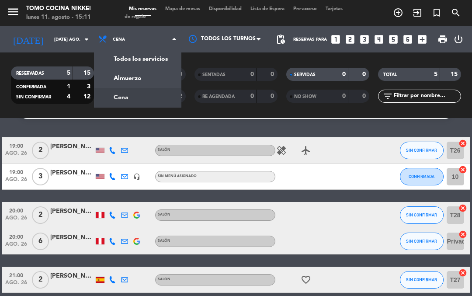
click at [69, 42] on input "mar. 26 ago." at bounding box center [80, 40] width 60 height 14
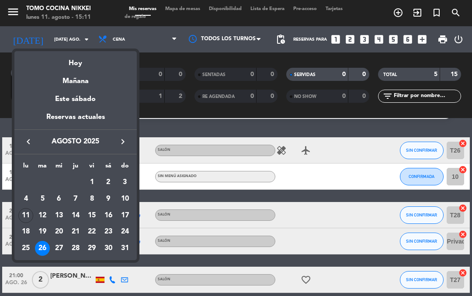
click at [82, 65] on div "Hoy" at bounding box center [75, 60] width 122 height 18
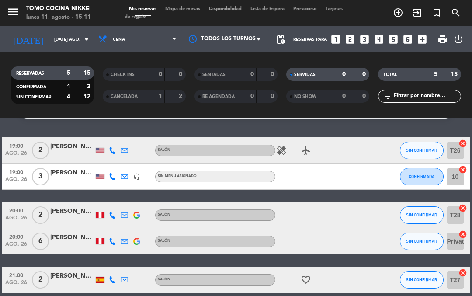
type input "lun. 11 ago."
click at [136, 35] on span "Cena" at bounding box center [137, 39] width 87 height 19
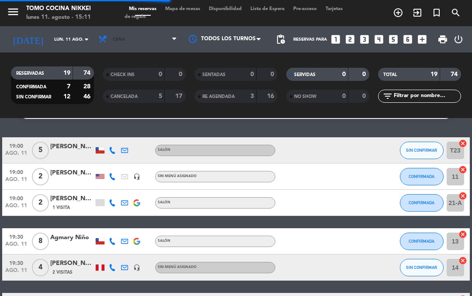
click at [142, 36] on span "Cena" at bounding box center [137, 39] width 87 height 19
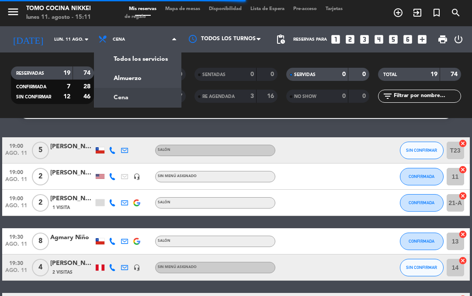
click at [276, 119] on div "No hay notas para este servicio. Haz clic para agregar una" at bounding box center [236, 111] width 434 height 15
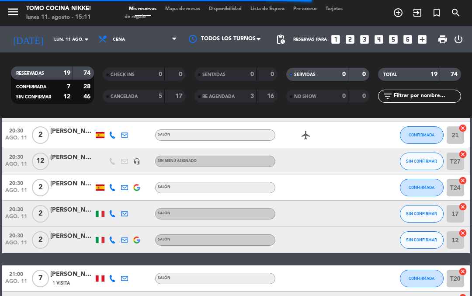
scroll to position [371, 0]
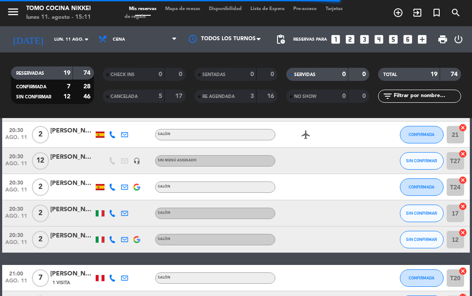
click at [409, 163] on span "SIN CONFIRMAR" at bounding box center [421, 160] width 31 height 5
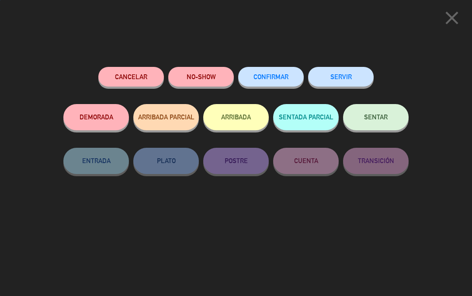
click at [291, 79] on button "CONFIRMAR" at bounding box center [271, 77] width 66 height 20
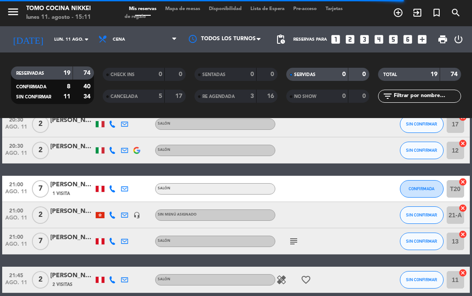
scroll to position [405, 0]
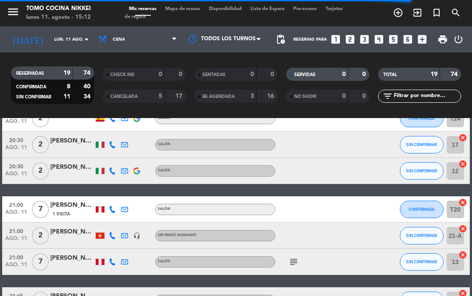
click at [414, 173] on span "SIN CONFIRMAR" at bounding box center [421, 170] width 31 height 5
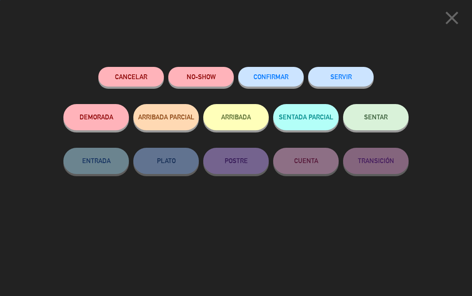
click at [147, 76] on button "Cancelar" at bounding box center [131, 77] width 66 height 20
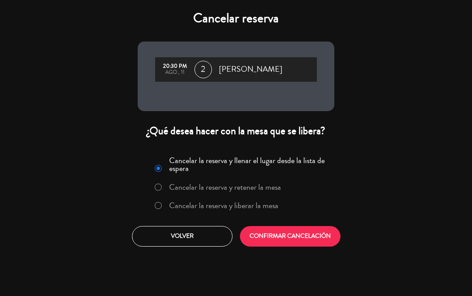
click at [250, 203] on label "Cancelar la reserva y liberar la mesa" at bounding box center [223, 206] width 109 height 8
click at [281, 230] on button "CONFIRMAR CANCELACIÓN" at bounding box center [290, 236] width 101 height 21
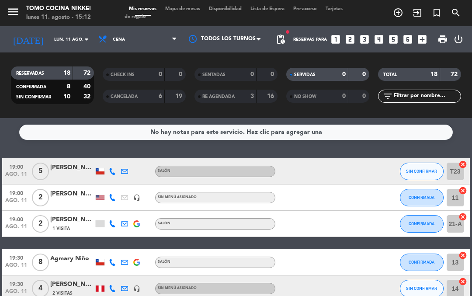
scroll to position [0, 0]
click at [201, 7] on span "Mapa de mesas" at bounding box center [183, 9] width 44 height 5
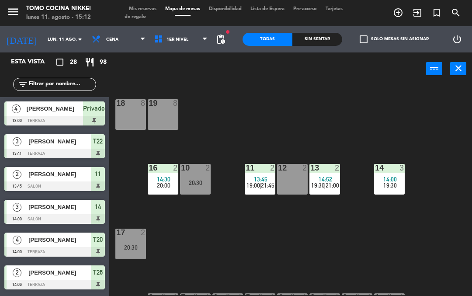
click at [331, 43] on div "Sin sentar" at bounding box center [318, 39] width 50 height 13
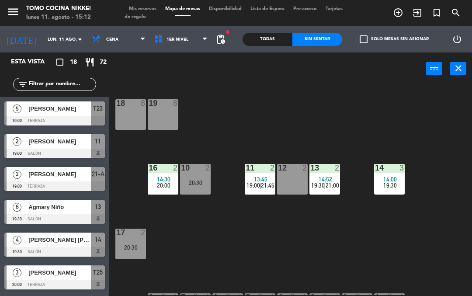
click at [230, 38] on span "pending_actions" at bounding box center [220, 39] width 17 height 17
click at [216, 42] on span "pending_actions" at bounding box center [221, 39] width 10 height 10
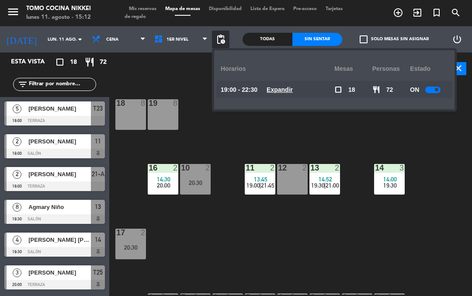
click at [436, 93] on div at bounding box center [433, 90] width 15 height 7
click at [395, 142] on div "18 8 19 8 16 2 14:30 20:00 10 2 20:30 11 2 13:45 19:00 | 21:45 12 2 13 2 14:52 …" at bounding box center [293, 189] width 358 height 211
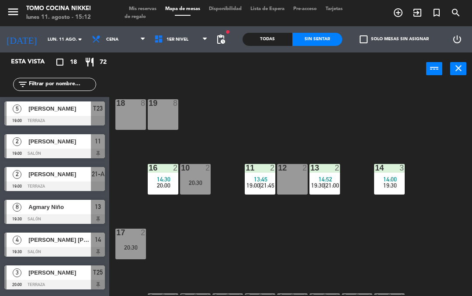
click at [156, 10] on span "Mis reservas" at bounding box center [143, 9] width 36 height 5
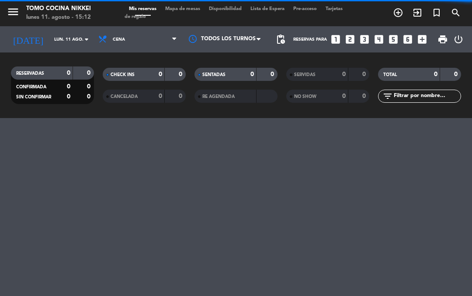
click at [191, 7] on span "Mapa de mesas" at bounding box center [183, 9] width 44 height 5
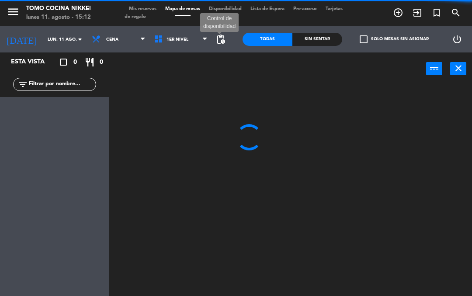
click at [224, 38] on span "pending_actions" at bounding box center [221, 39] width 10 height 10
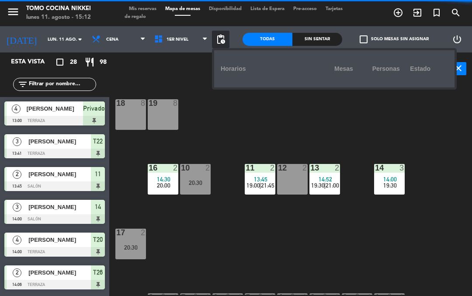
click at [206, 127] on div "18 8 19 8 16 2 14:30 20:00 10 2 20:30 11 2 13:45 19:00 | 21:45 12 2 13 2 14:52 …" at bounding box center [293, 189] width 358 height 211
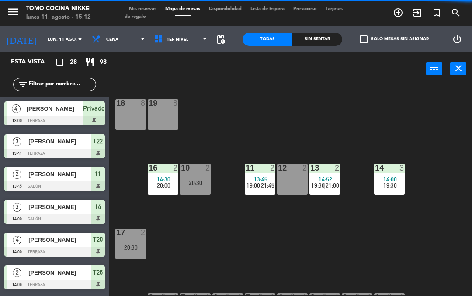
click at [217, 40] on span "pending_actions" at bounding box center [221, 39] width 10 height 10
